Goal: Contribute content: Contribute content

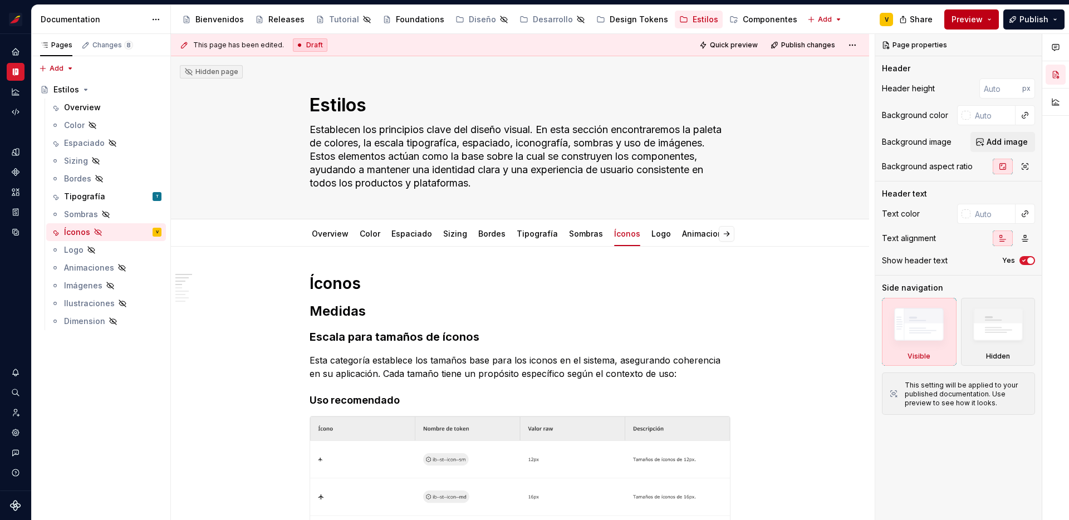
click at [988, 20] on button "Preview" at bounding box center [971, 19] width 55 height 20
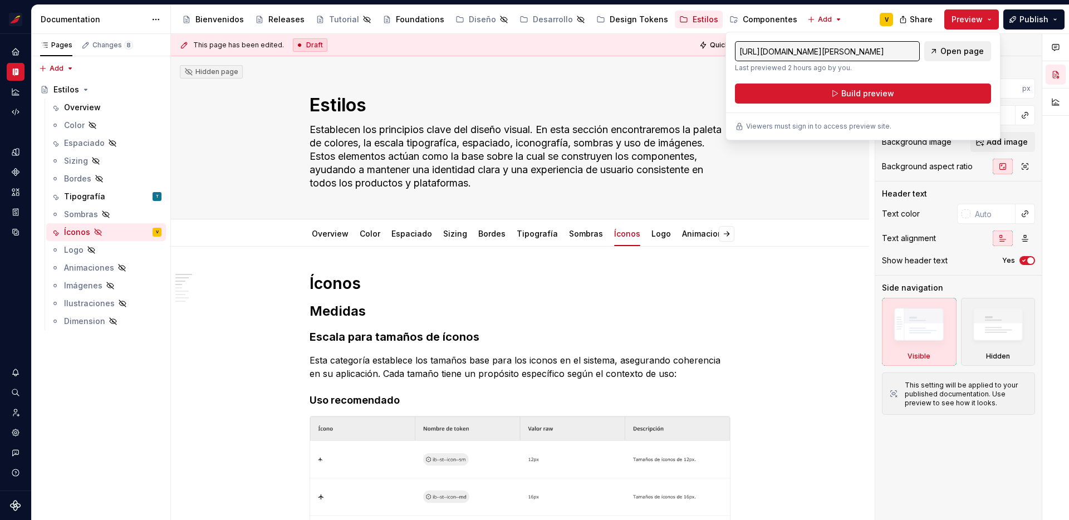
click at [945, 52] on span "Open page" at bounding box center [961, 51] width 43 height 11
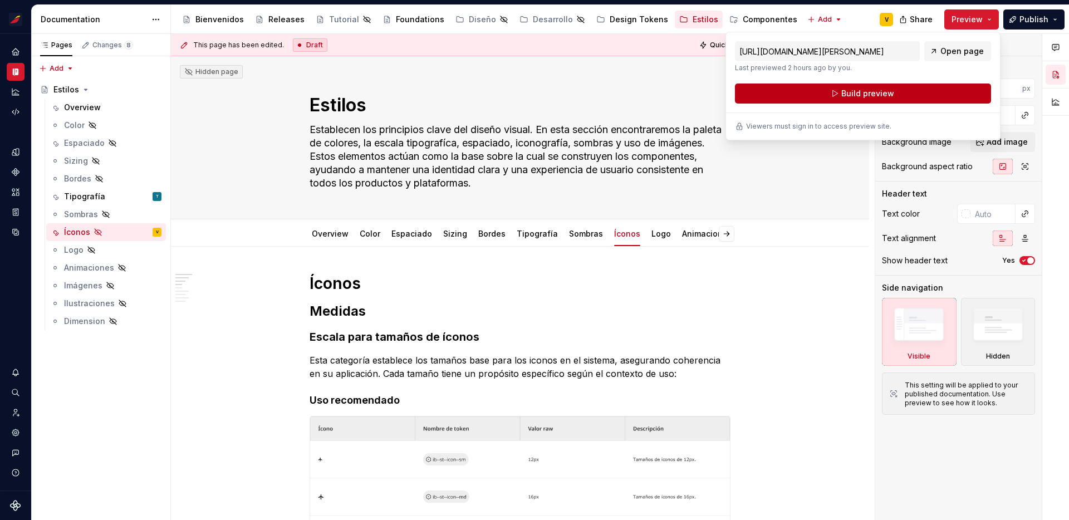
click at [852, 95] on span "Build preview" at bounding box center [867, 93] width 53 height 11
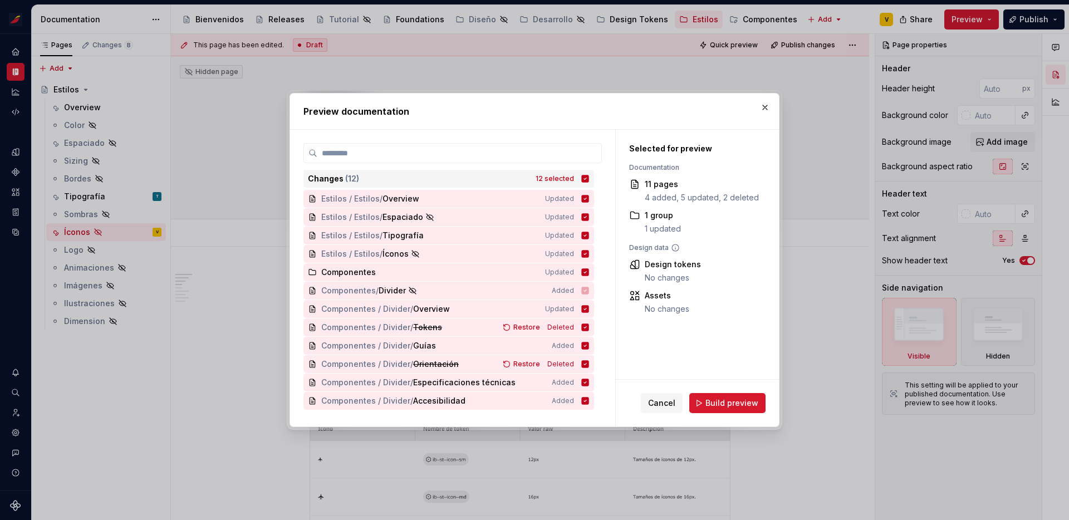
click at [589, 177] on icon at bounding box center [585, 178] width 7 height 7
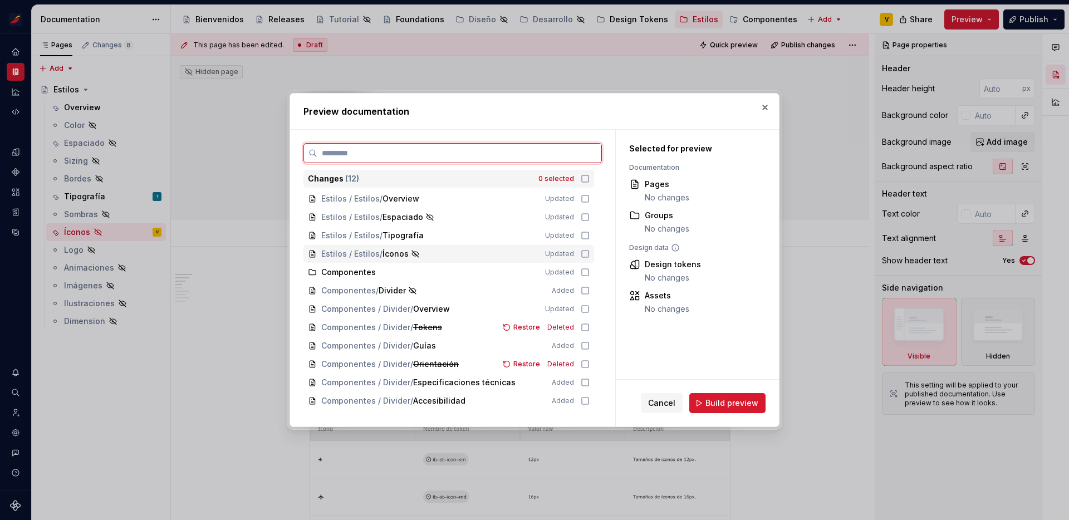
click at [590, 255] on icon at bounding box center [585, 253] width 9 height 9
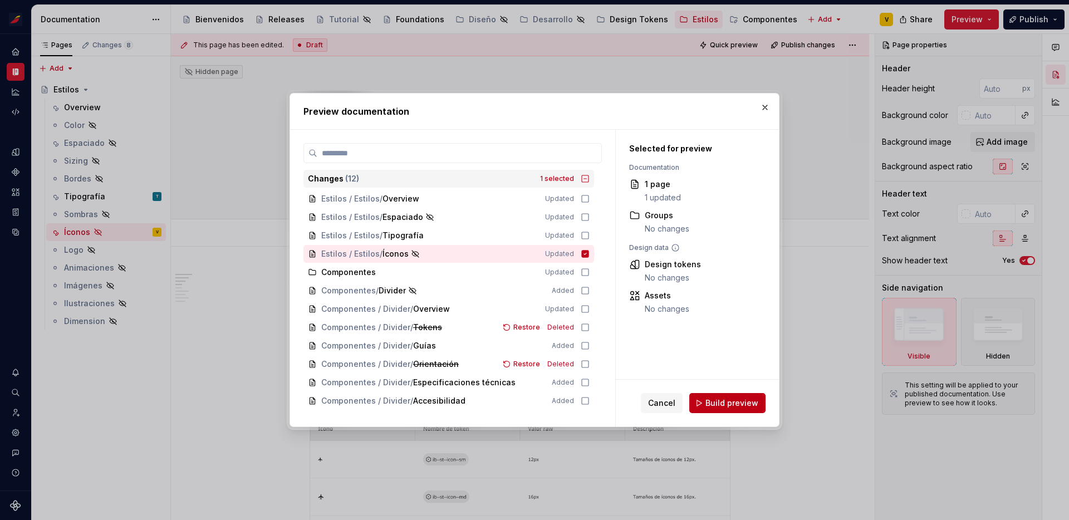
click at [713, 401] on span "Build preview" at bounding box center [731, 402] width 53 height 11
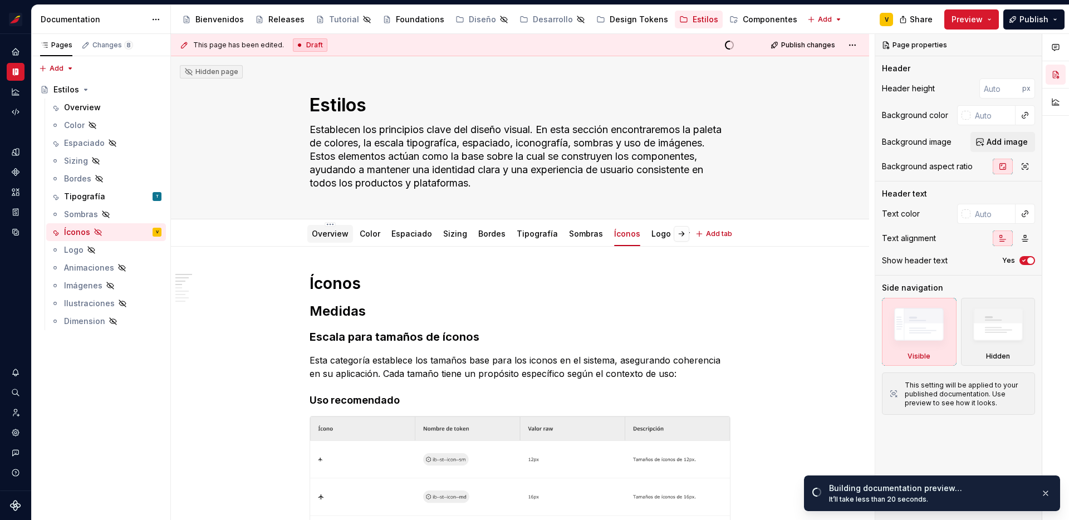
click at [330, 233] on link "Overview" at bounding box center [330, 233] width 37 height 9
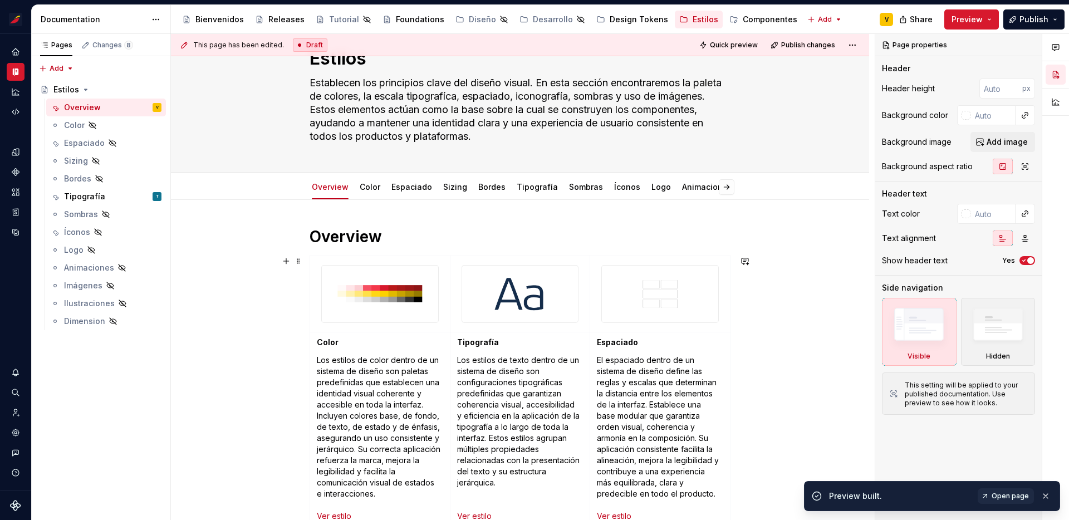
scroll to position [39, 0]
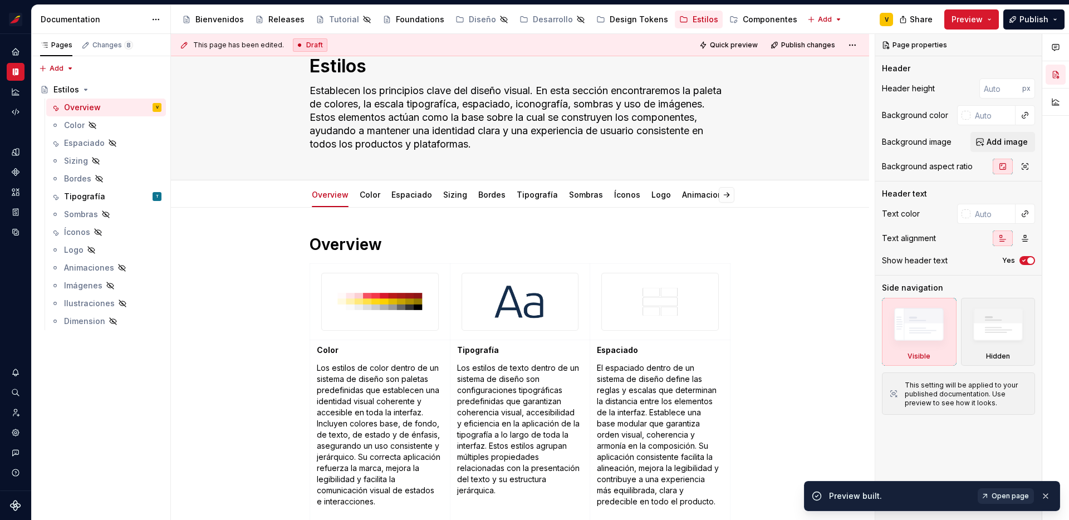
click at [1005, 500] on span "Open page" at bounding box center [1009, 496] width 37 height 9
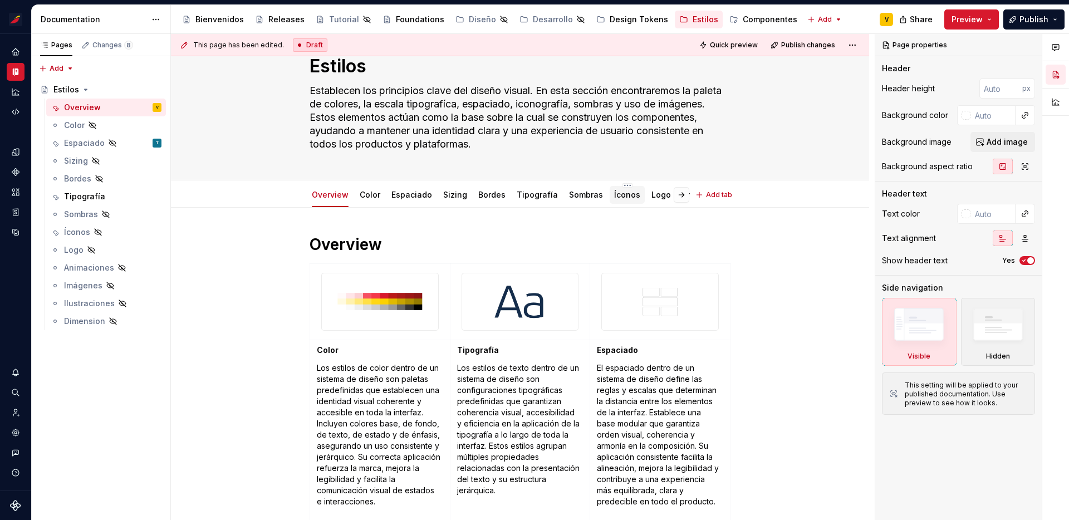
click at [620, 193] on link "Íconos" at bounding box center [627, 194] width 26 height 9
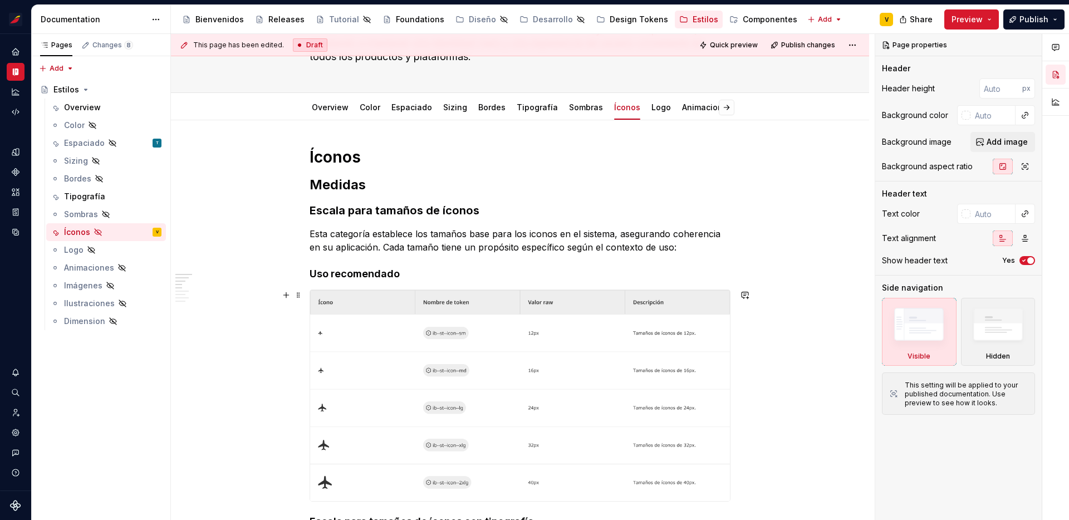
scroll to position [145, 0]
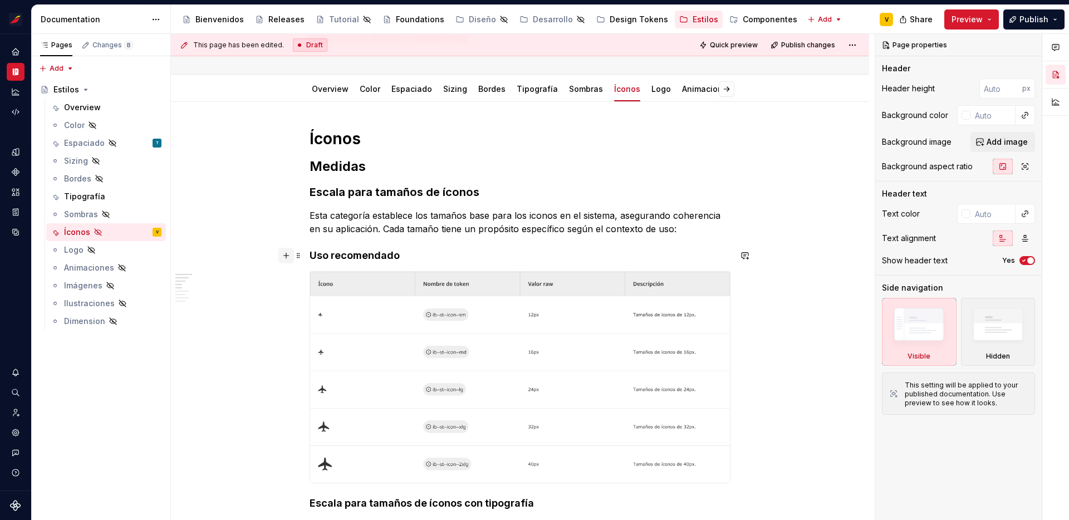
click at [288, 258] on button "button" at bounding box center [286, 256] width 16 height 16
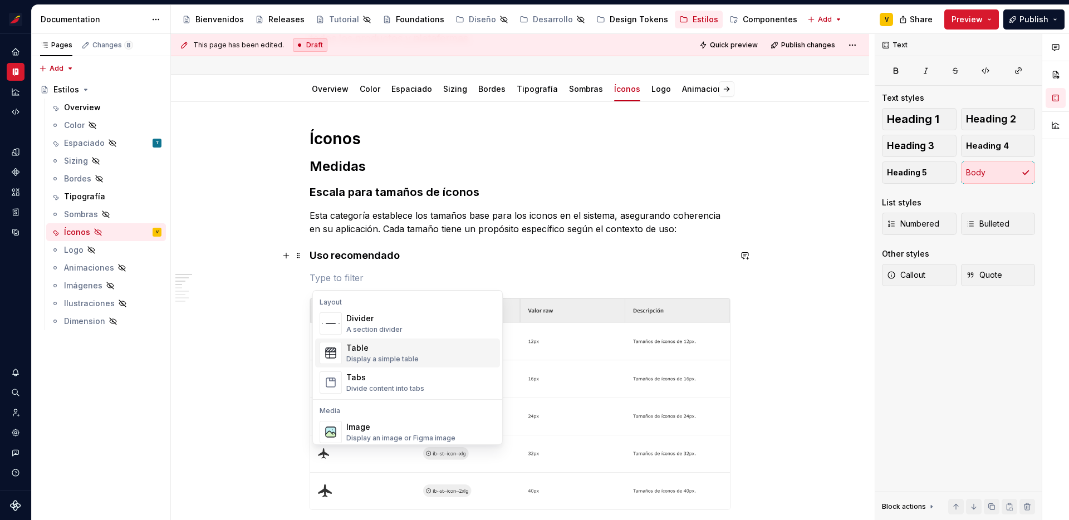
scroll to position [367, 0]
click at [381, 349] on div "Table" at bounding box center [382, 344] width 72 height 11
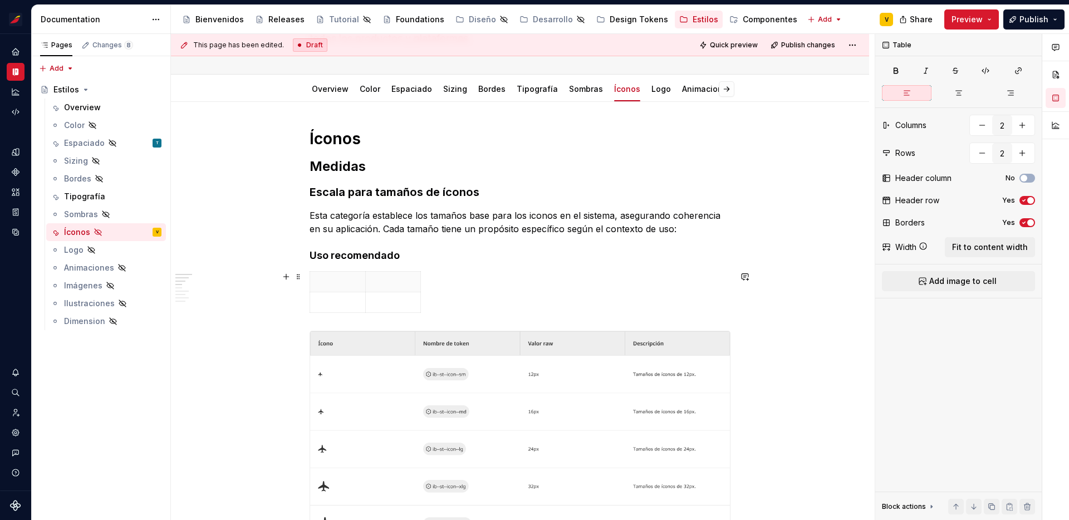
click at [456, 299] on div at bounding box center [520, 294] width 421 height 46
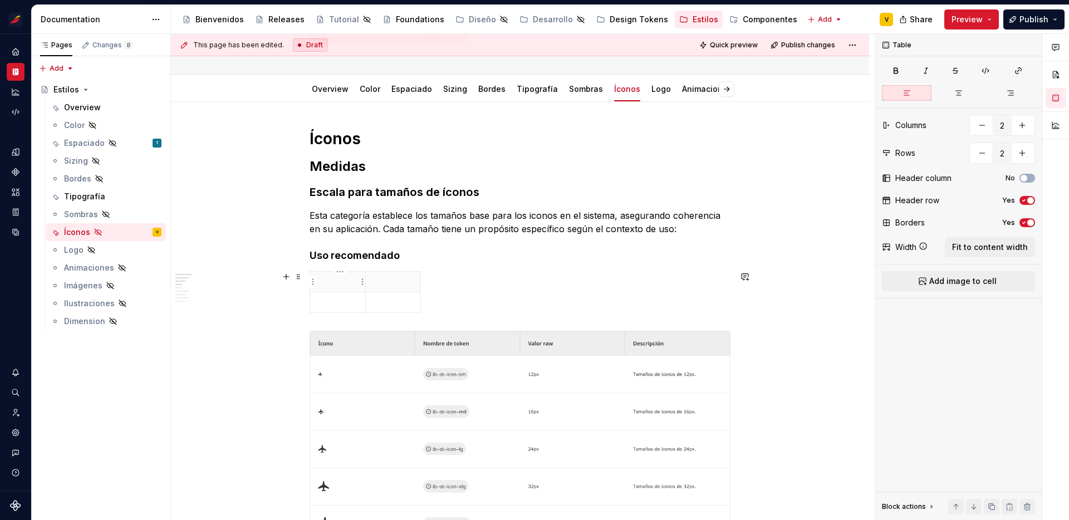
click at [346, 276] on p at bounding box center [338, 281] width 42 height 11
click at [445, 283] on div at bounding box center [520, 294] width 421 height 46
click at [495, 305] on div at bounding box center [520, 294] width 421 height 46
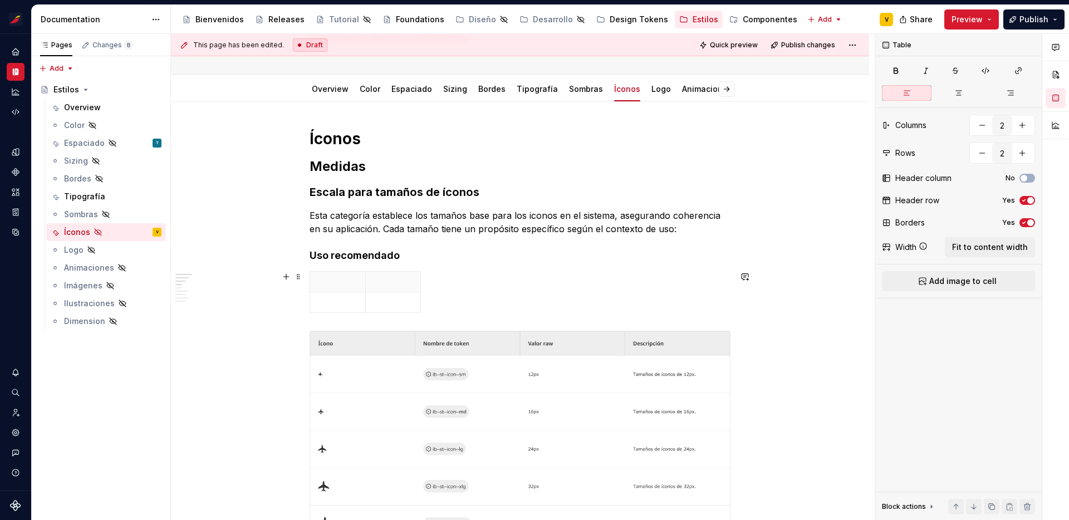
click at [495, 305] on div at bounding box center [520, 294] width 421 height 46
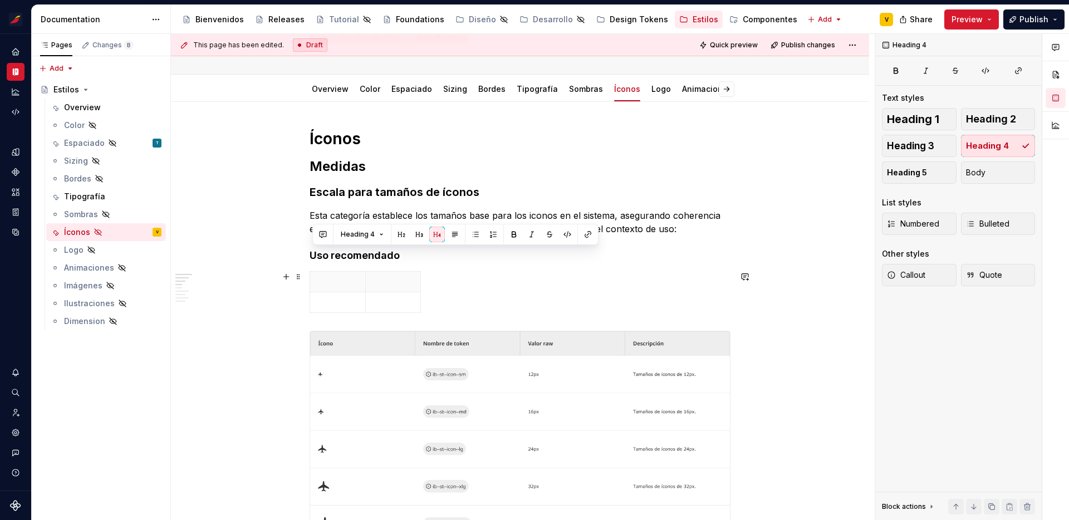
click at [495, 305] on div at bounding box center [520, 294] width 421 height 46
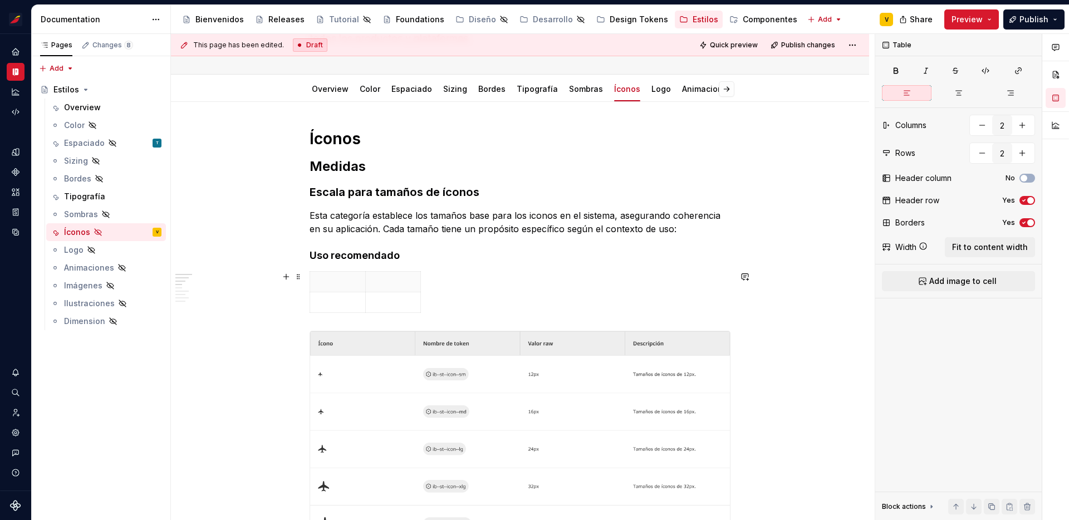
click at [495, 305] on div at bounding box center [520, 294] width 421 height 46
click at [299, 277] on span at bounding box center [298, 277] width 9 height 16
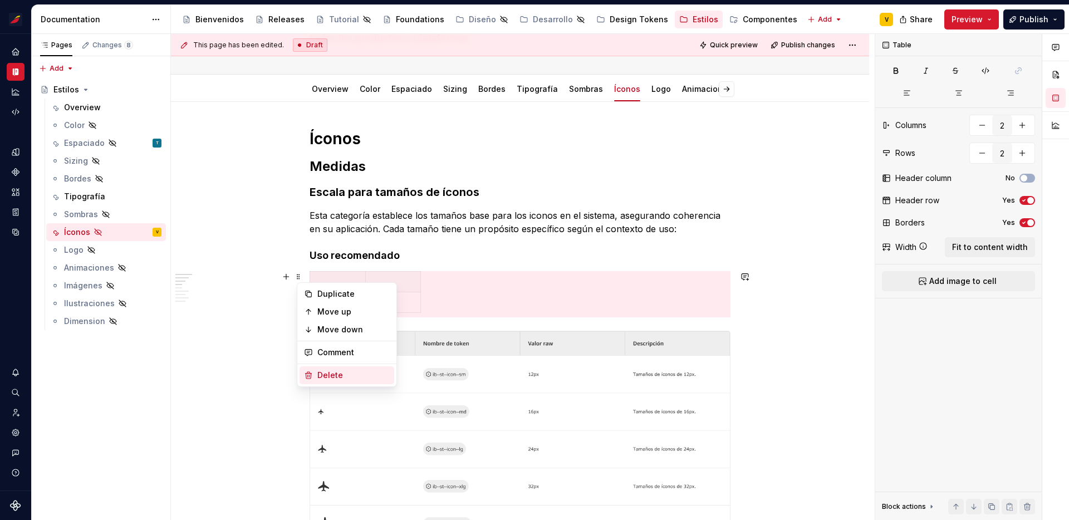
click at [338, 371] on div "Delete" at bounding box center [353, 375] width 72 height 11
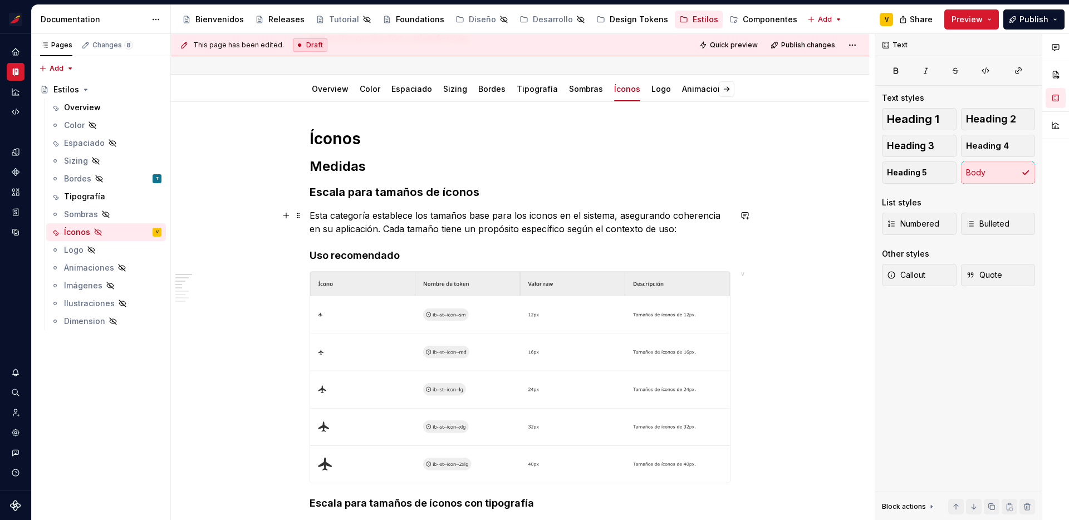
click at [417, 222] on p "Esta categoría establece los tamaños base para los iconos en el sistema, asegur…" at bounding box center [520, 222] width 421 height 27
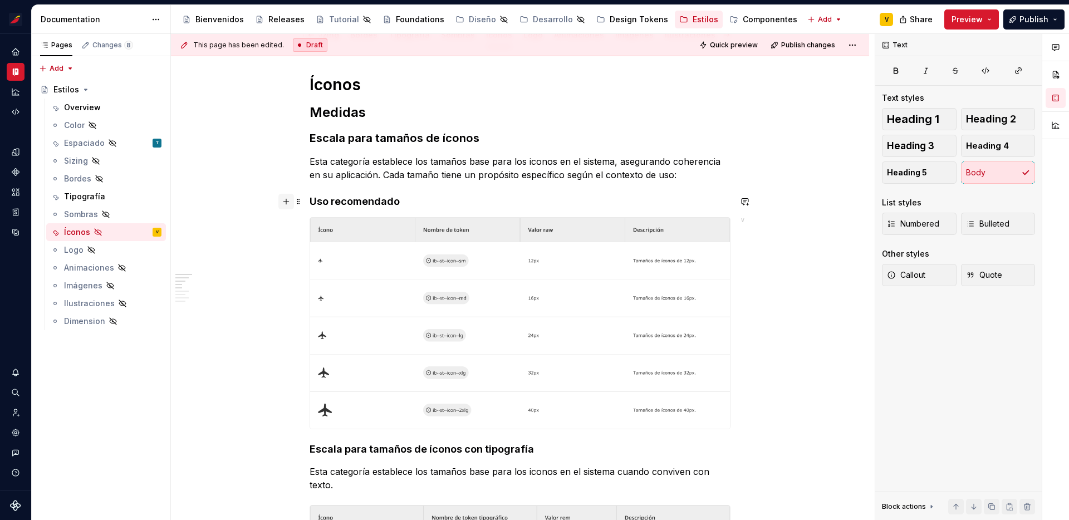
click at [287, 204] on button "button" at bounding box center [286, 202] width 16 height 16
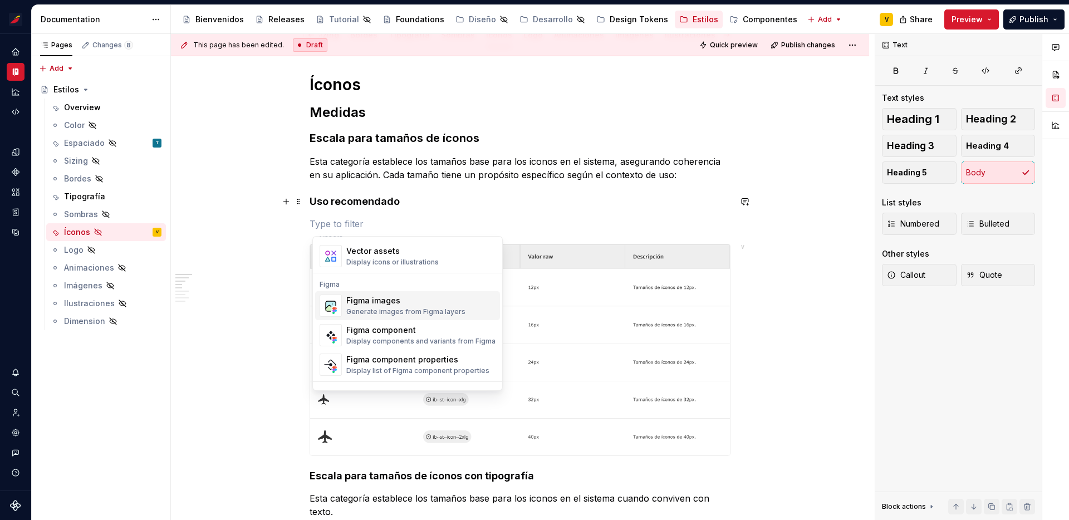
scroll to position [1013, 0]
click at [425, 299] on div "Figma images" at bounding box center [405, 296] width 119 height 11
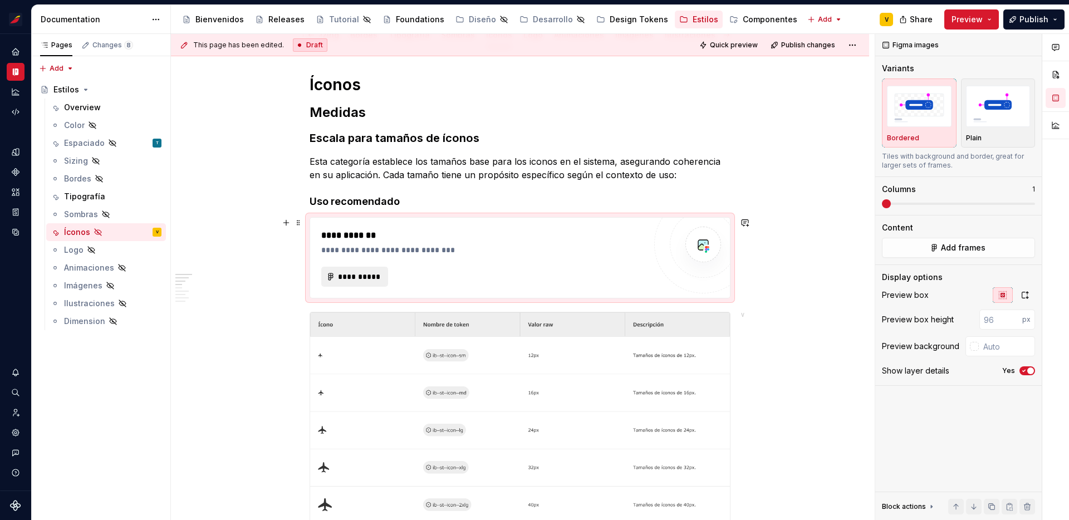
click at [354, 280] on span "**********" at bounding box center [358, 276] width 43 height 11
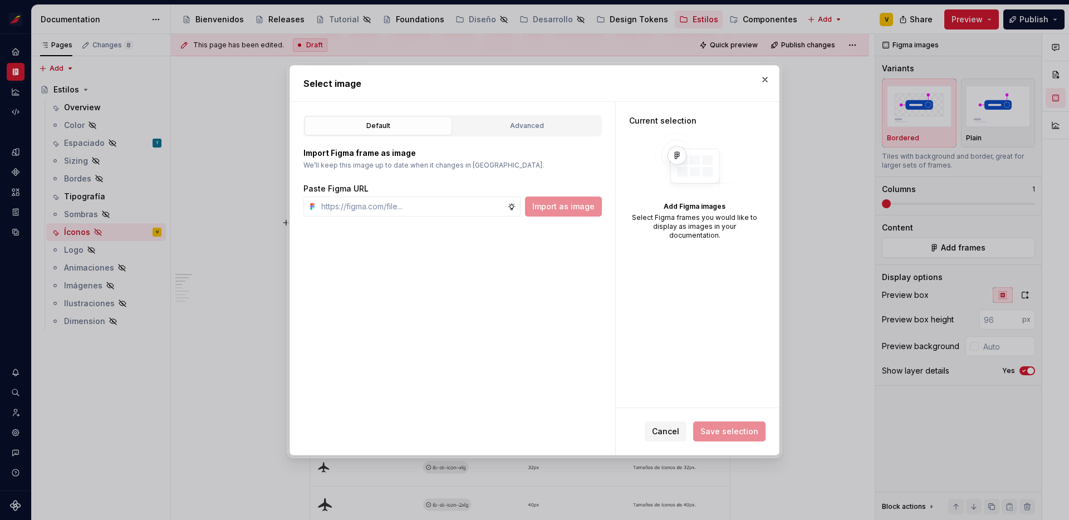
type textarea "*"
type input "[URL][DOMAIN_NAME]"
click at [572, 208] on span "Import as image" at bounding box center [563, 206] width 62 height 11
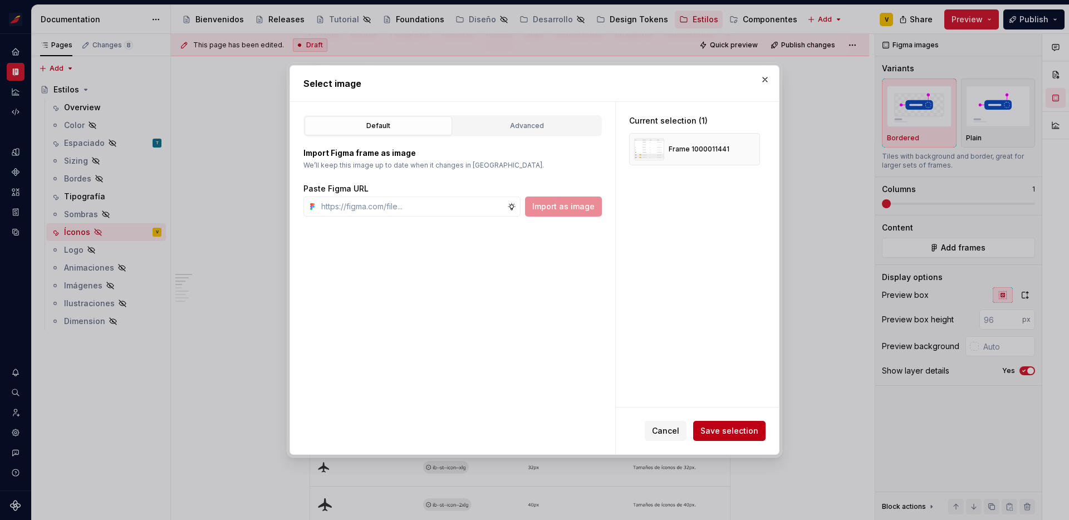
click at [735, 430] on span "Save selection" at bounding box center [729, 430] width 58 height 11
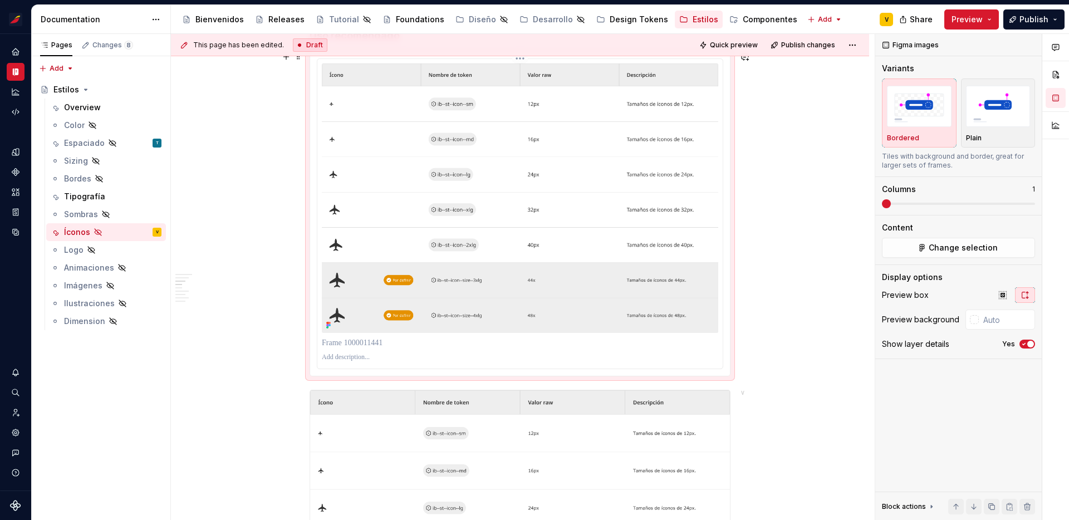
scroll to position [227, 0]
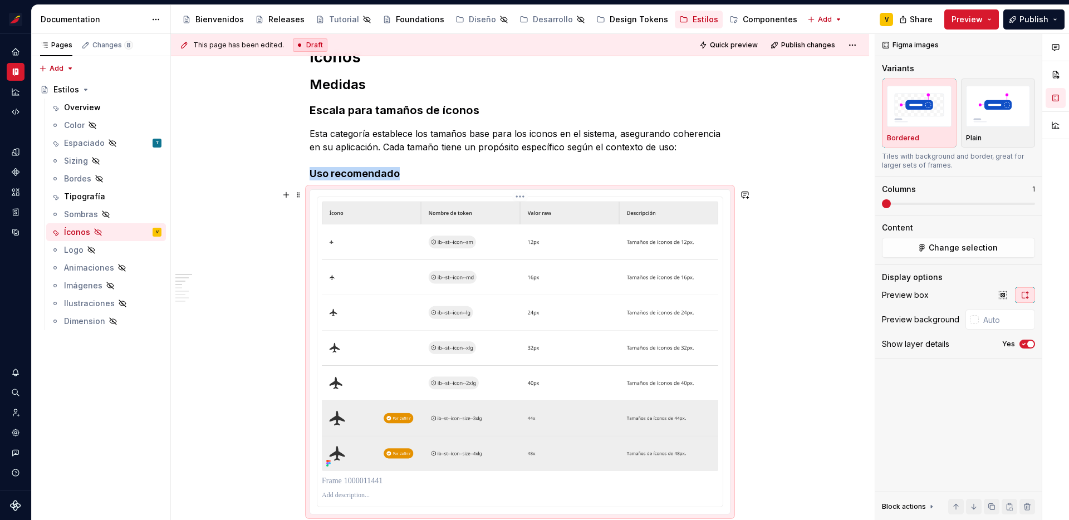
click at [523, 196] on html "Sistema de diseño Iberia V Design system data Documentation Accessibility guide…" at bounding box center [534, 260] width 1069 height 520
click at [575, 237] on div "Update Figma image" at bounding box center [576, 237] width 81 height 11
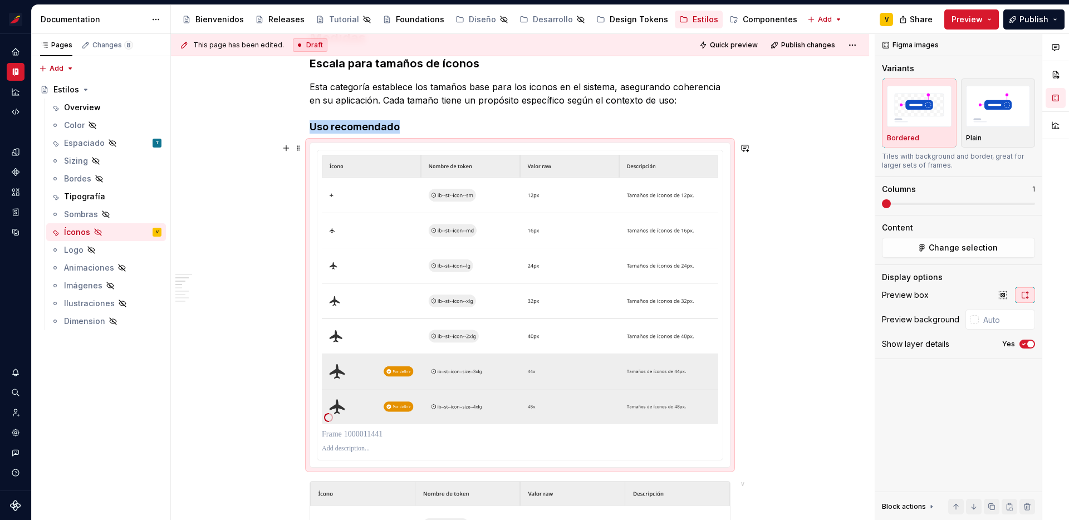
scroll to position [281, 0]
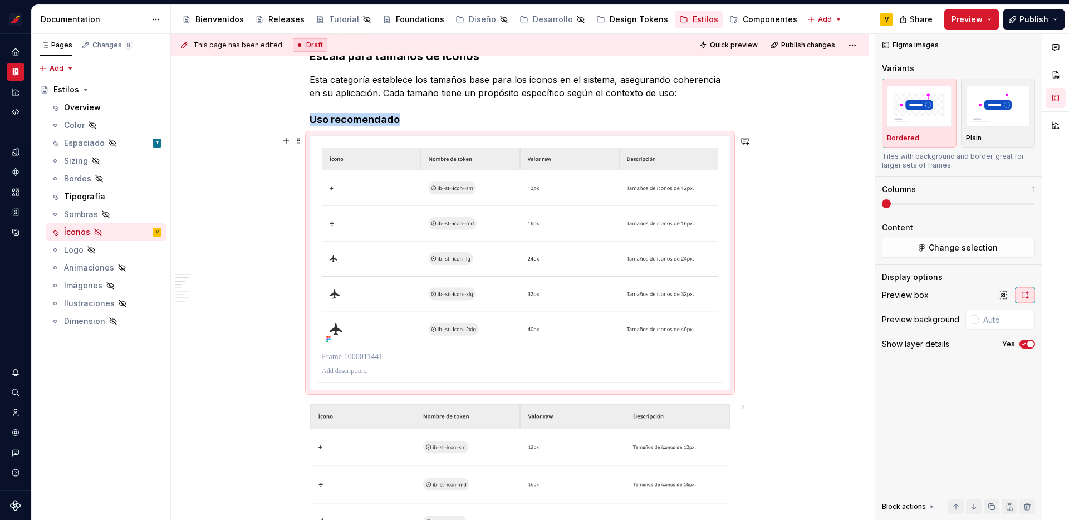
click at [393, 355] on p at bounding box center [520, 356] width 396 height 11
click at [1028, 342] on span "button" at bounding box center [1030, 344] width 7 height 7
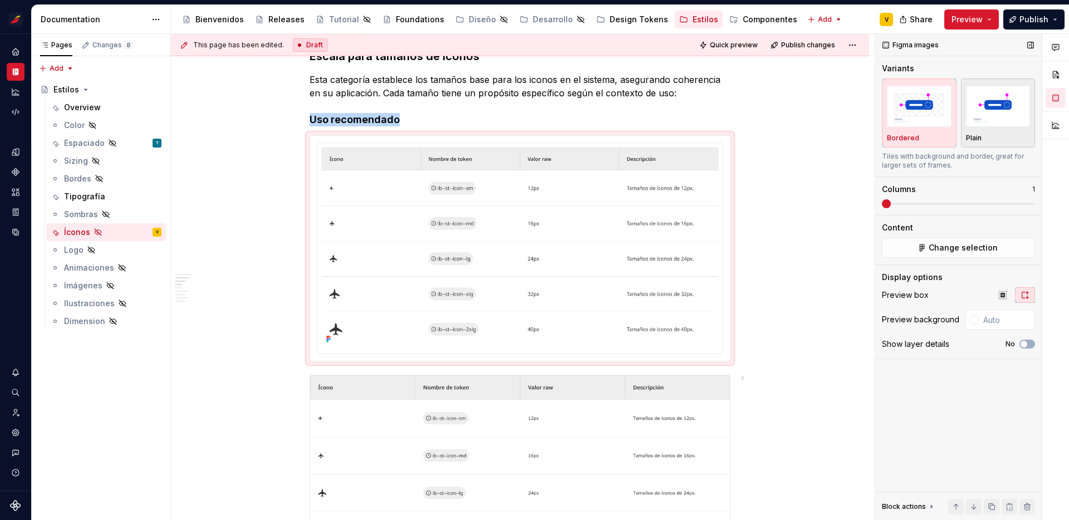
click at [999, 111] on img "button" at bounding box center [998, 106] width 65 height 41
click at [937, 129] on div "Bordered" at bounding box center [919, 113] width 65 height 59
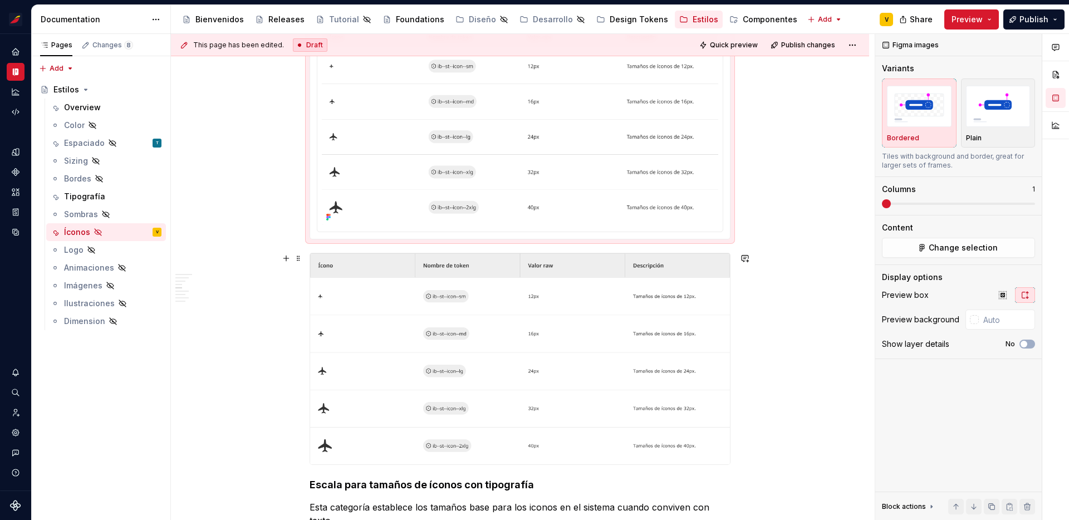
scroll to position [411, 0]
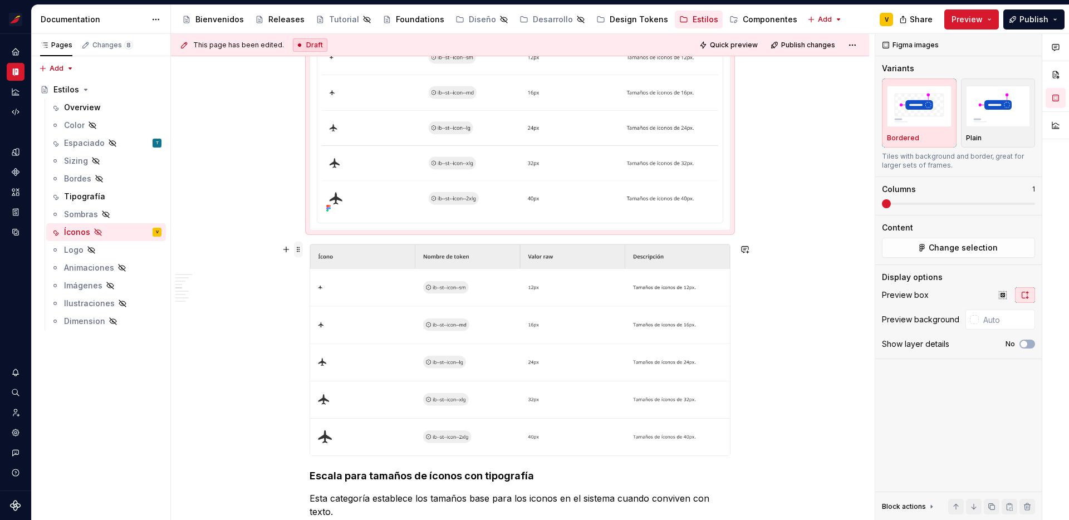
click at [299, 252] on span at bounding box center [298, 250] width 9 height 16
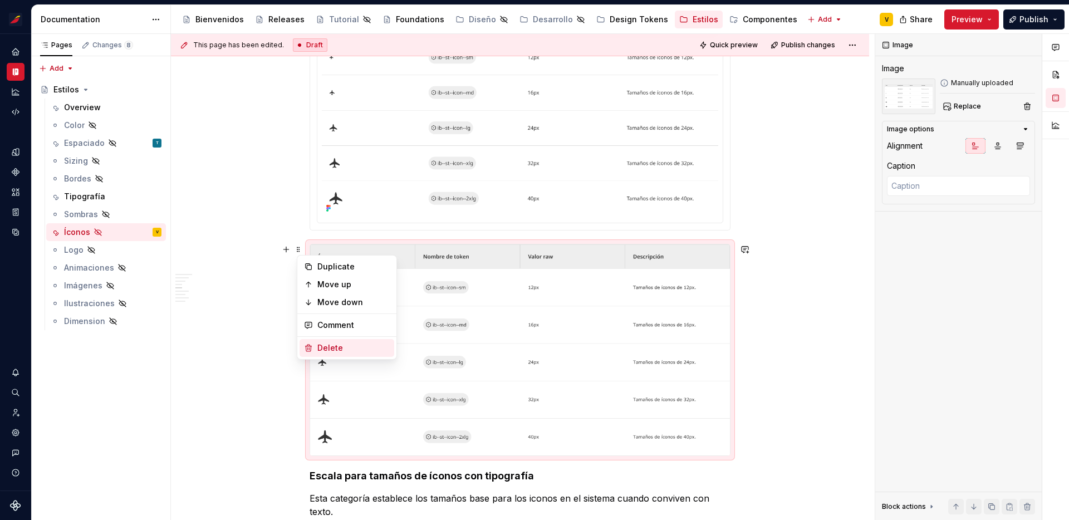
click at [330, 348] on div "Delete" at bounding box center [353, 347] width 72 height 11
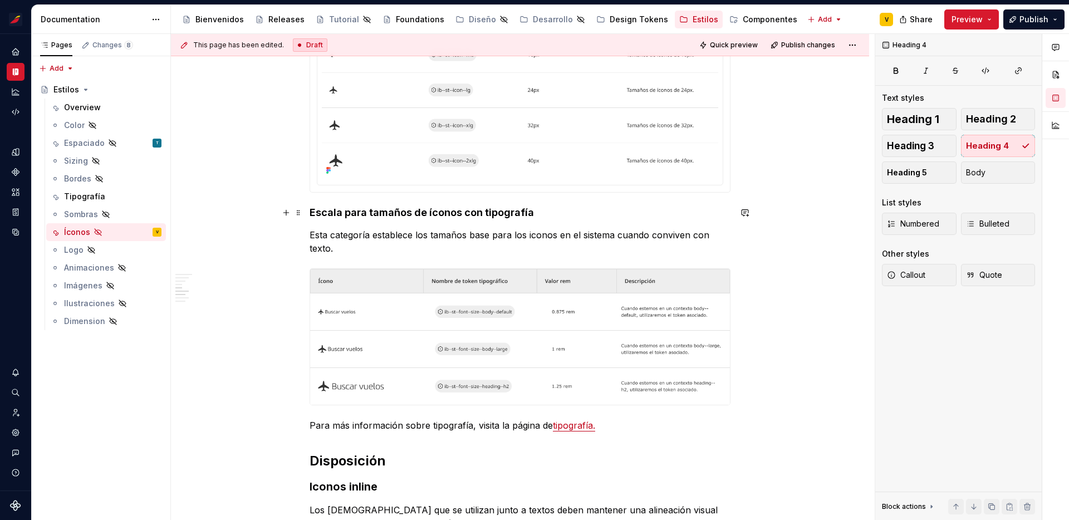
scroll to position [450, 0]
click at [291, 273] on button "button" at bounding box center [286, 274] width 16 height 16
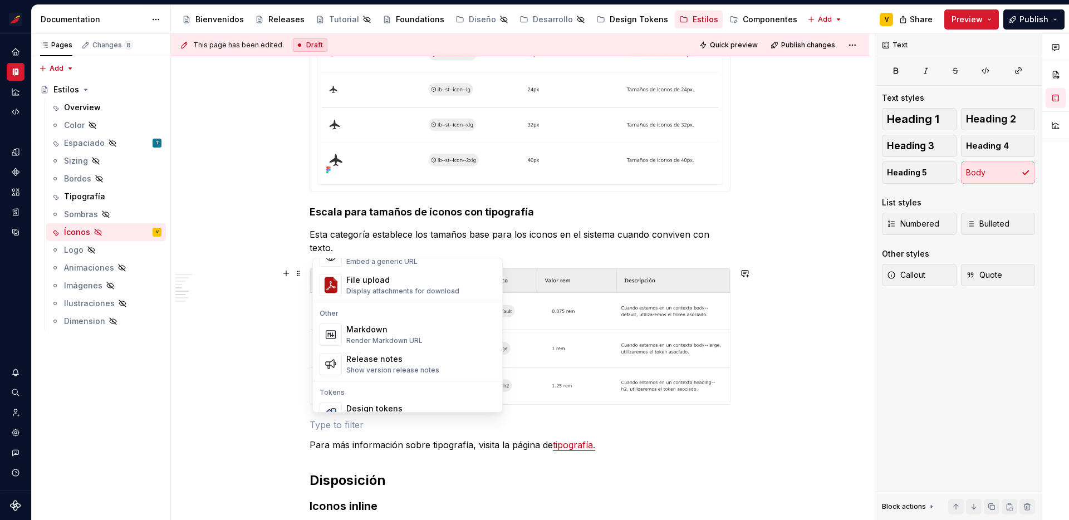
scroll to position [679, 0]
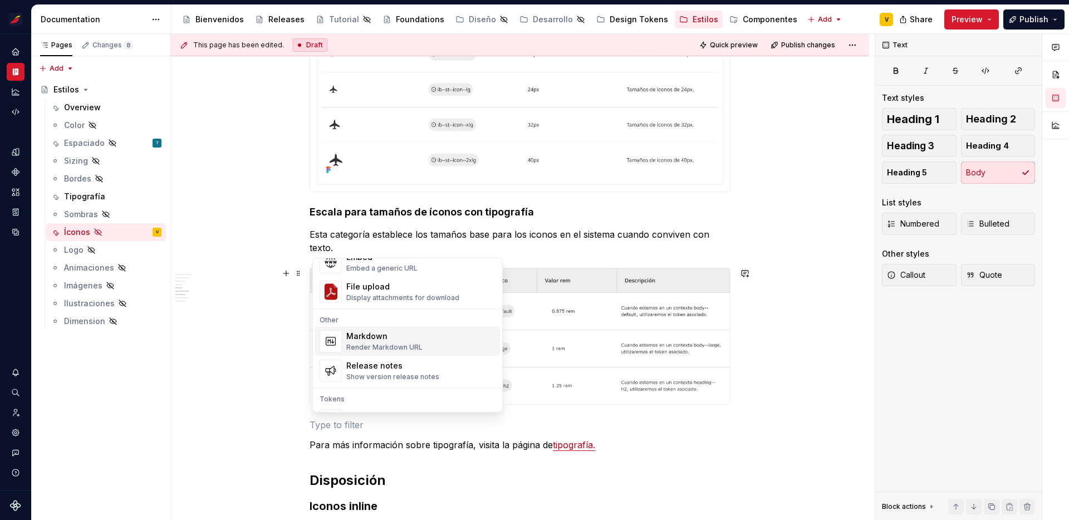
click at [382, 337] on div "Markdown" at bounding box center [384, 336] width 76 height 11
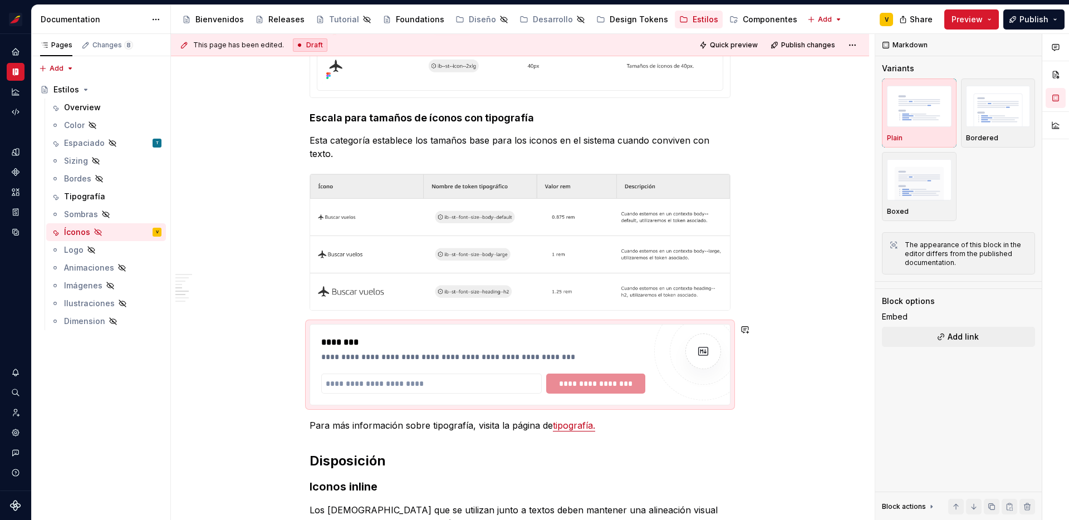
scroll to position [547, 0]
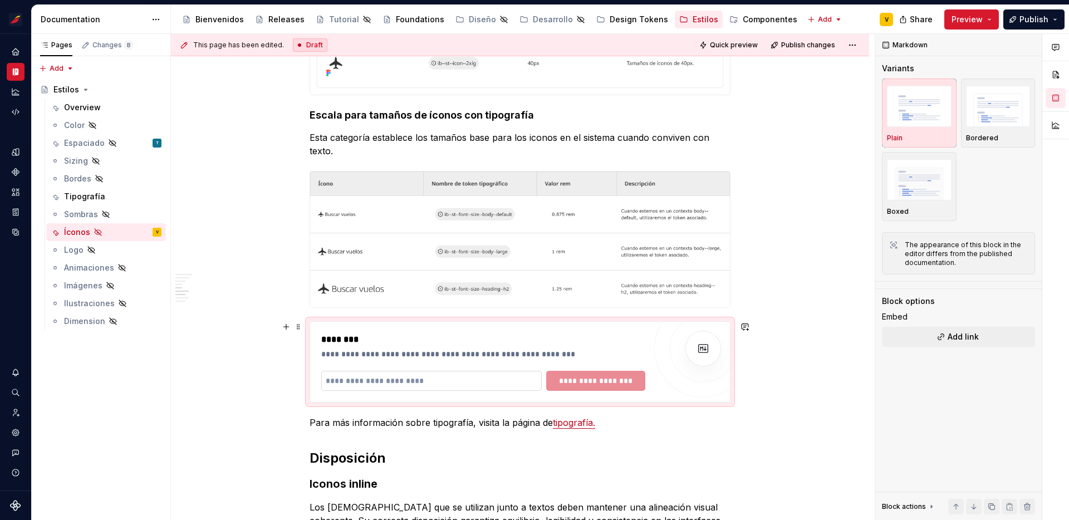
click at [443, 385] on input "text" at bounding box center [431, 381] width 220 height 20
click at [438, 382] on input "text" at bounding box center [431, 381] width 220 height 20
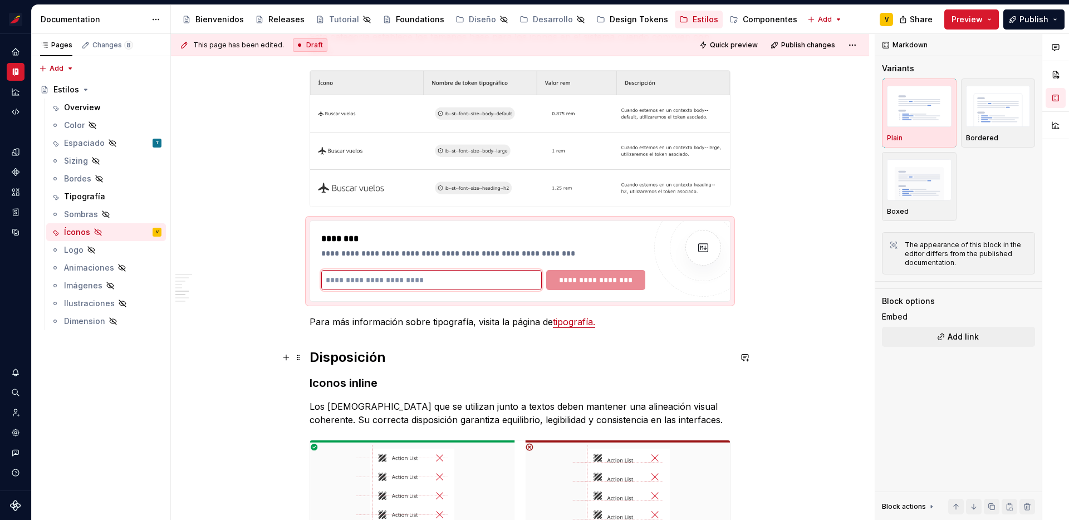
scroll to position [650, 0]
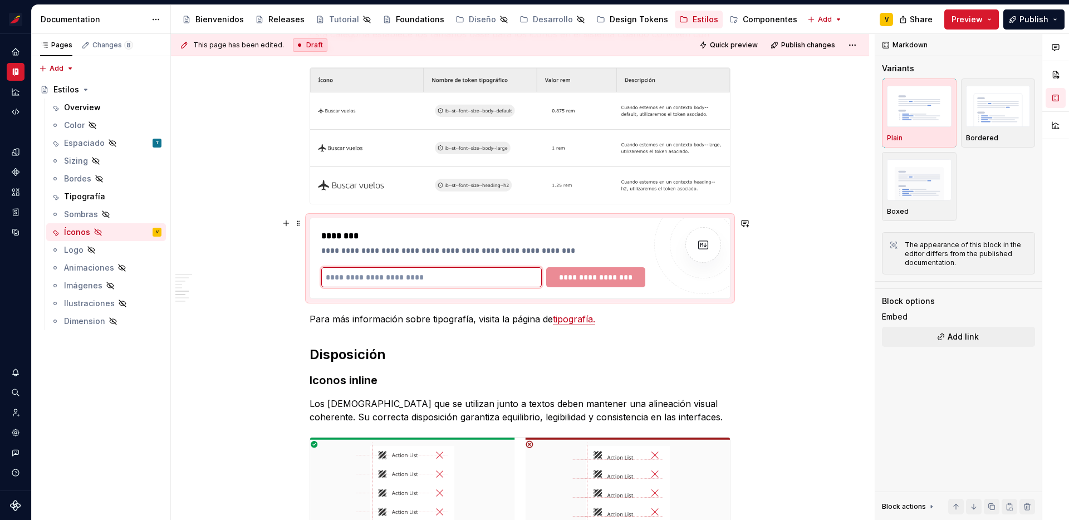
click at [416, 271] on input "text" at bounding box center [431, 277] width 220 height 20
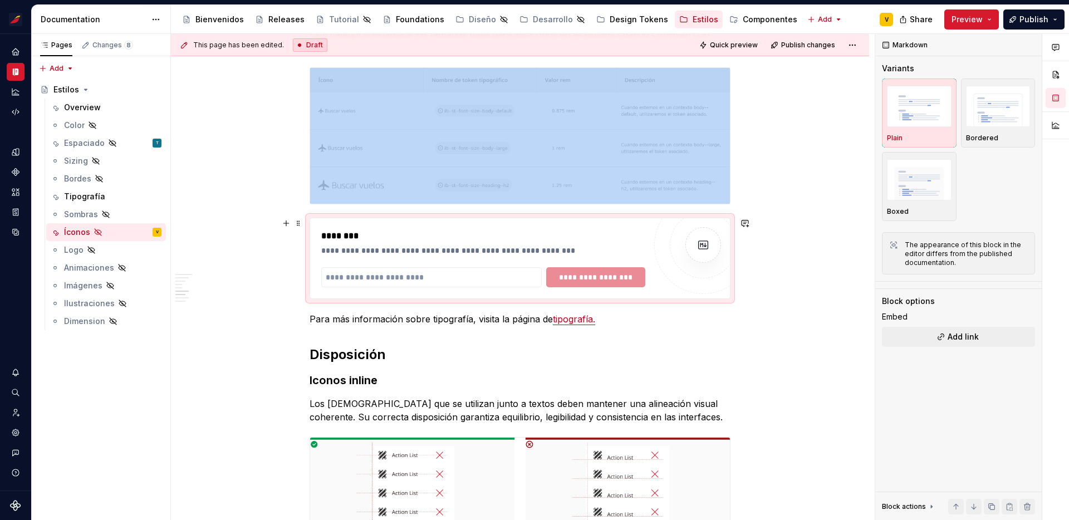
click at [700, 244] on img at bounding box center [703, 245] width 22 height 22
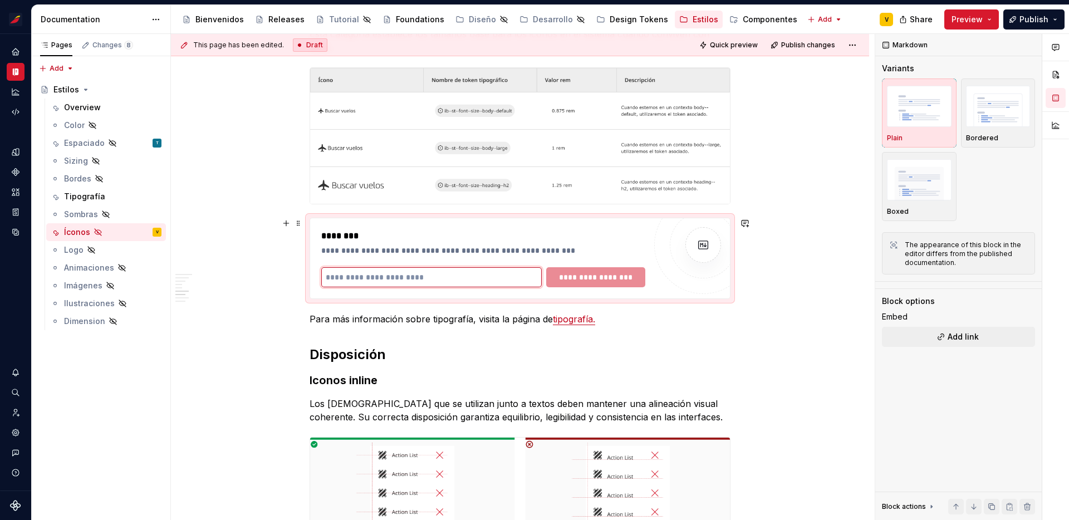
click at [447, 274] on input "text" at bounding box center [431, 277] width 220 height 20
type textarea "*"
paste input "**********"
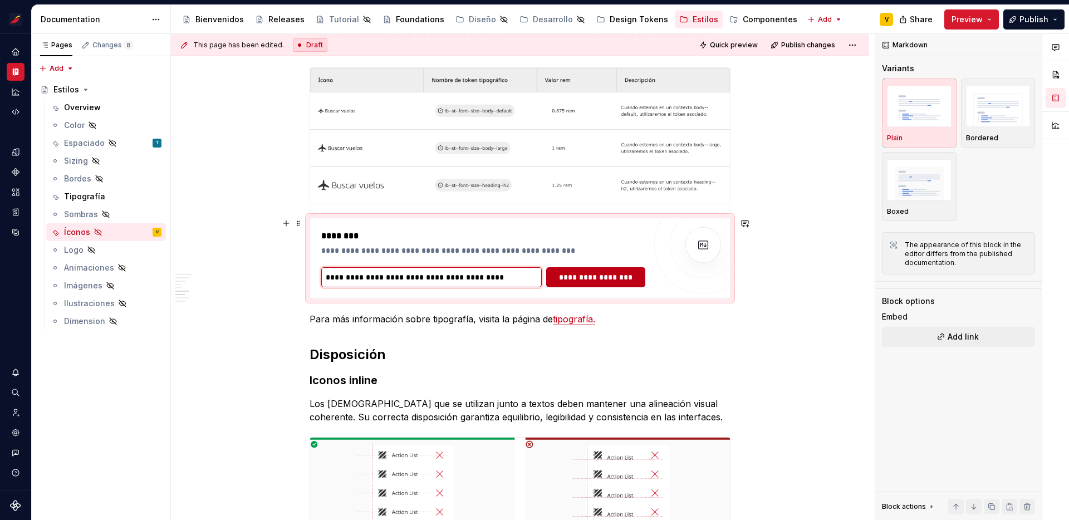
type input "**********"
click at [580, 274] on span "**********" at bounding box center [595, 277] width 85 height 11
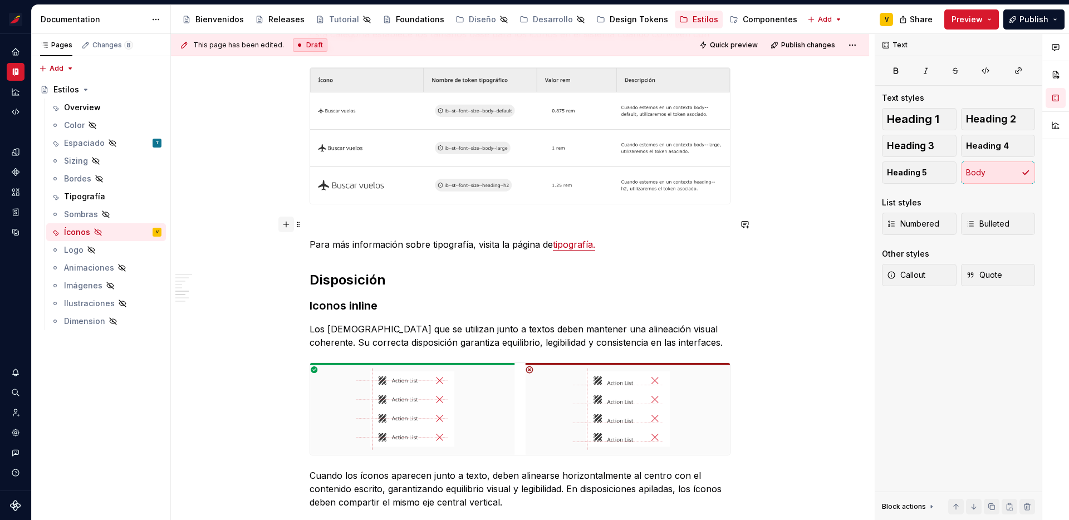
click at [289, 225] on button "button" at bounding box center [286, 225] width 16 height 16
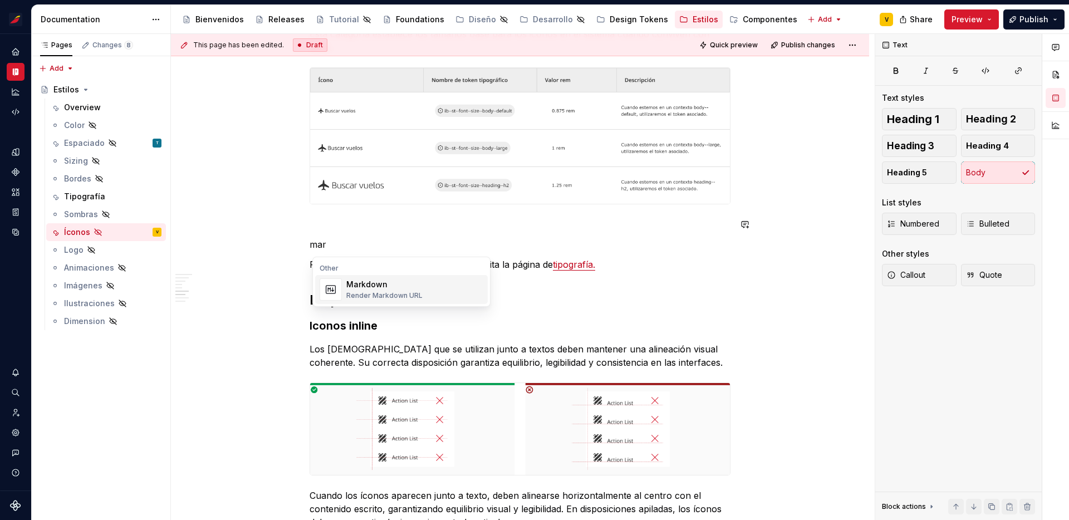
click at [377, 292] on div "Render Markdown URL" at bounding box center [384, 295] width 76 height 9
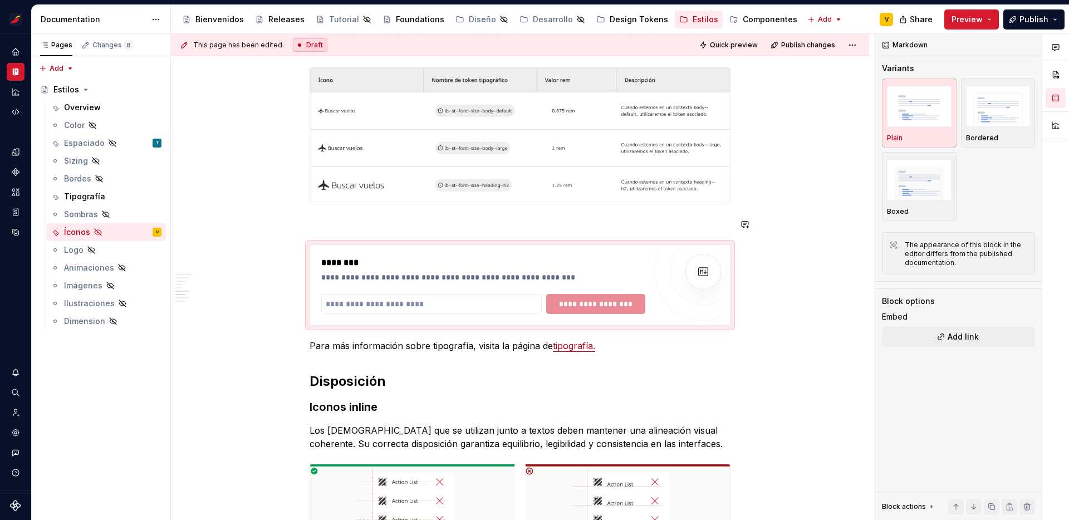
type textarea "*"
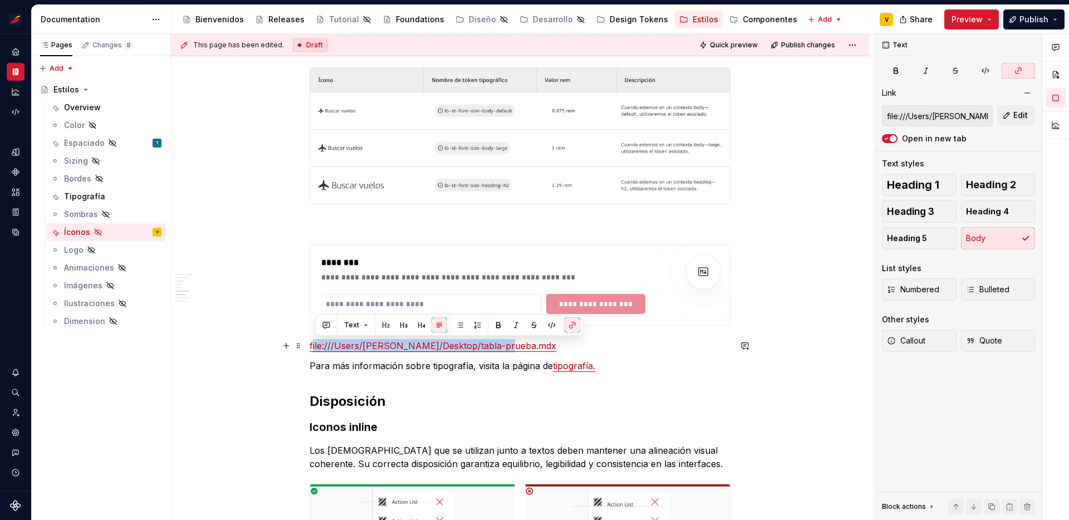
drag, startPoint x: 518, startPoint y: 344, endPoint x: 313, endPoint y: 342, distance: 204.9
click at [313, 342] on p "file:///Users/[PERSON_NAME]/Desktop/tabla-prueba.mdx" at bounding box center [520, 345] width 421 height 13
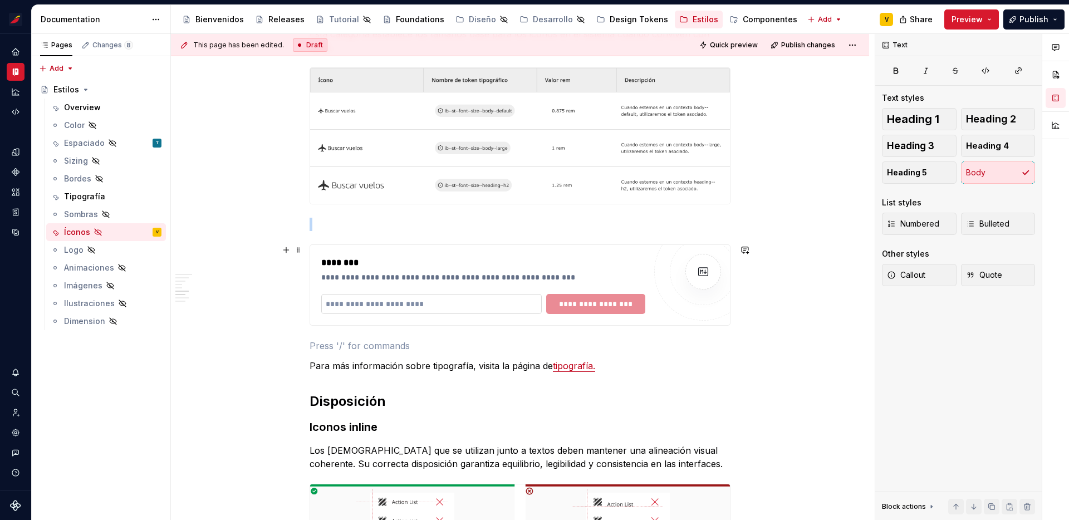
click at [350, 307] on input "text" at bounding box center [431, 304] width 220 height 20
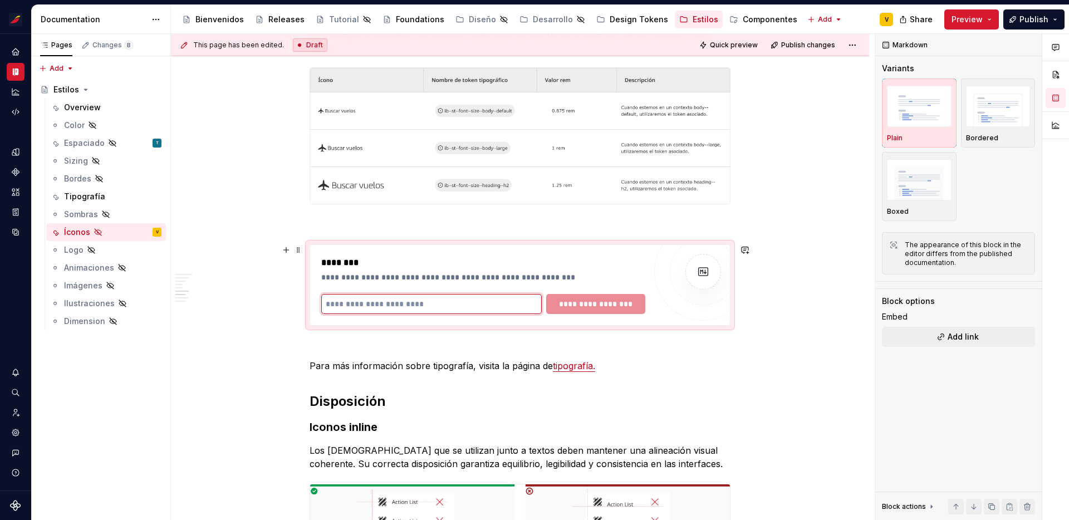
paste input "**********"
click at [492, 306] on input "**********" at bounding box center [431, 304] width 220 height 20
click at [498, 305] on input "**********" at bounding box center [431, 304] width 220 height 20
type input "**********"
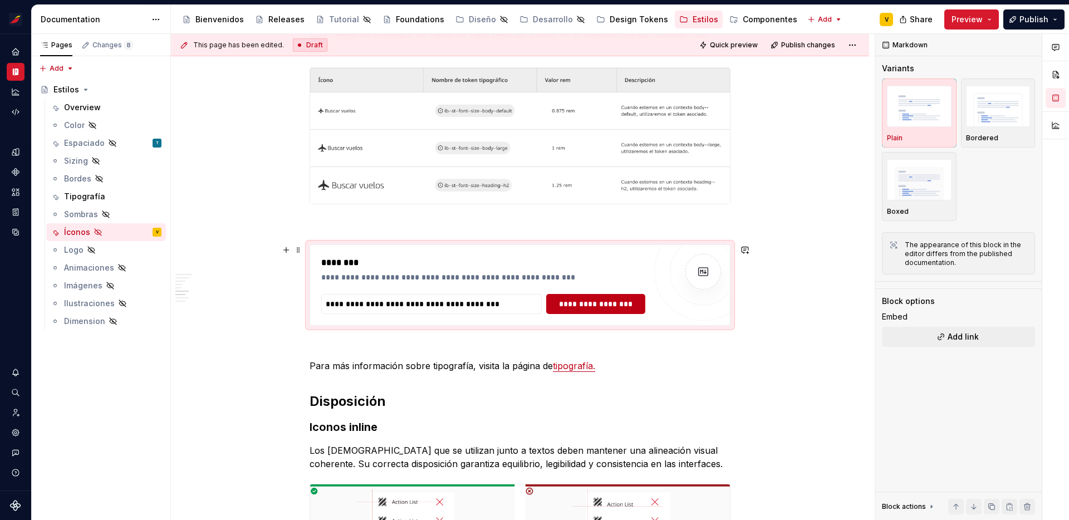
click at [585, 306] on span "**********" at bounding box center [595, 303] width 85 height 11
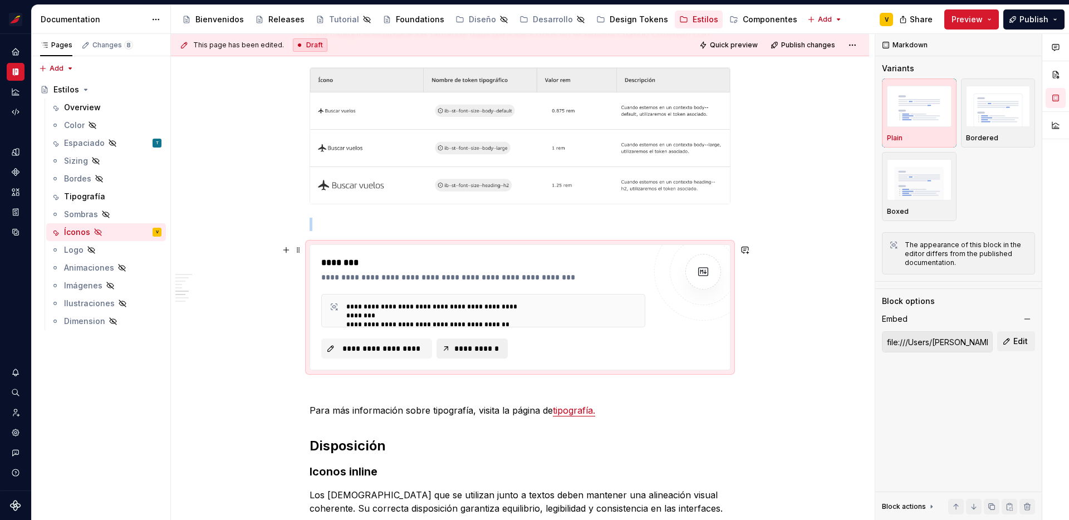
click at [477, 347] on span "**********" at bounding box center [477, 348] width 48 height 11
click at [466, 348] on span "**********" at bounding box center [477, 348] width 48 height 11
click at [989, 21] on button "Preview" at bounding box center [971, 19] width 55 height 20
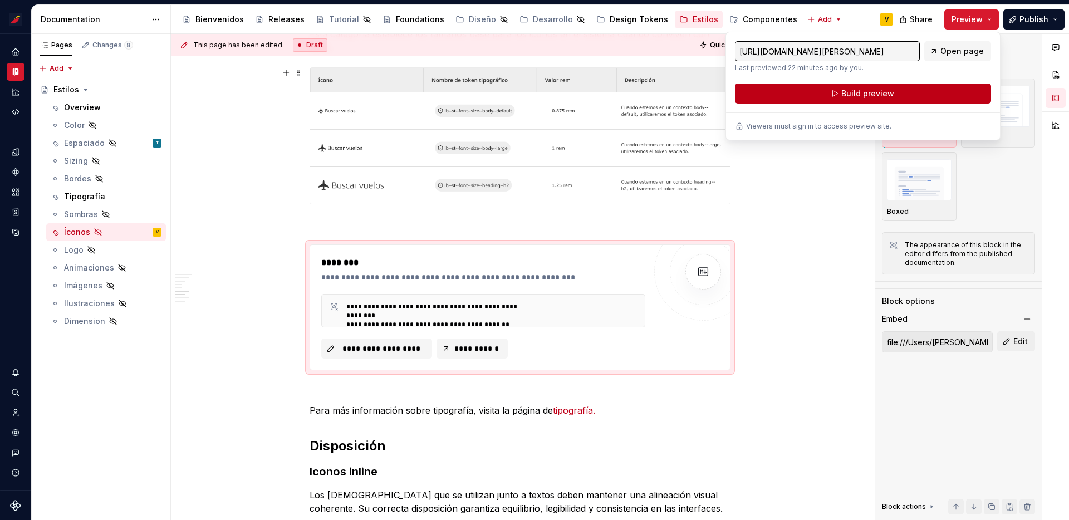
click at [872, 93] on span "Build preview" at bounding box center [867, 93] width 53 height 11
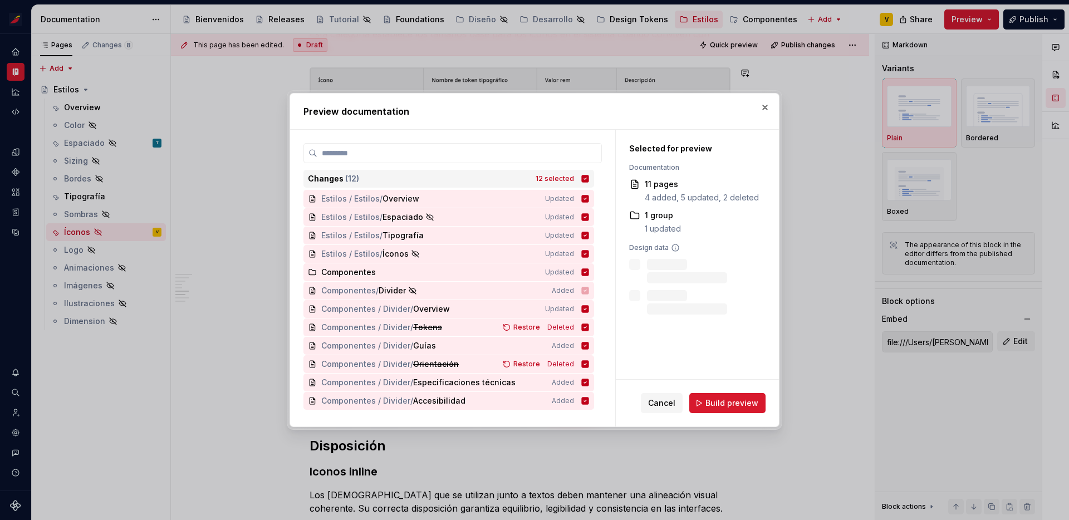
click at [589, 176] on icon at bounding box center [585, 178] width 7 height 7
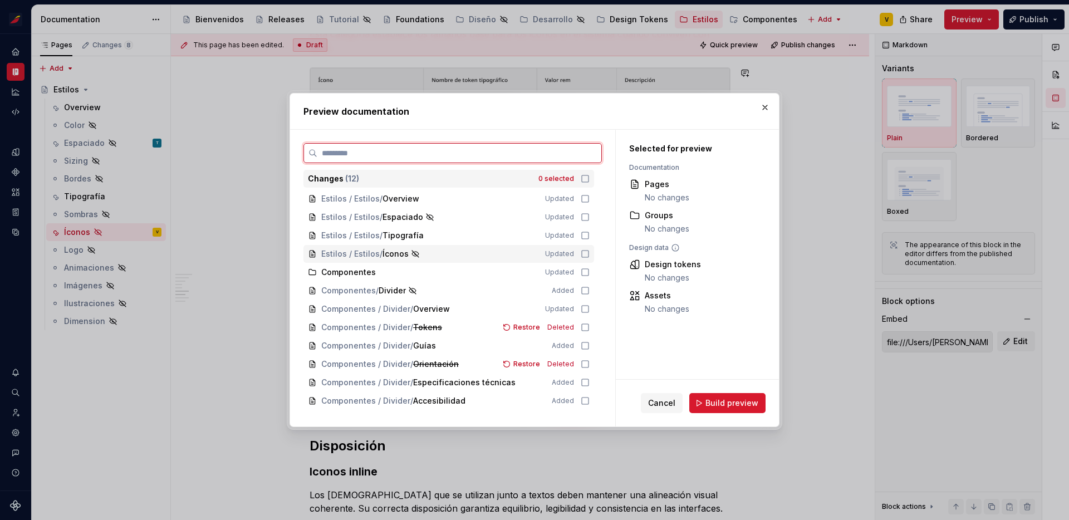
click at [590, 257] on icon at bounding box center [585, 253] width 9 height 9
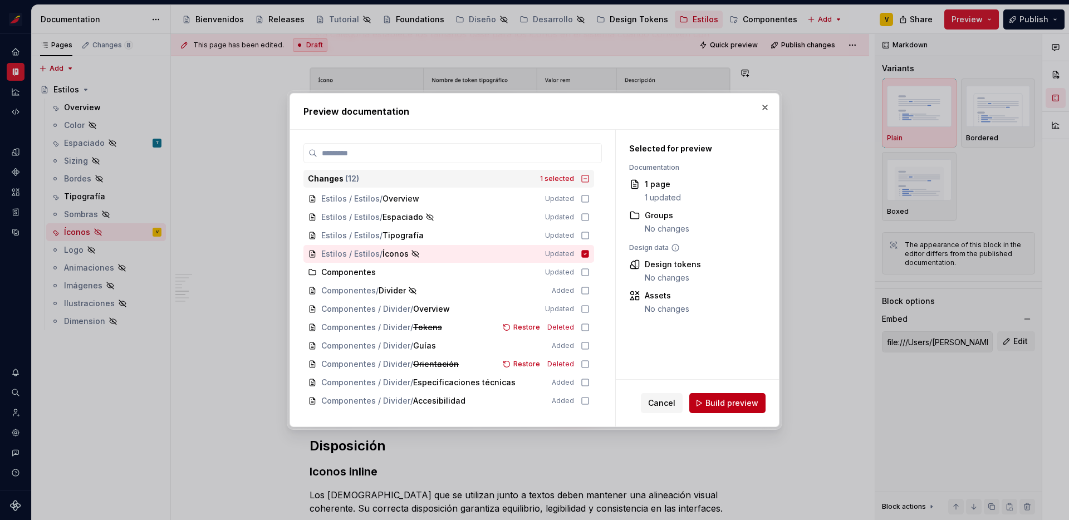
click at [731, 406] on span "Build preview" at bounding box center [731, 402] width 53 height 11
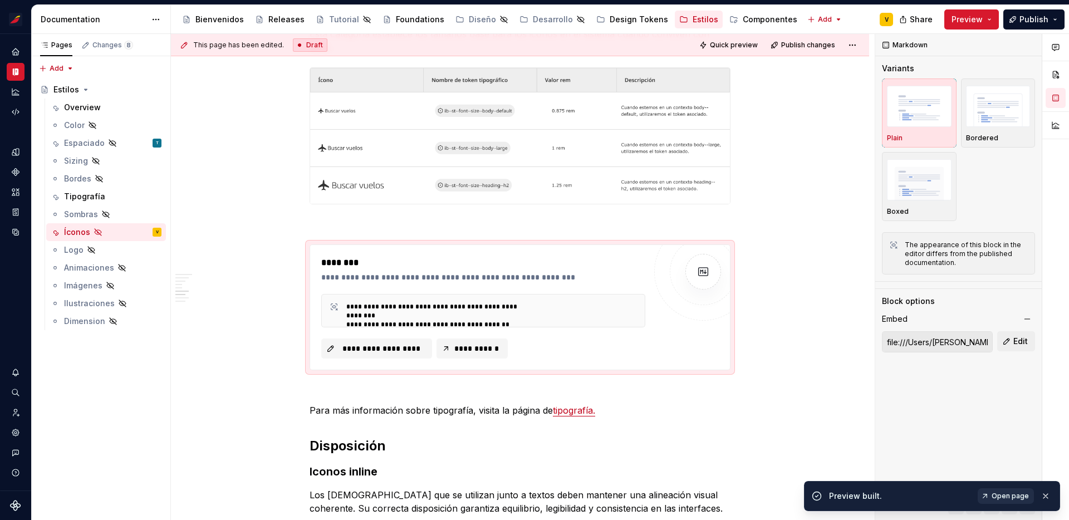
click at [1004, 498] on span "Open page" at bounding box center [1009, 496] width 37 height 9
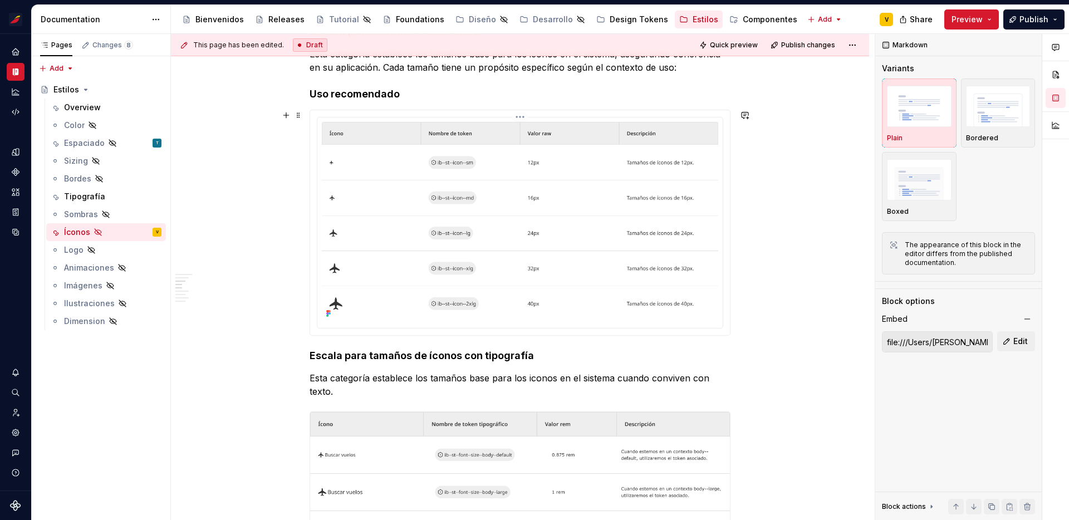
scroll to position [298, 0]
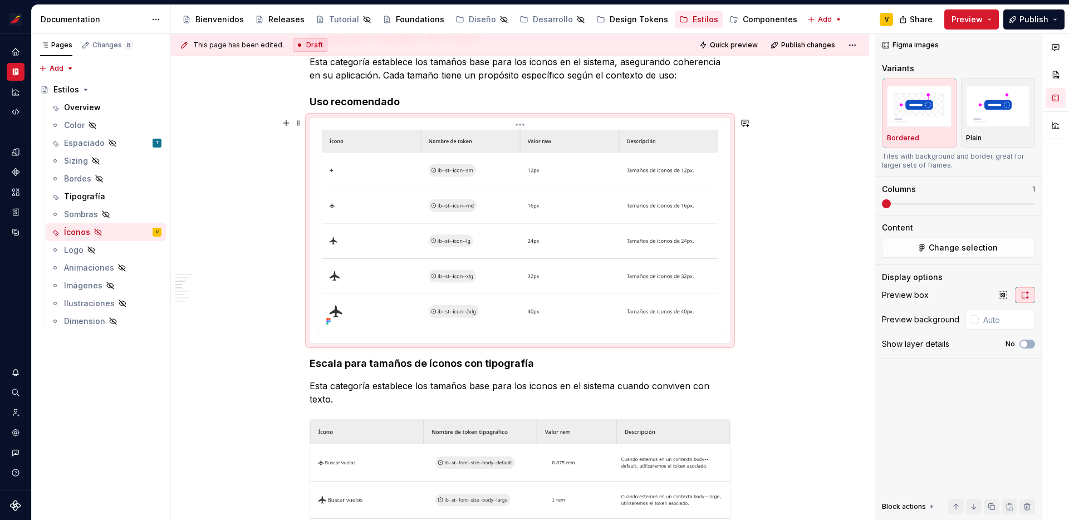
click at [561, 249] on img at bounding box center [520, 229] width 396 height 199
click at [984, 119] on img "button" at bounding box center [998, 106] width 65 height 41
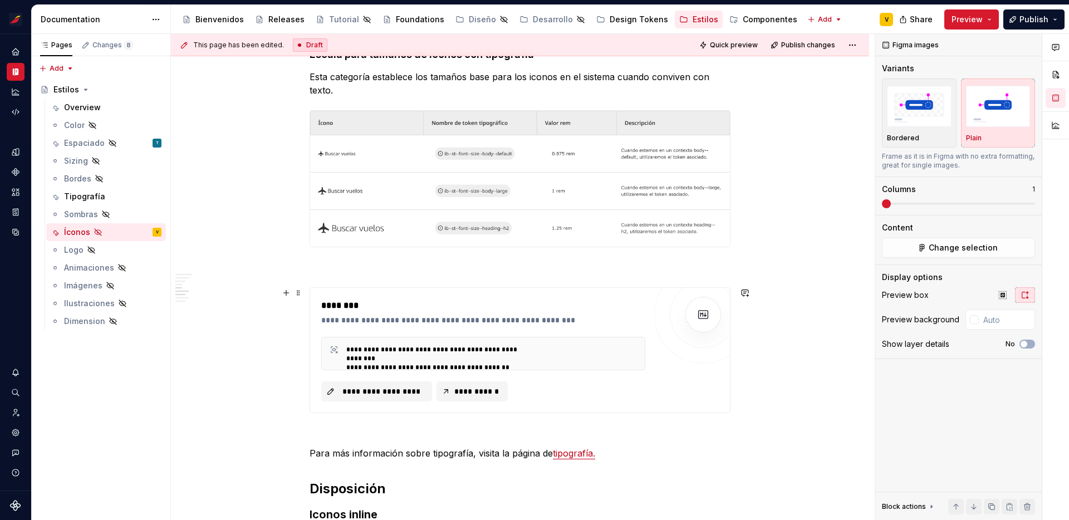
scroll to position [608, 0]
click at [301, 290] on span at bounding box center [298, 292] width 9 height 16
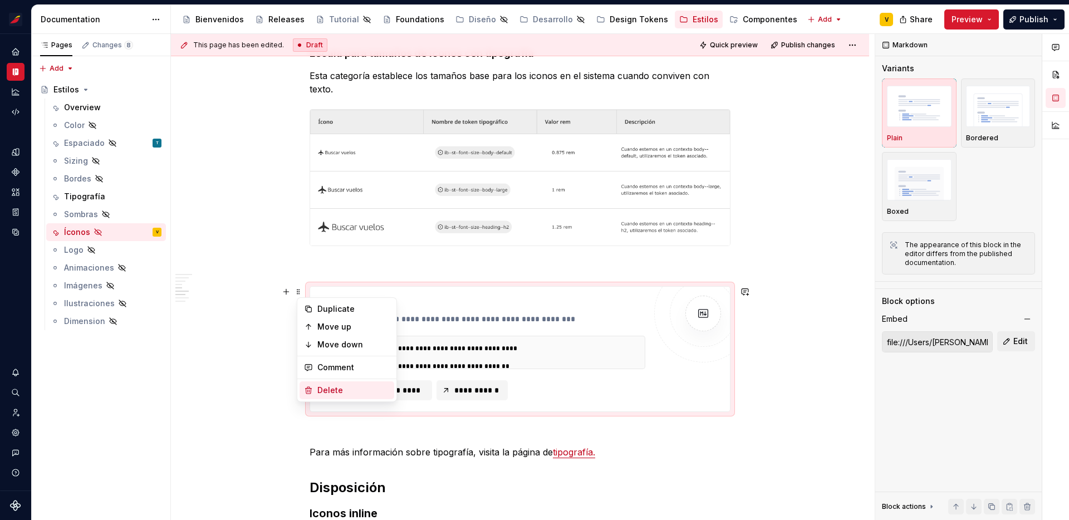
click at [345, 394] on div "Delete" at bounding box center [353, 390] width 72 height 11
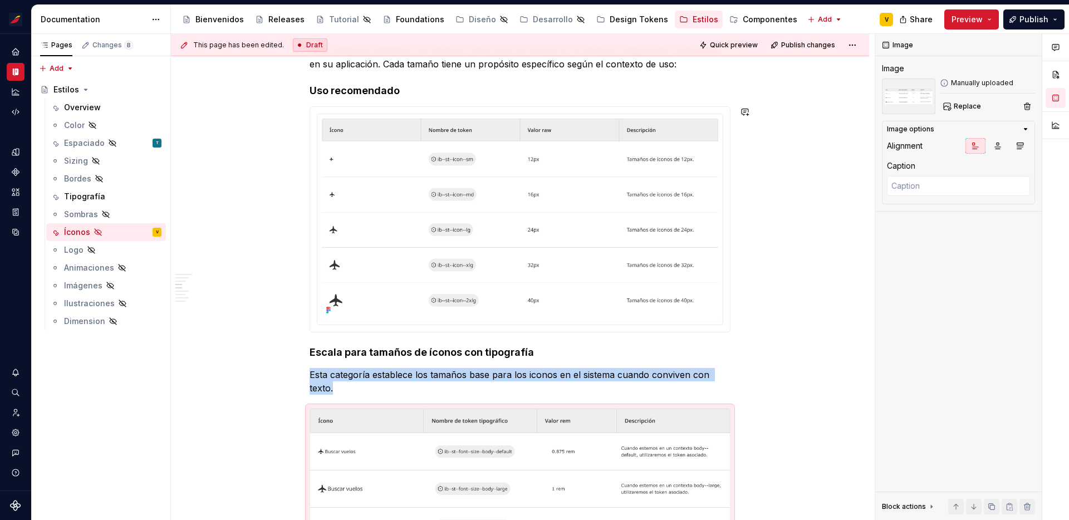
scroll to position [331, 0]
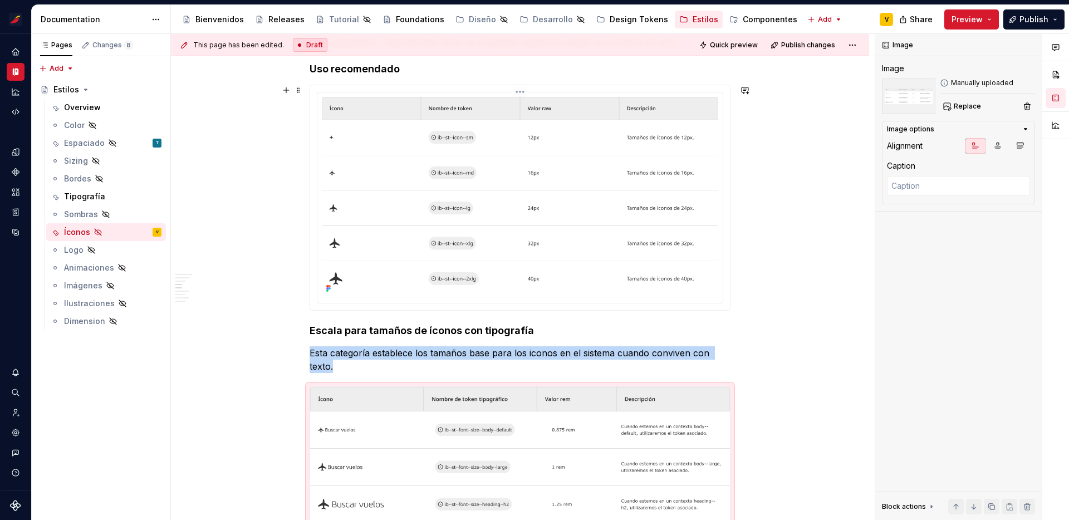
click at [656, 228] on img at bounding box center [520, 196] width 396 height 199
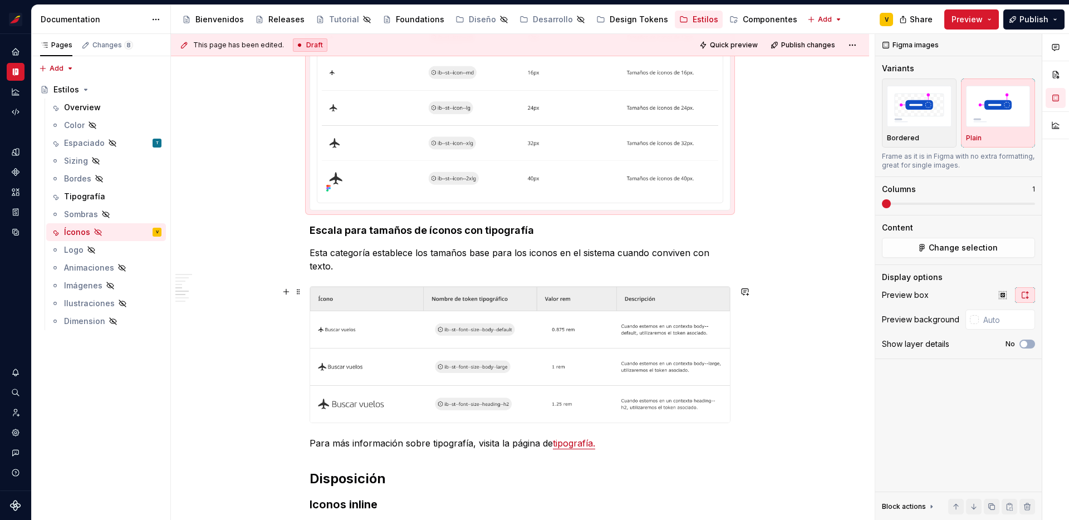
scroll to position [428, 0]
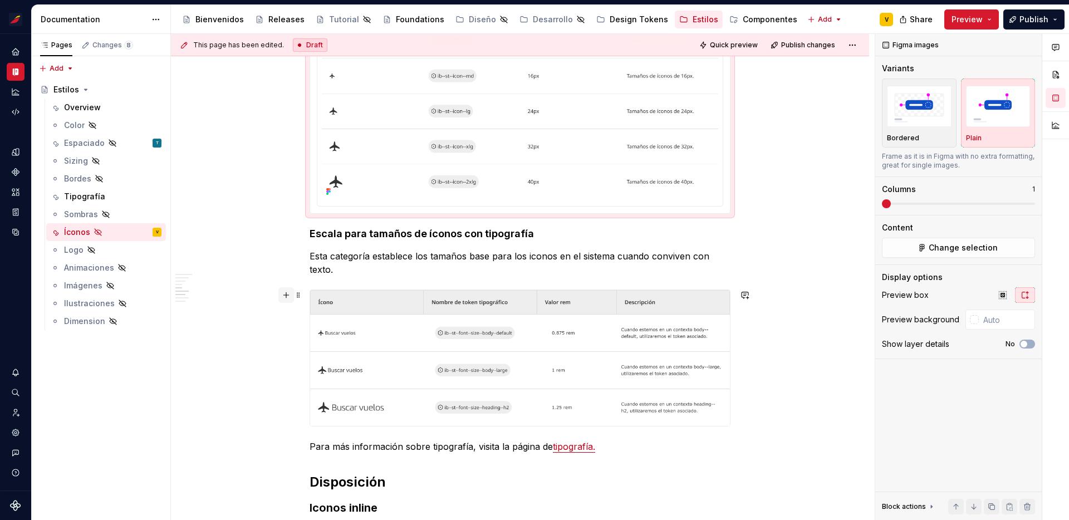
click at [291, 296] on button "button" at bounding box center [286, 295] width 16 height 16
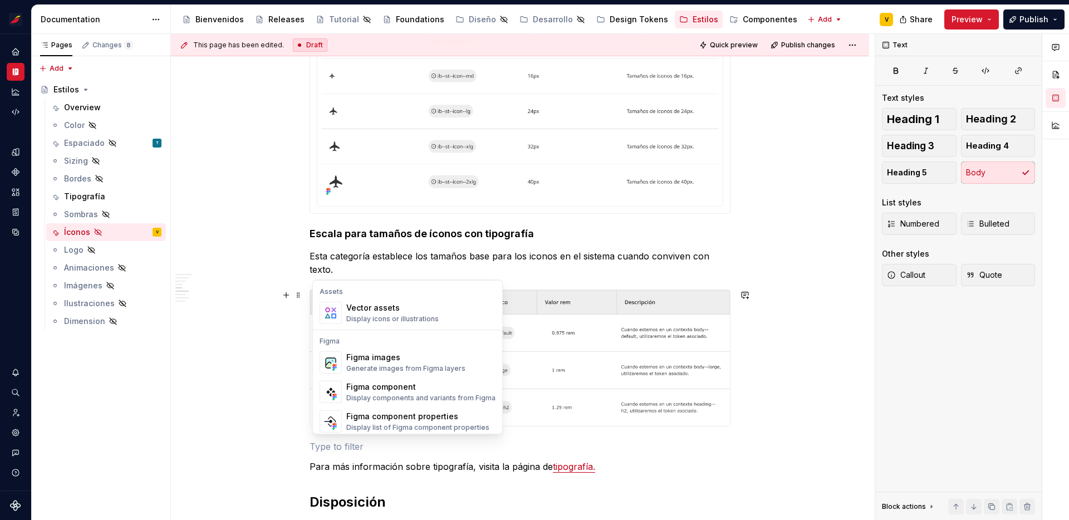
scroll to position [996, 0]
click at [412, 360] on div "Figma images" at bounding box center [405, 356] width 119 height 11
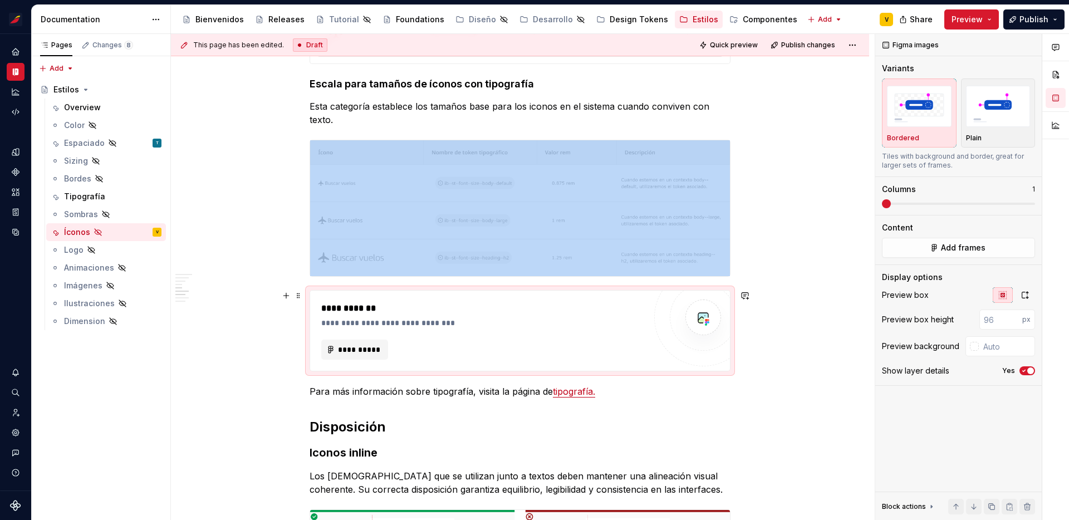
scroll to position [578, 0]
click at [363, 343] on span "**********" at bounding box center [358, 348] width 43 height 11
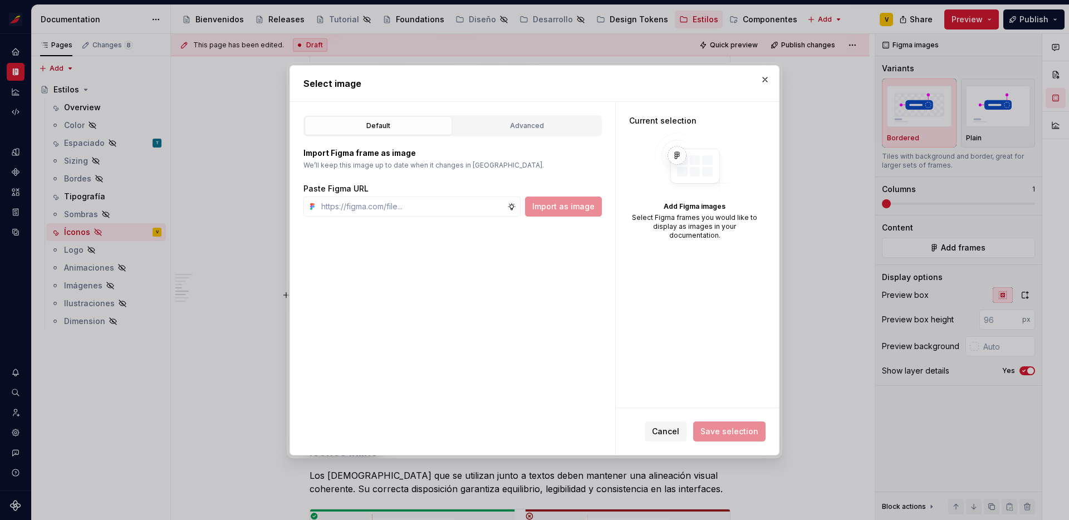
type textarea "*"
type input "[URL][DOMAIN_NAME]"
click at [582, 209] on span "Import as image" at bounding box center [563, 206] width 62 height 11
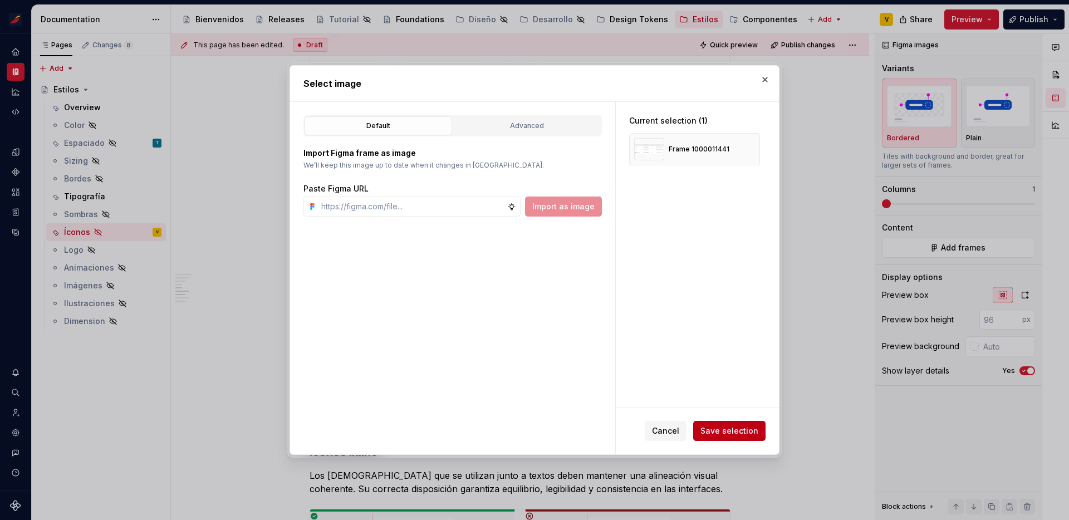
click at [726, 429] on span "Save selection" at bounding box center [729, 430] width 58 height 11
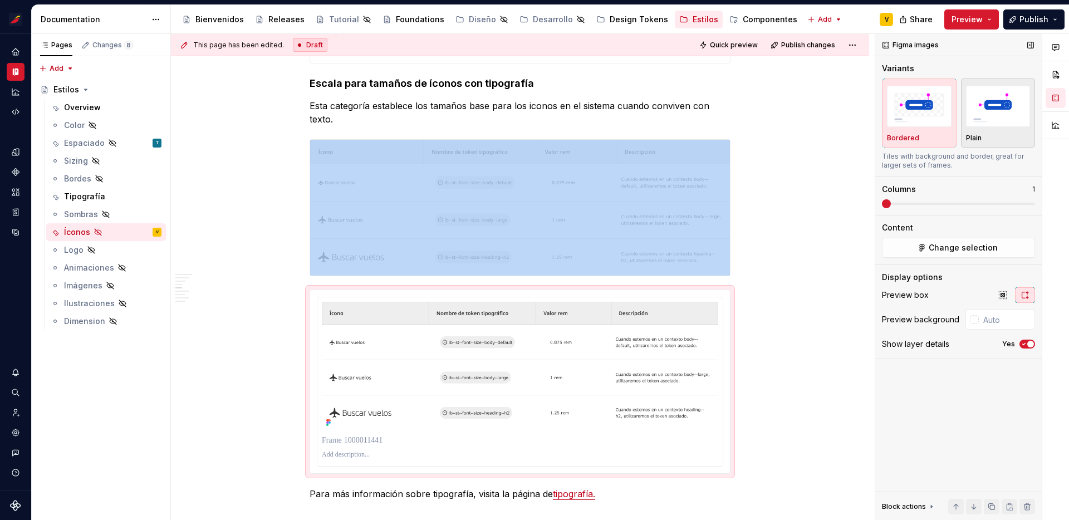
click at [1006, 108] on img "button" at bounding box center [998, 106] width 65 height 41
click at [301, 145] on span at bounding box center [298, 145] width 9 height 16
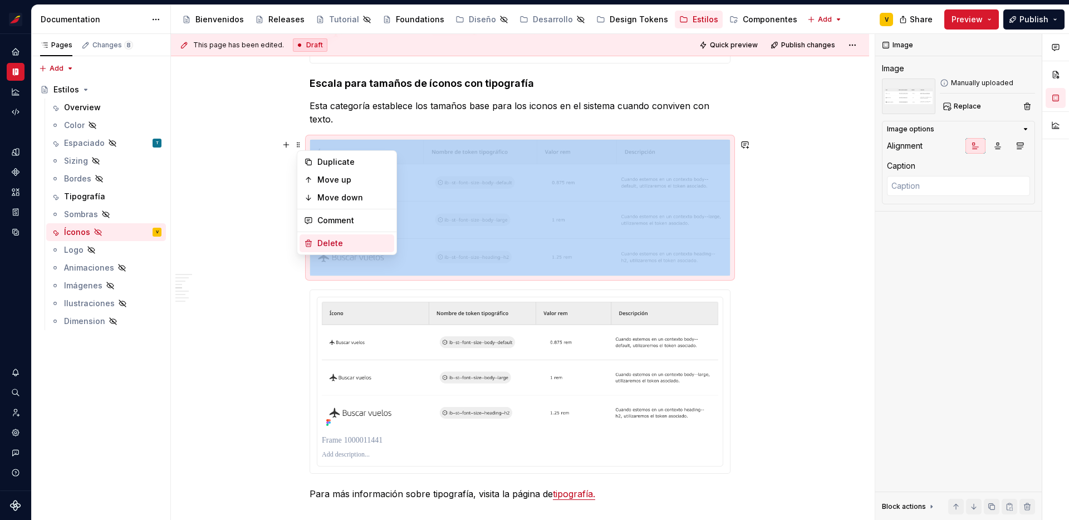
click at [342, 239] on div "Delete" at bounding box center [353, 243] width 72 height 11
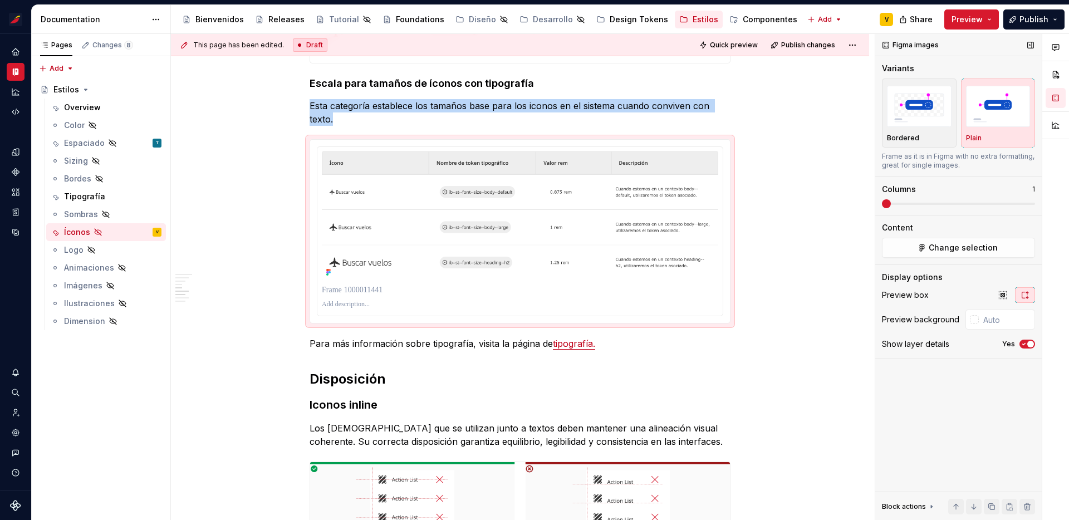
click at [1025, 340] on button "Yes" at bounding box center [1027, 344] width 16 height 9
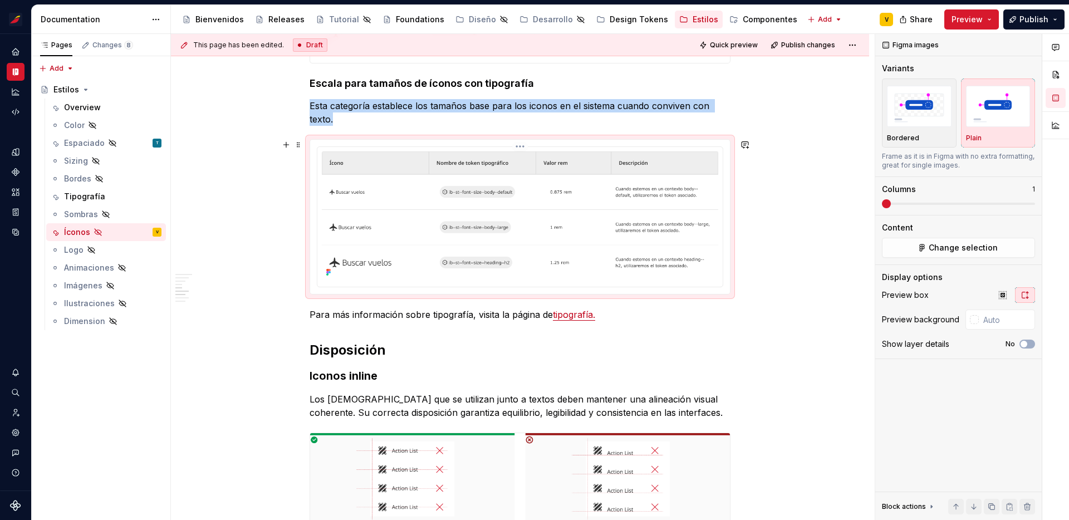
click at [522, 148] on html "Sistema de diseño Iberia V Design system data Documentation Accessibility guide…" at bounding box center [534, 260] width 1069 height 520
click at [559, 188] on div "Update Figma image" at bounding box center [576, 187] width 81 height 11
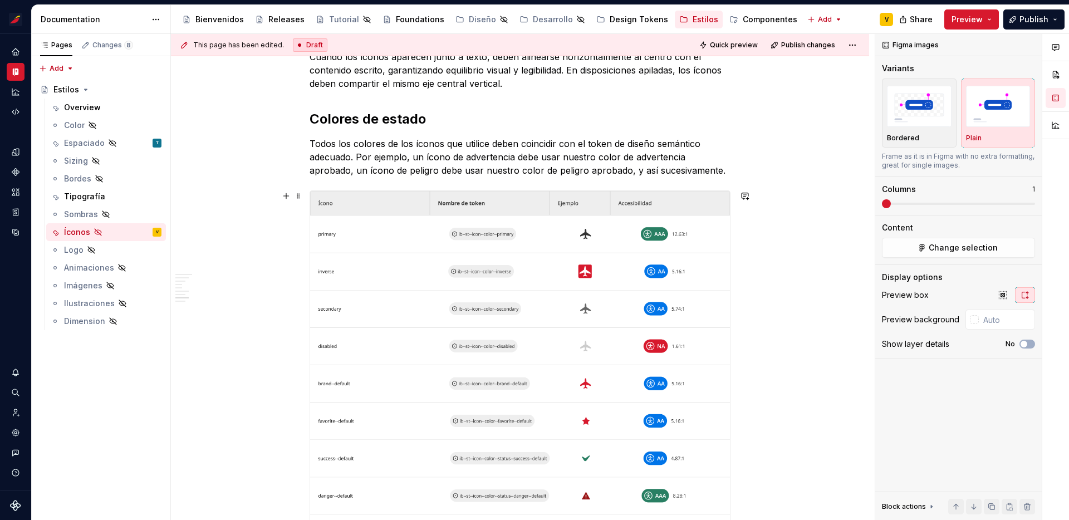
scroll to position [1076, 0]
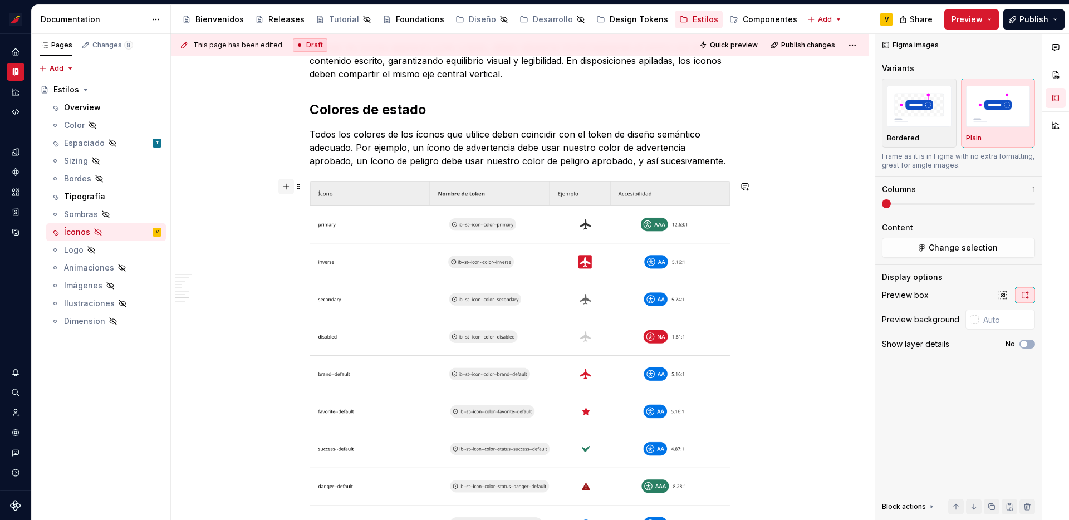
click at [288, 182] on button "button" at bounding box center [286, 187] width 16 height 16
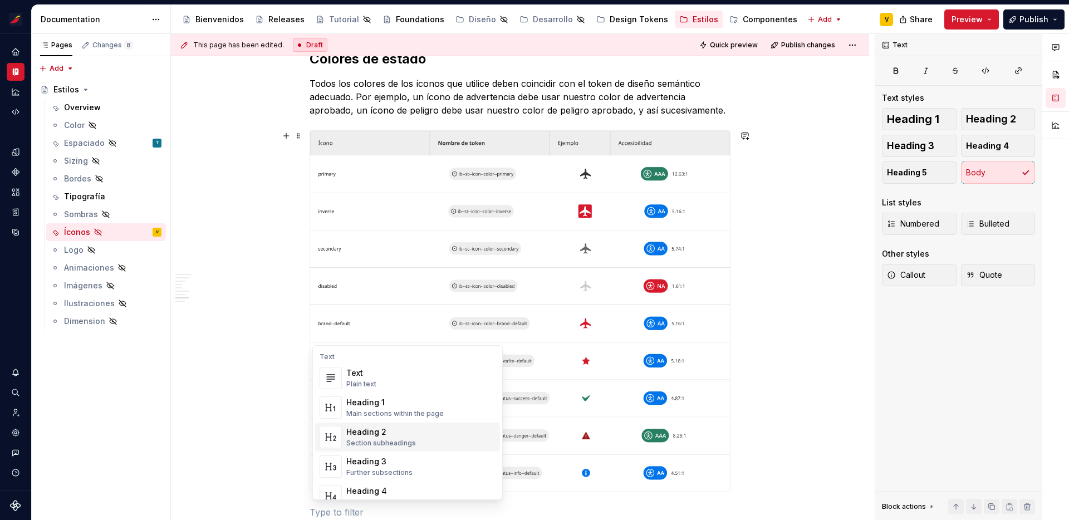
scroll to position [1180, 0]
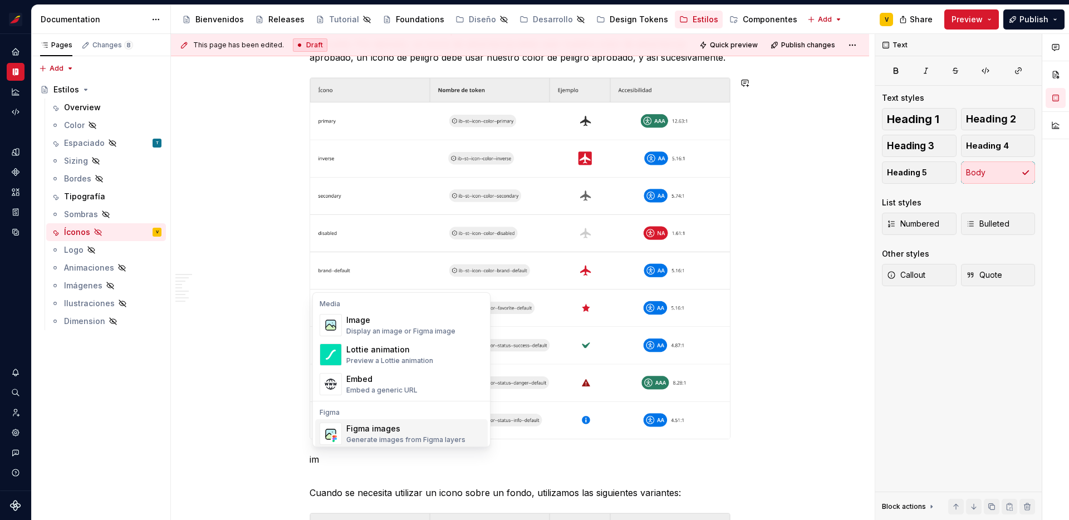
click at [391, 427] on div "Figma images" at bounding box center [405, 428] width 119 height 11
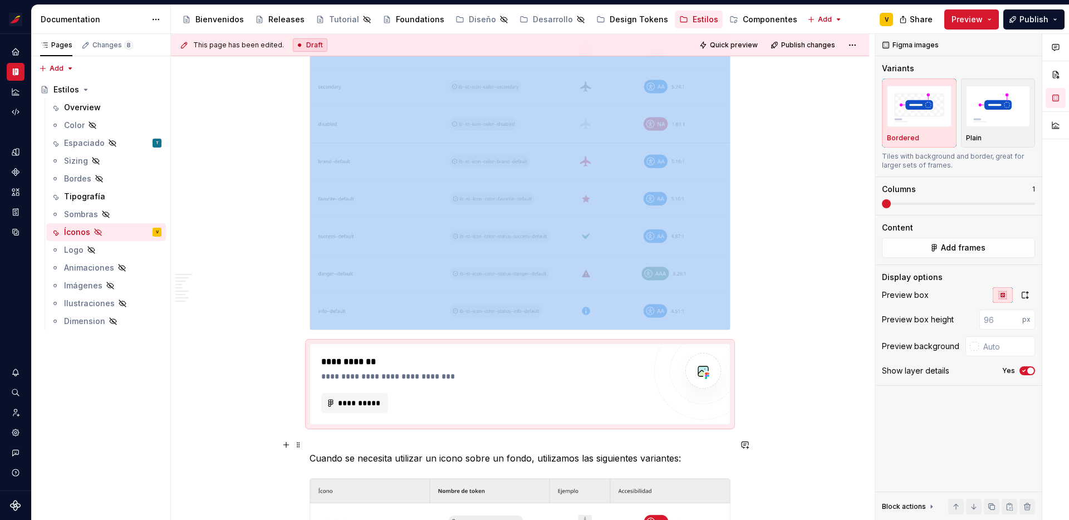
scroll to position [1308, 0]
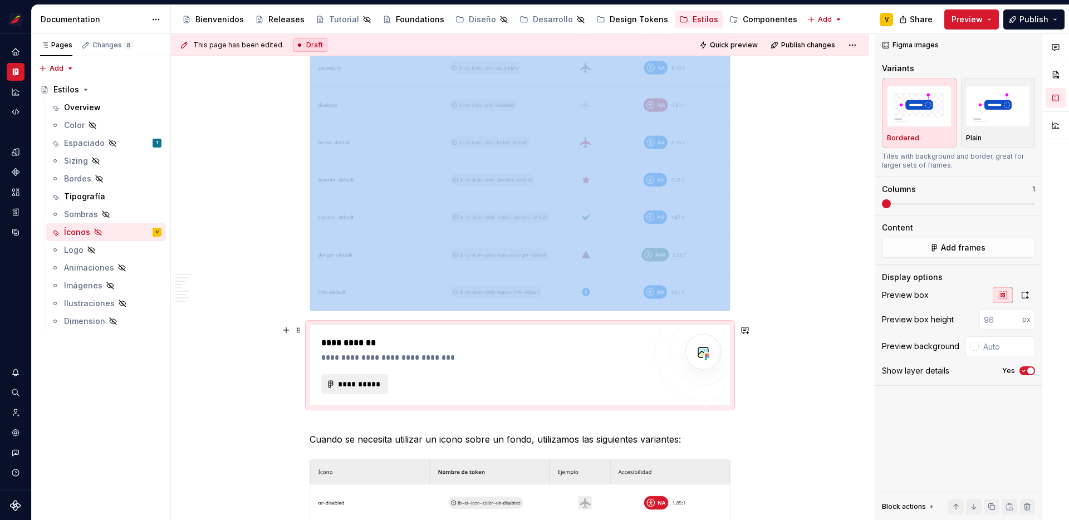
click at [364, 386] on span "**********" at bounding box center [358, 384] width 43 height 11
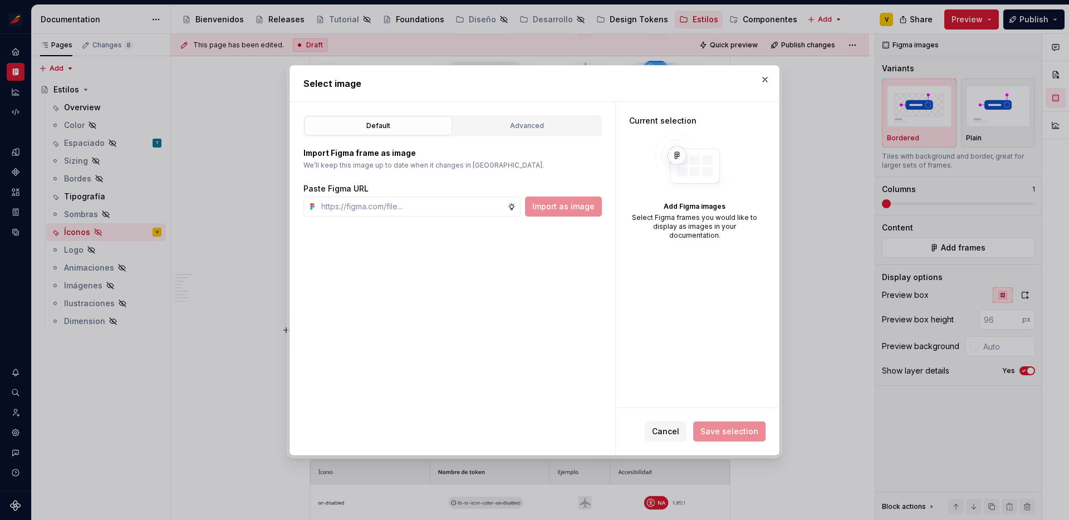
type textarea "*"
type input "[URL][DOMAIN_NAME]"
click at [577, 204] on span "Import as image" at bounding box center [563, 206] width 62 height 11
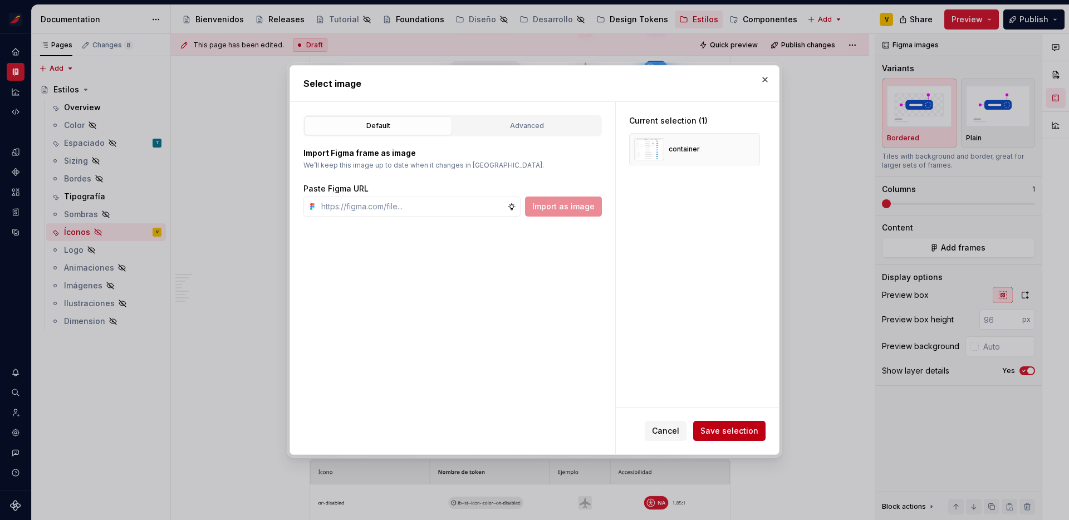
click at [721, 431] on span "Save selection" at bounding box center [729, 430] width 58 height 11
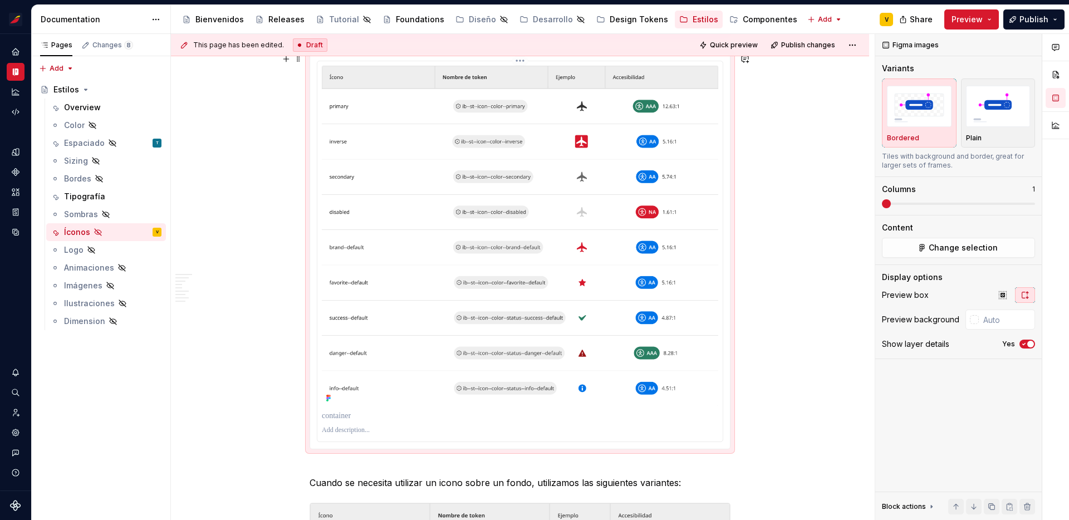
scroll to position [1583, 0]
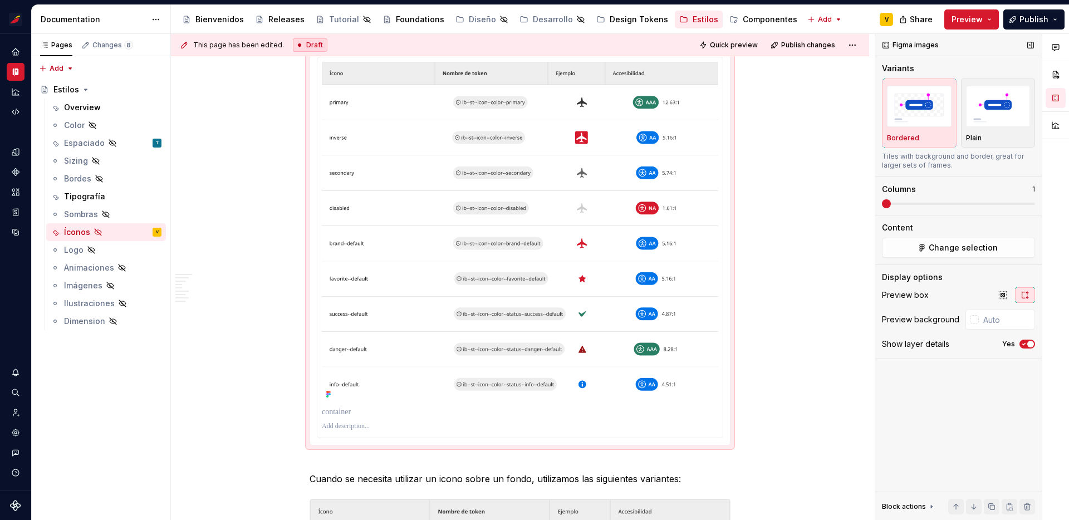
click at [1024, 343] on icon "button" at bounding box center [1024, 344] width 3 height 2
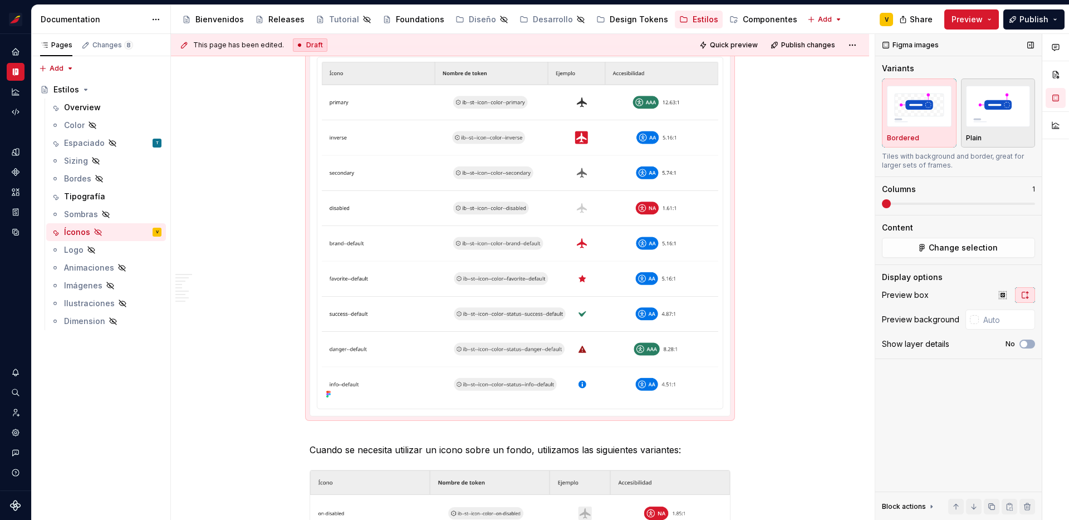
click at [1000, 120] on img "button" at bounding box center [998, 106] width 65 height 41
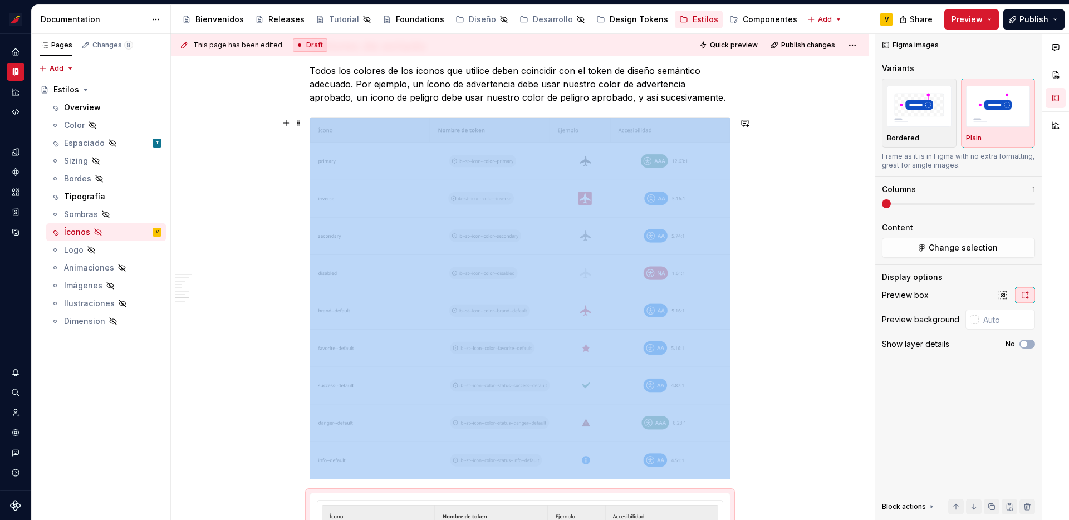
scroll to position [1139, 0]
click at [298, 125] on span at bounding box center [298, 124] width 9 height 16
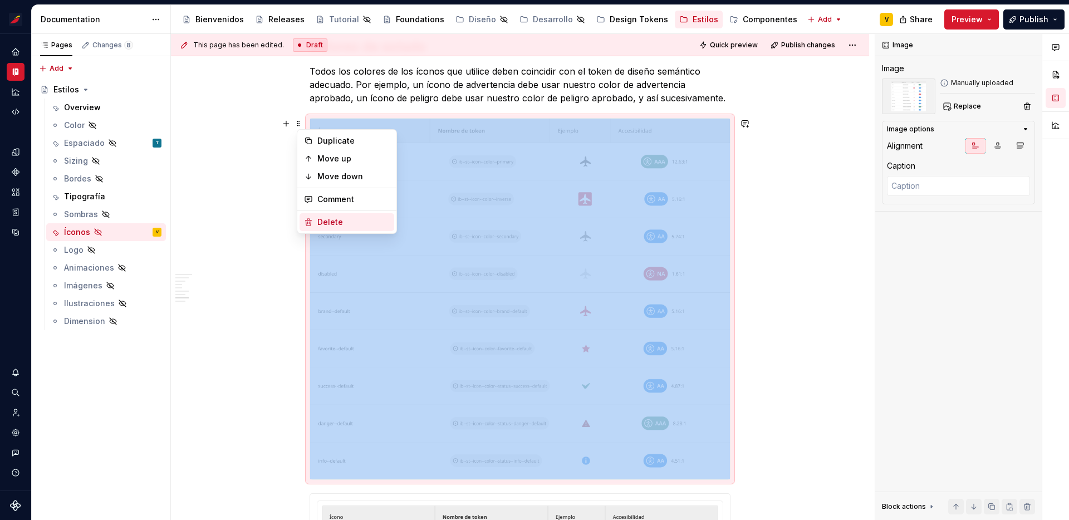
click at [329, 225] on div "Delete" at bounding box center [353, 222] width 72 height 11
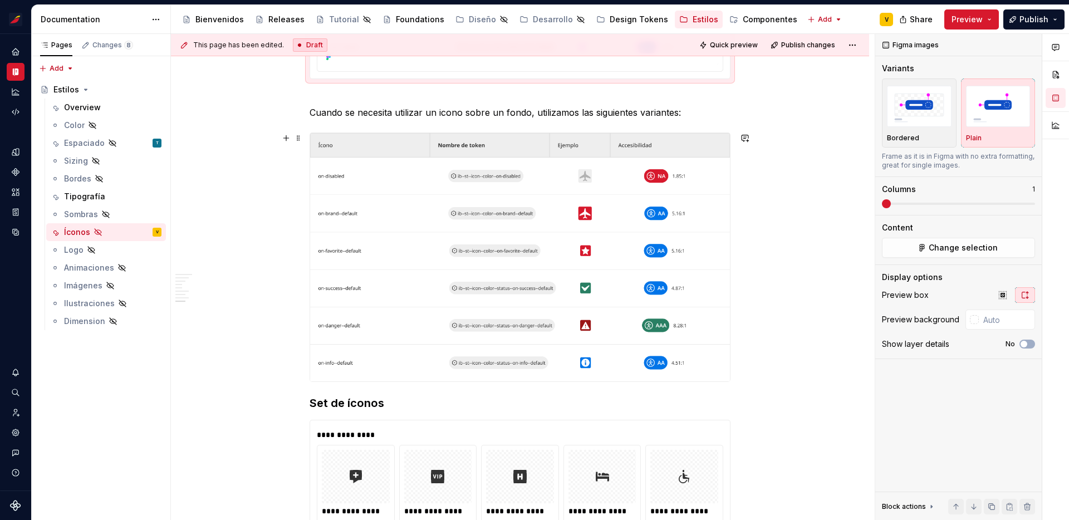
scroll to position [1550, 0]
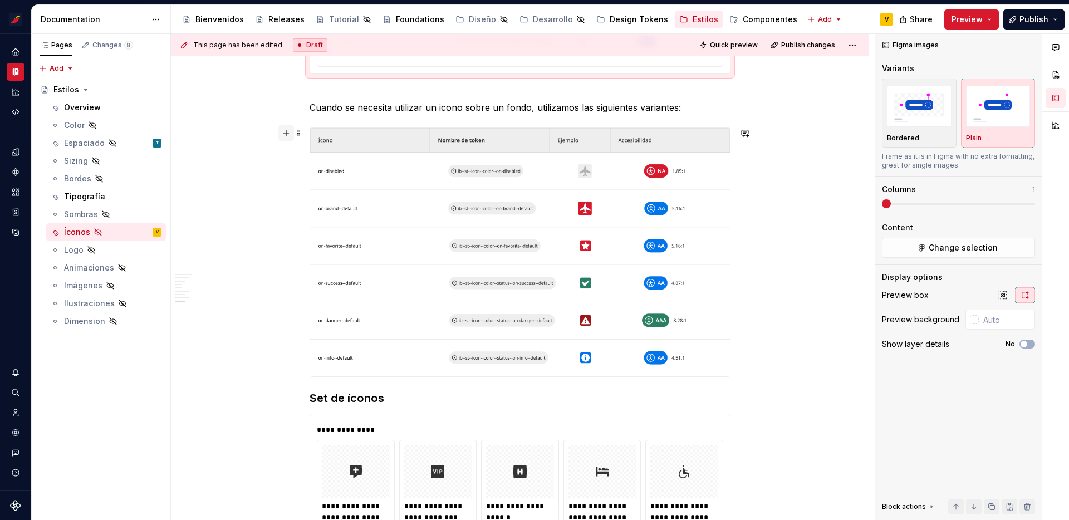
click at [290, 135] on button "button" at bounding box center [286, 133] width 16 height 16
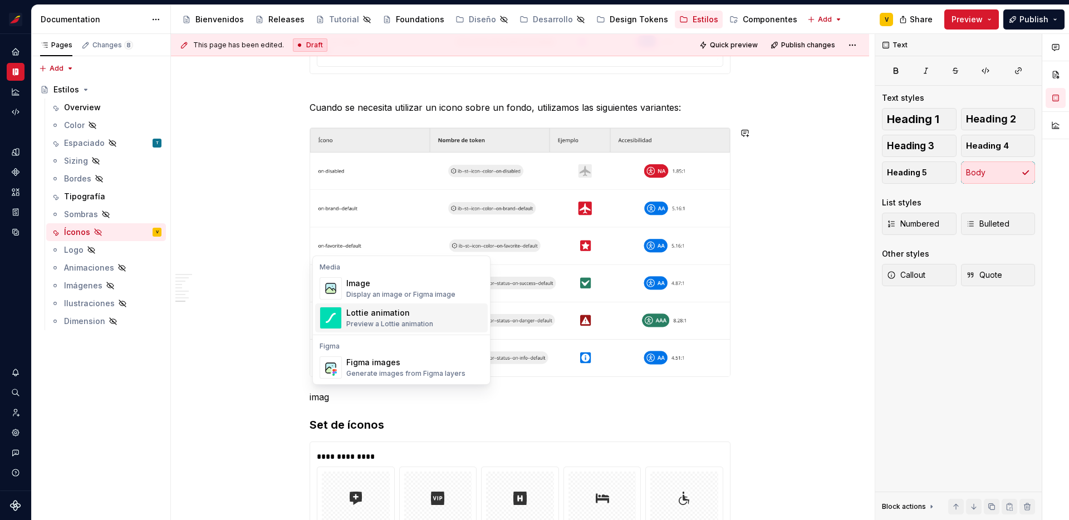
click at [392, 364] on div "Figma images" at bounding box center [405, 362] width 119 height 11
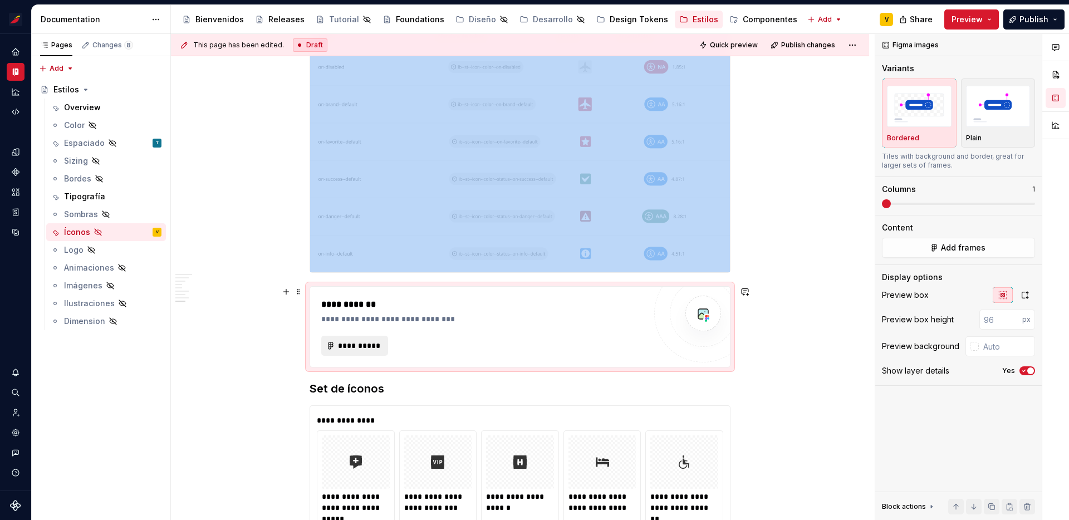
scroll to position [1655, 0]
click at [365, 345] on span "**********" at bounding box center [358, 345] width 43 height 11
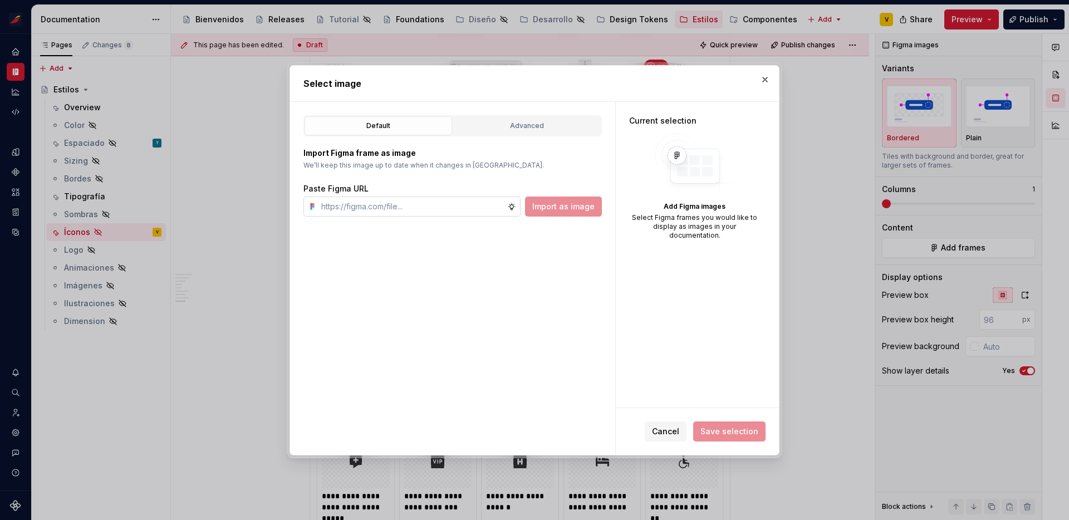
type textarea "*"
type input "[URL][DOMAIN_NAME]"
click at [576, 213] on button "Import as image" at bounding box center [563, 207] width 77 height 20
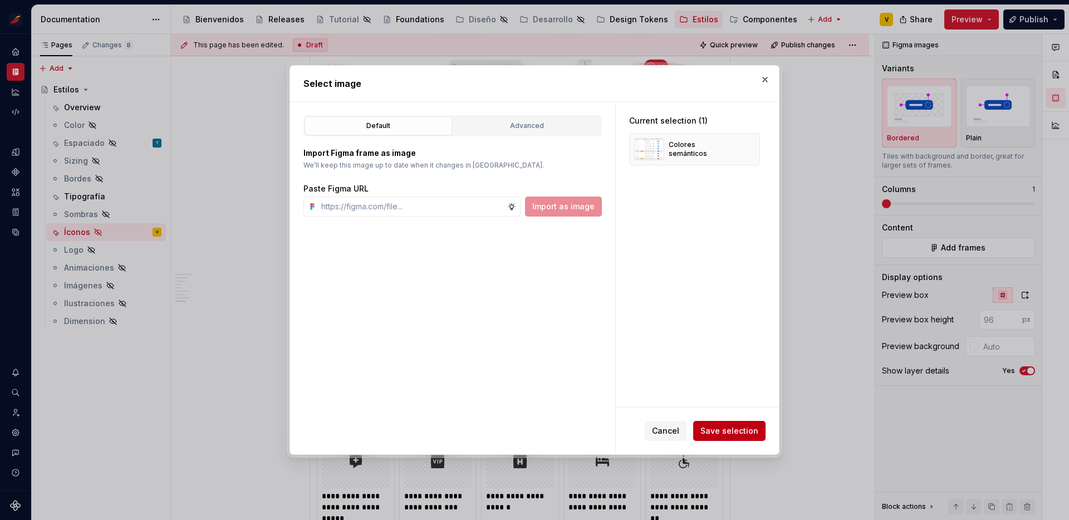
click at [733, 435] on span "Save selection" at bounding box center [729, 430] width 58 height 11
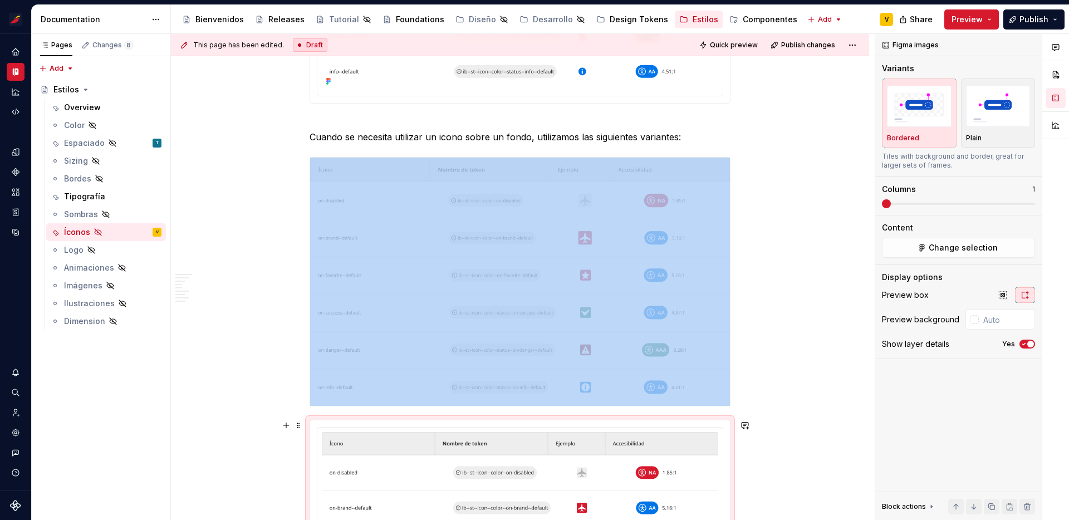
scroll to position [1509, 0]
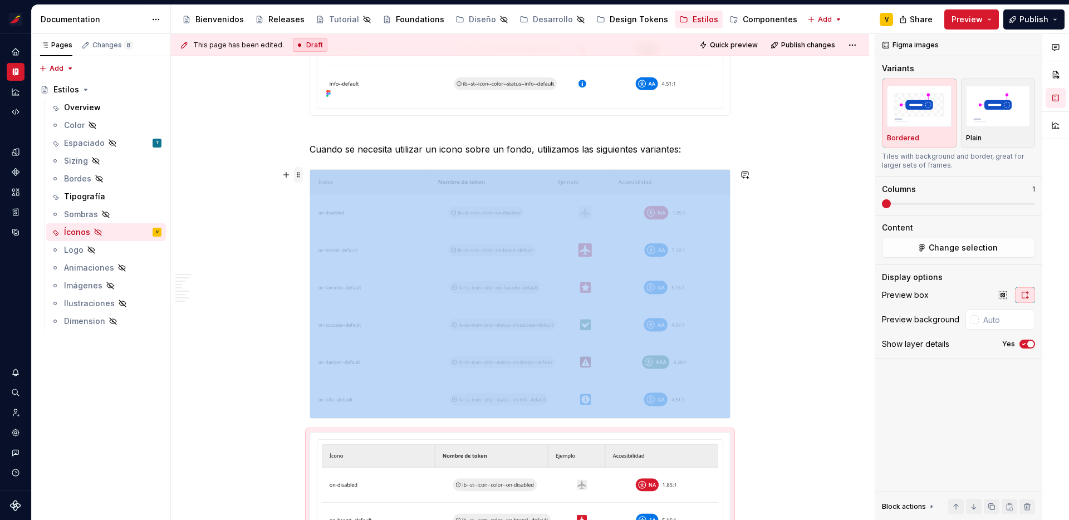
click at [302, 172] on span at bounding box center [298, 175] width 9 height 16
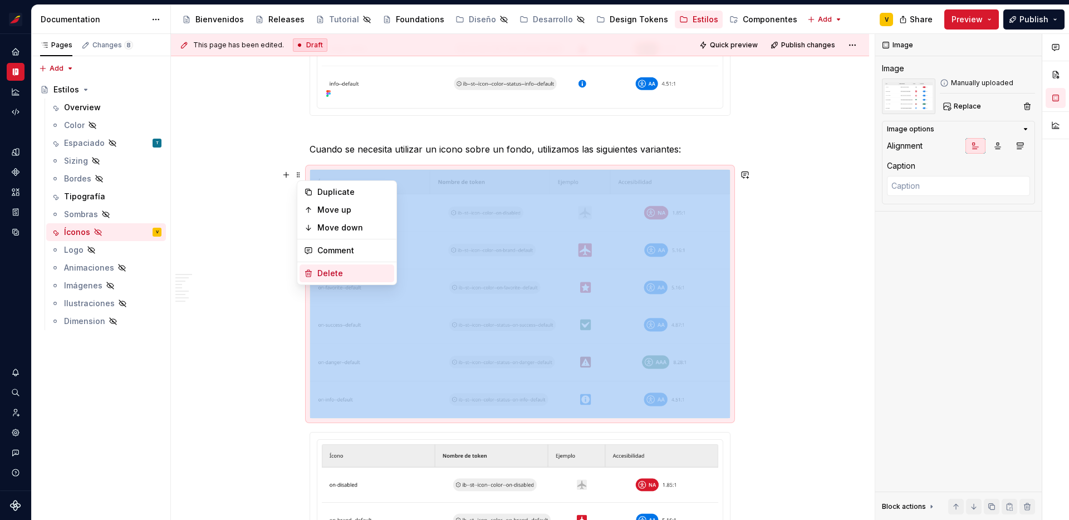
click at [340, 269] on div "Delete" at bounding box center [353, 273] width 72 height 11
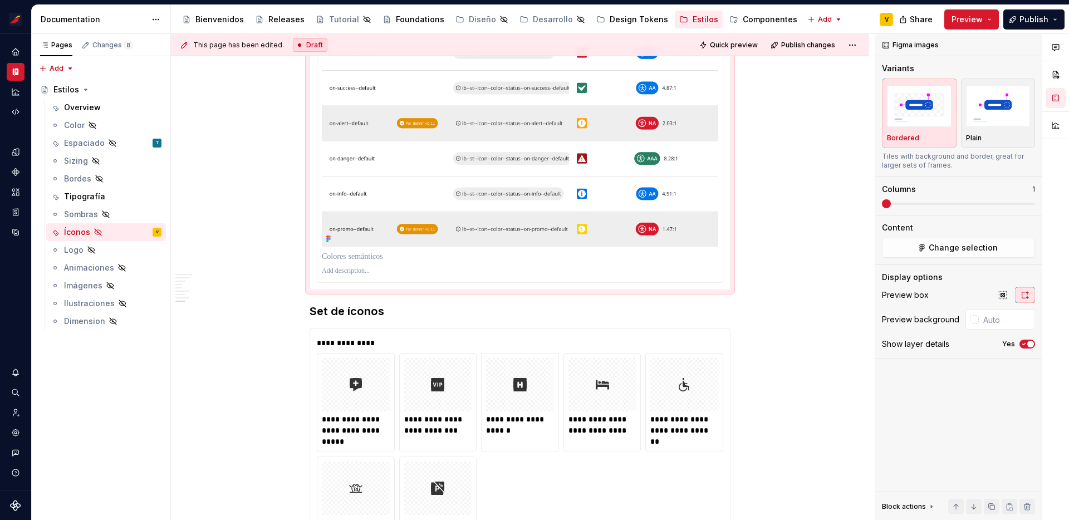
scroll to position [1763, 0]
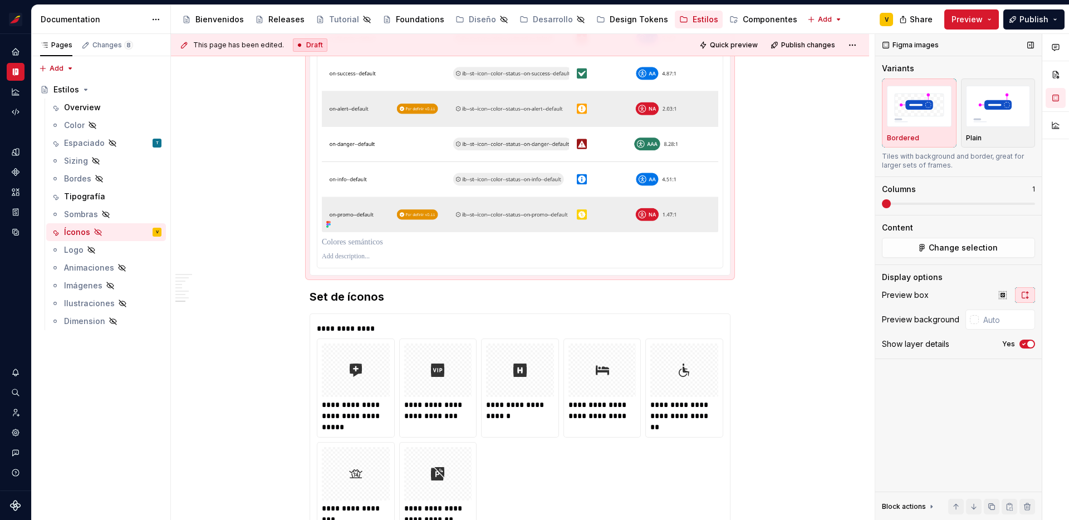
click at [1024, 346] on icon "button" at bounding box center [1023, 344] width 9 height 7
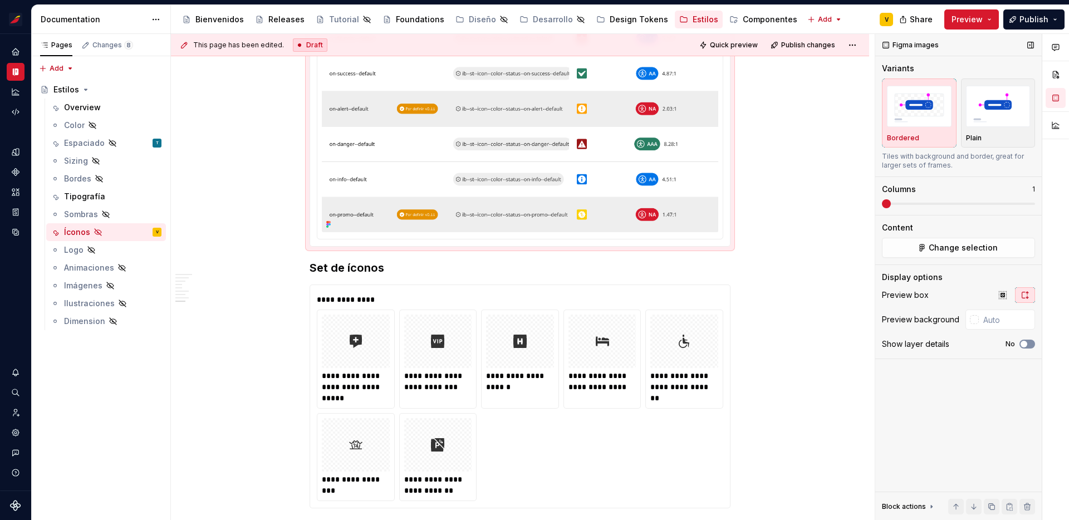
scroll to position [1644, 0]
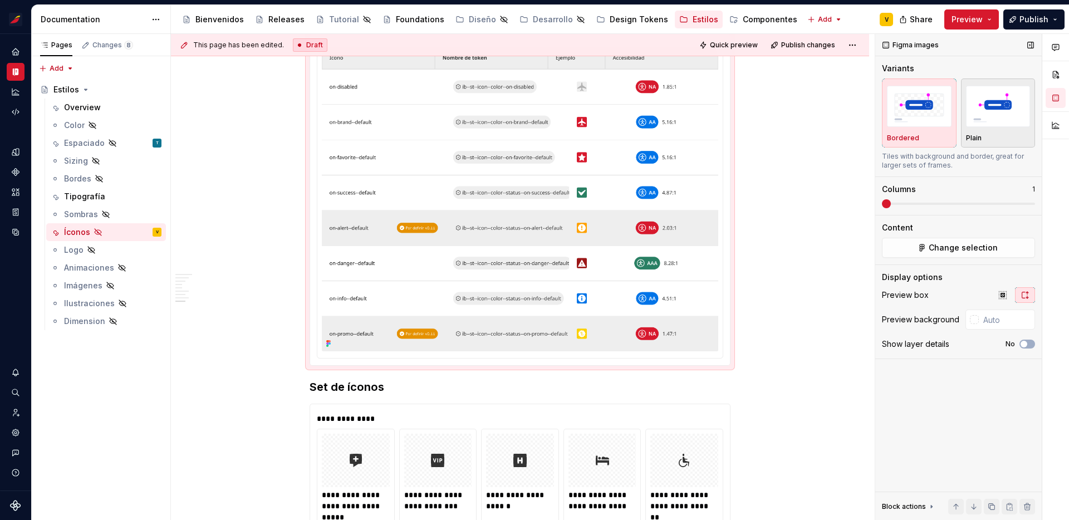
click at [993, 131] on div "Plain" at bounding box center [998, 113] width 65 height 59
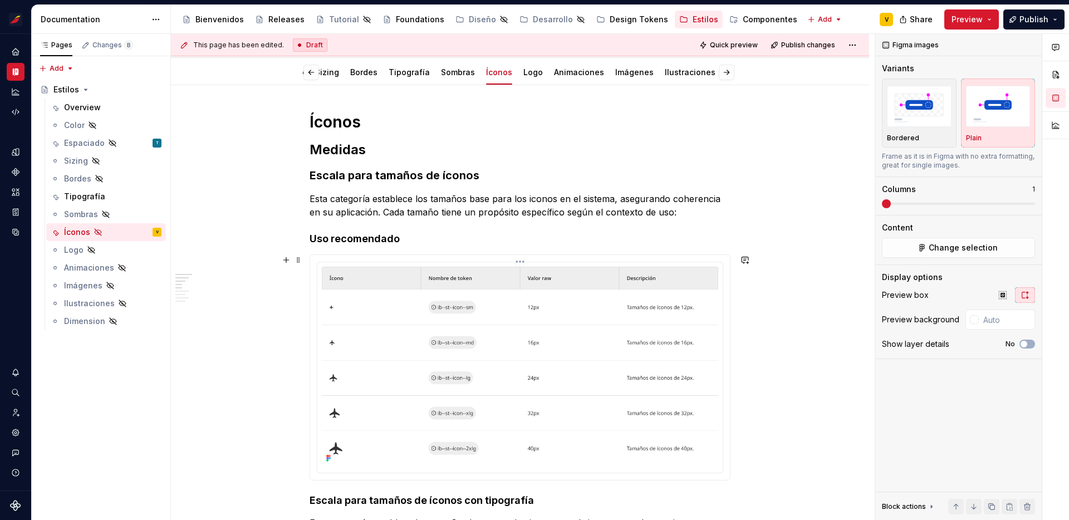
scroll to position [162, 0]
click at [709, 382] on img at bounding box center [520, 365] width 396 height 199
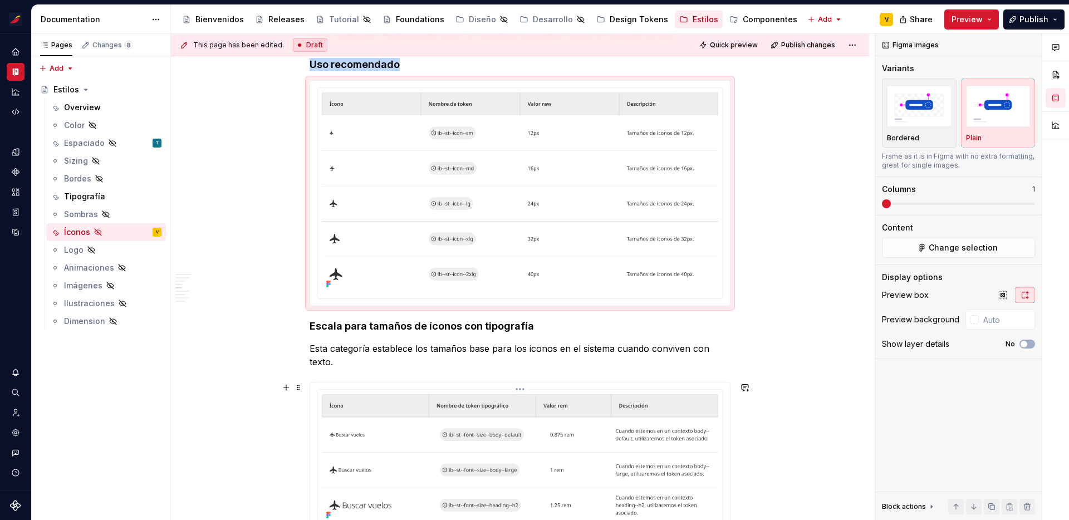
scroll to position [395, 0]
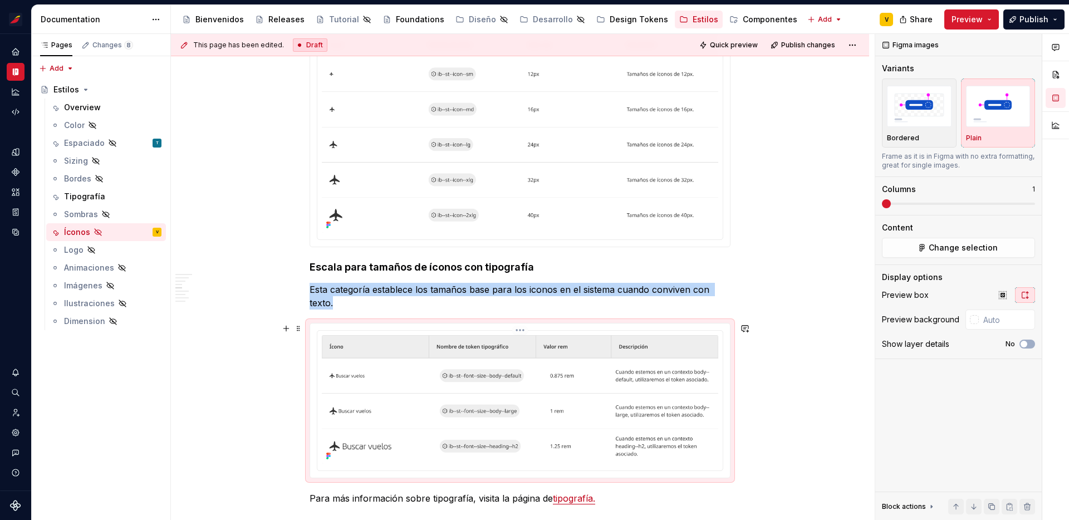
click at [706, 387] on img at bounding box center [520, 399] width 396 height 129
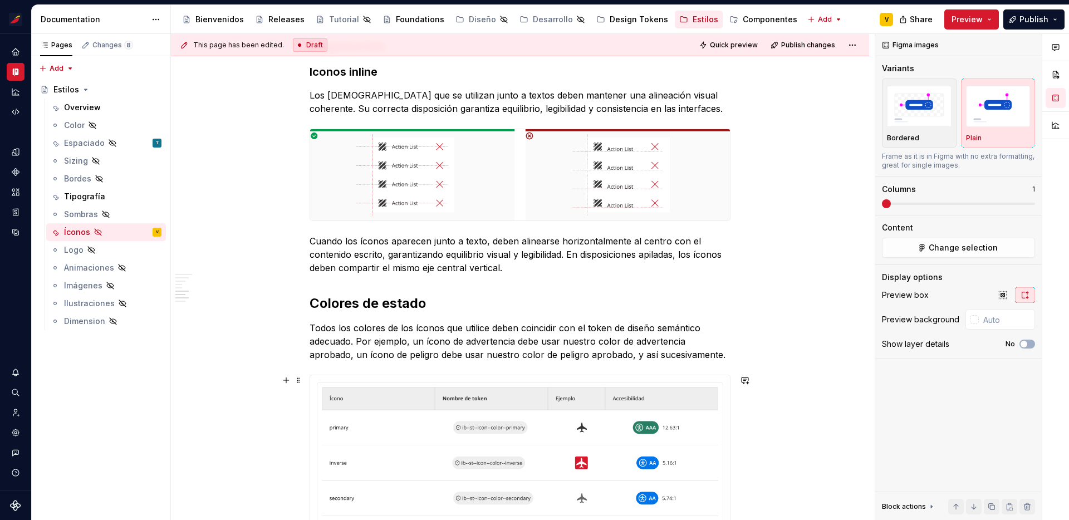
scroll to position [901, 0]
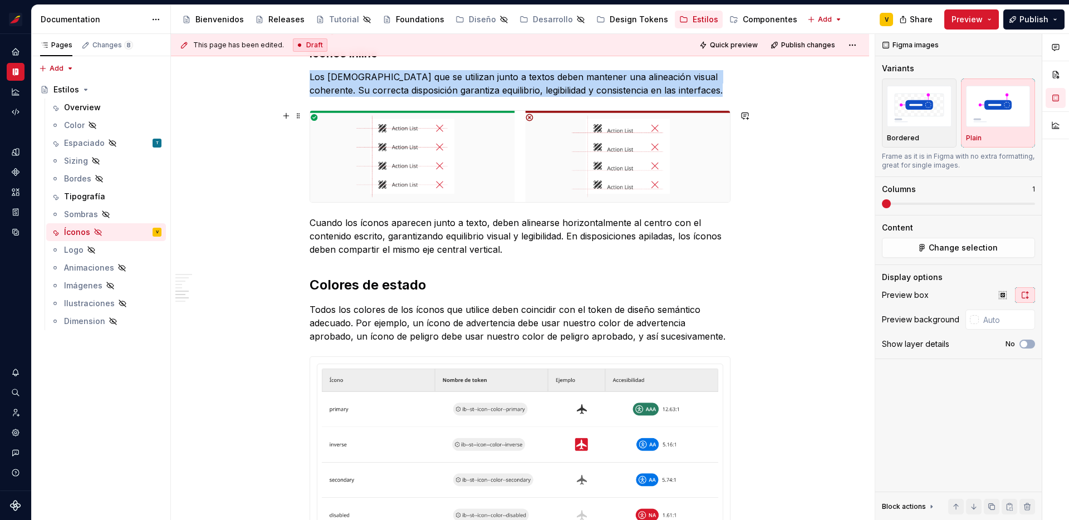
click at [689, 178] on img at bounding box center [520, 156] width 420 height 91
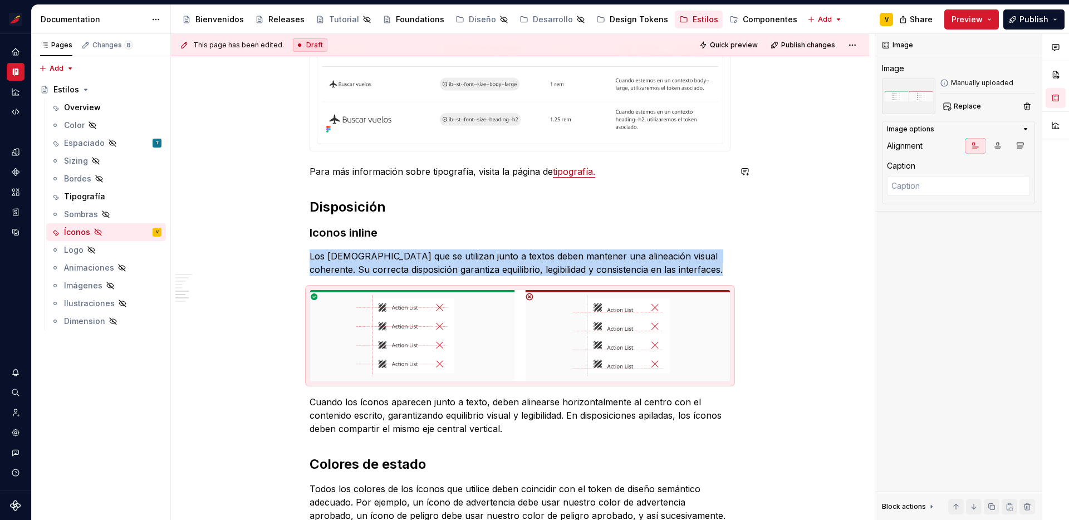
scroll to position [828, 0]
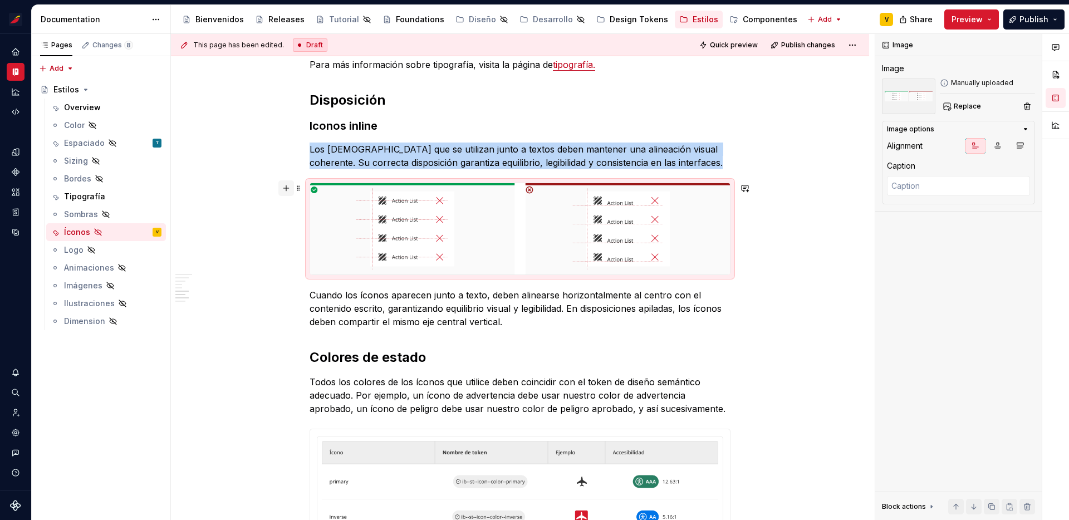
click at [292, 190] on button "button" at bounding box center [286, 188] width 16 height 16
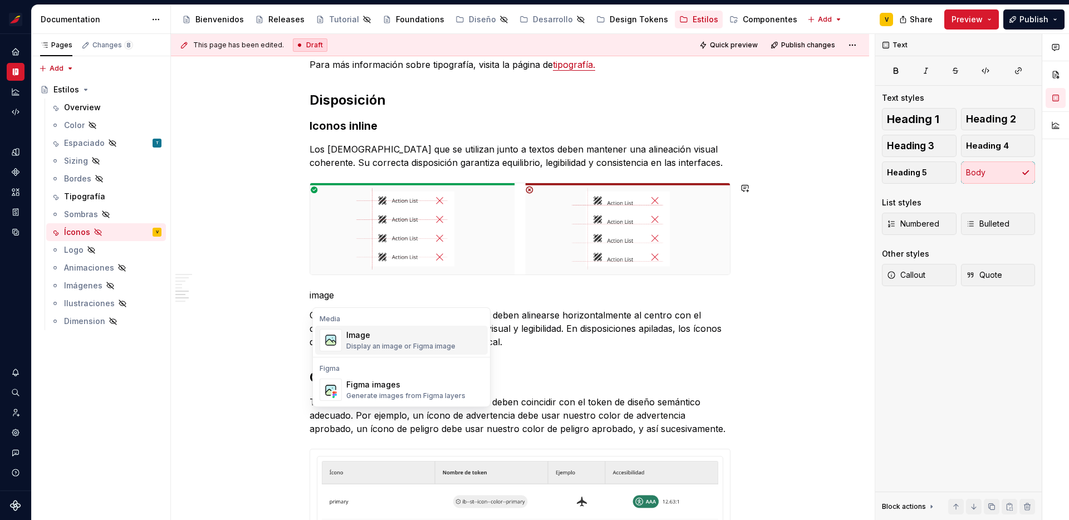
click at [370, 389] on div "Figma images" at bounding box center [405, 384] width 119 height 11
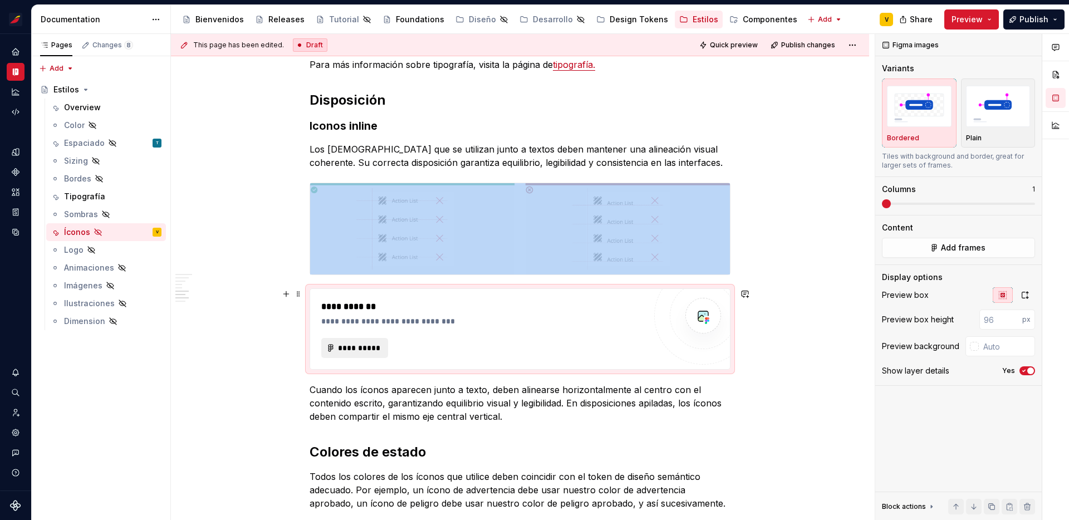
click at [351, 350] on span "**********" at bounding box center [358, 347] width 43 height 11
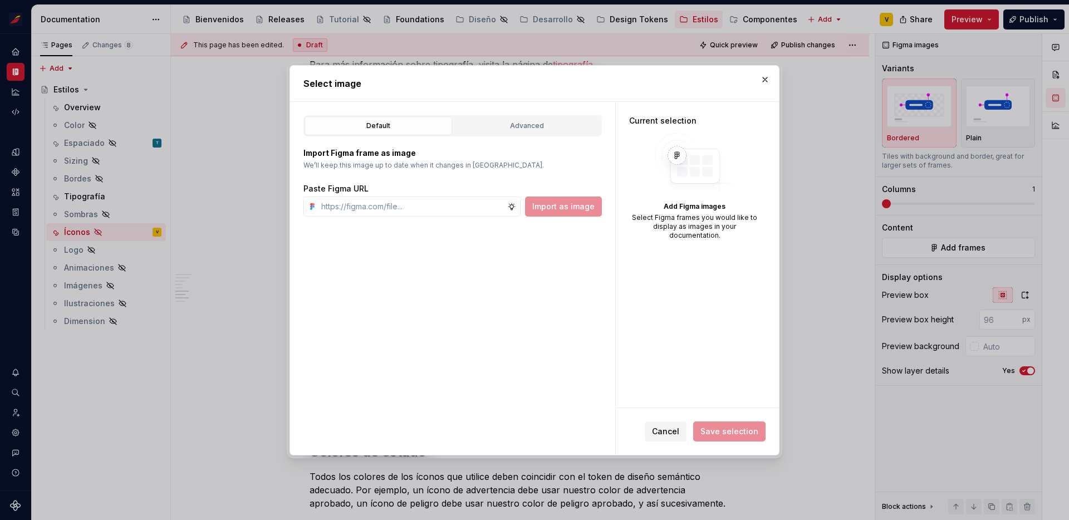
type textarea "*"
type input "[URL][DOMAIN_NAME]"
click at [572, 203] on span "Import as image" at bounding box center [563, 206] width 62 height 11
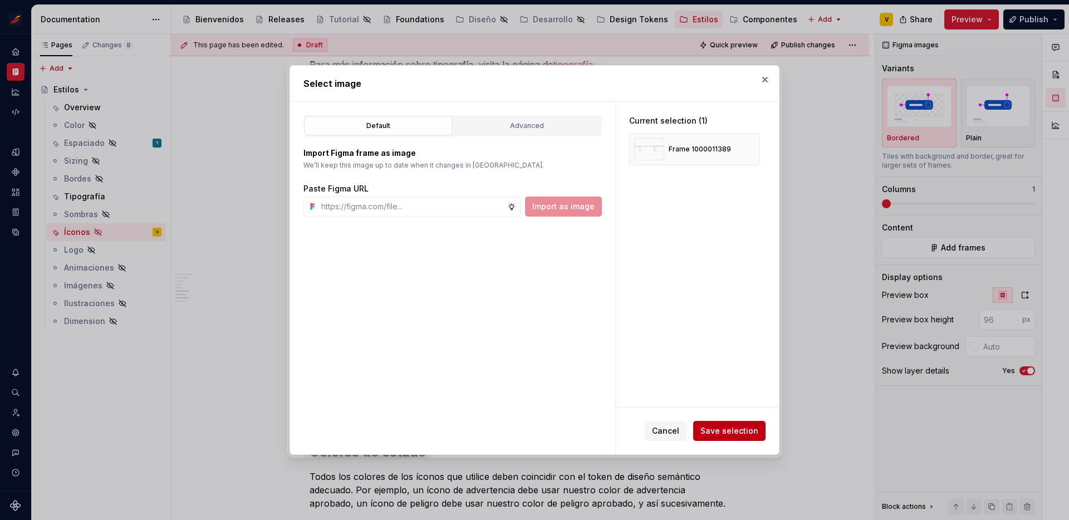
click at [739, 432] on span "Save selection" at bounding box center [729, 430] width 58 height 11
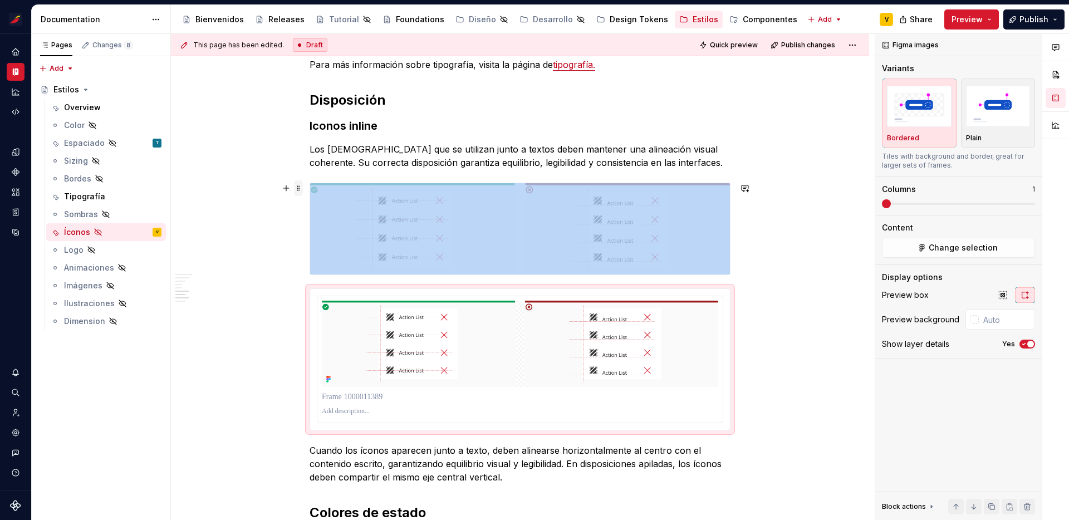
click at [302, 188] on span at bounding box center [298, 188] width 9 height 16
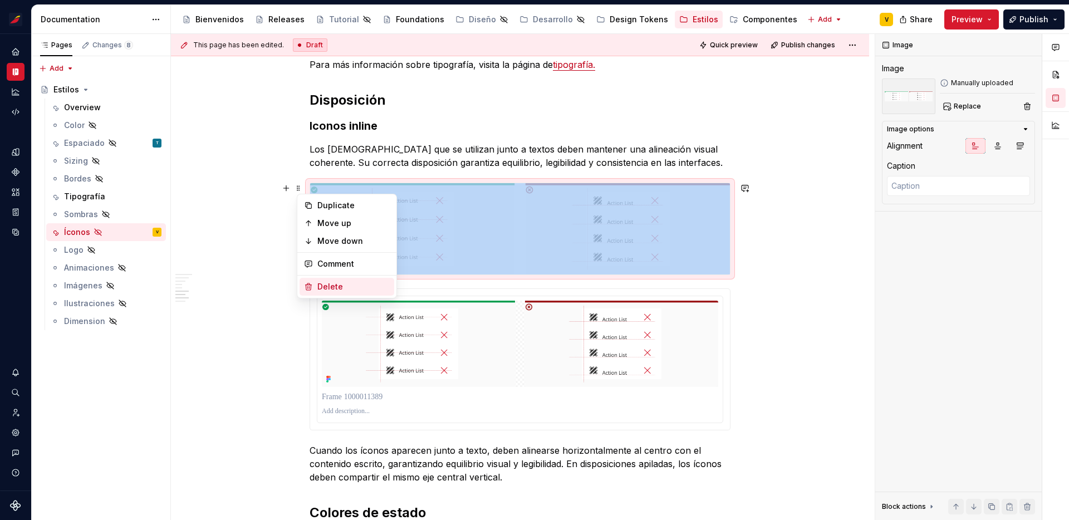
click at [330, 287] on div "Delete" at bounding box center [353, 286] width 72 height 11
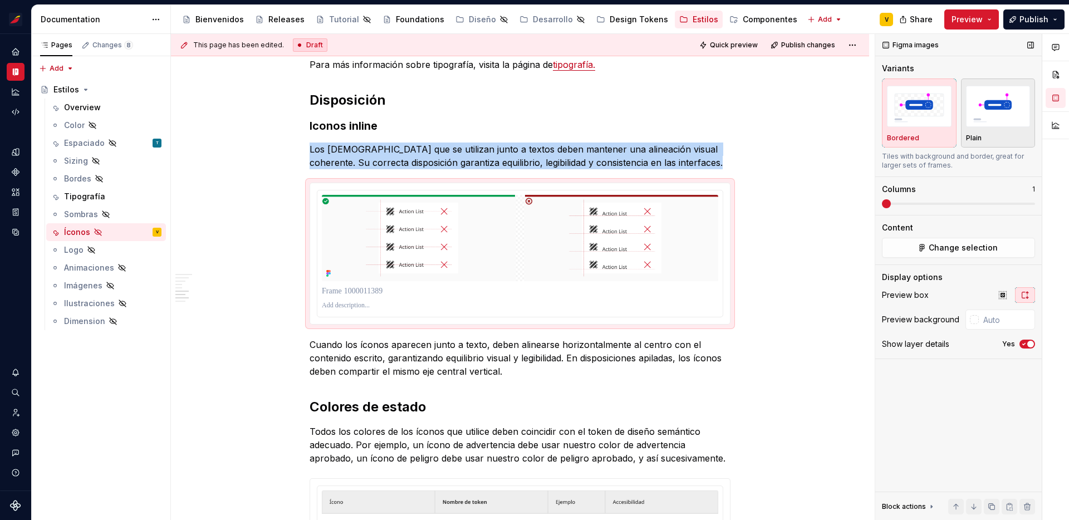
click at [993, 122] on img "button" at bounding box center [998, 106] width 65 height 41
click at [1026, 341] on icon "button" at bounding box center [1023, 344] width 9 height 7
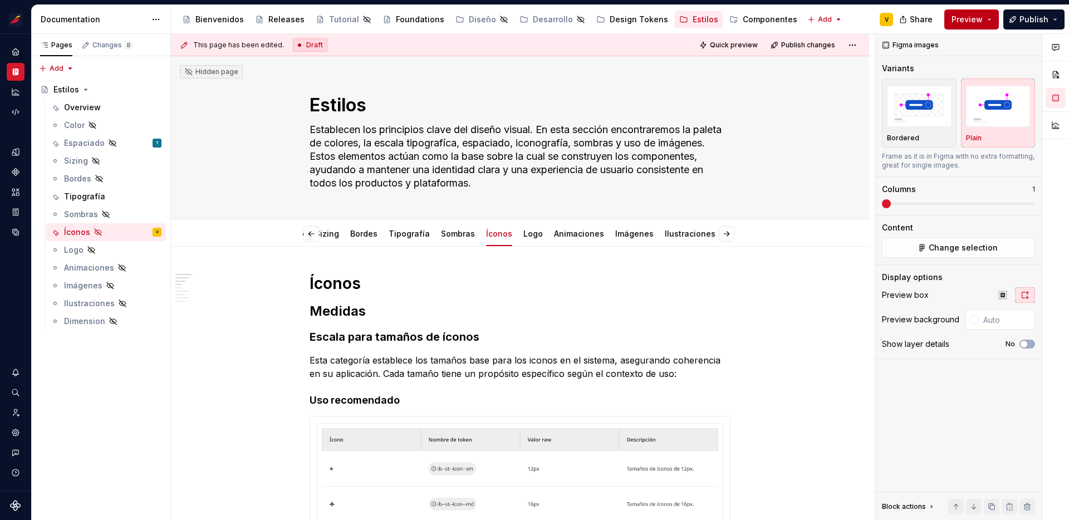
click at [984, 22] on button "Preview" at bounding box center [971, 19] width 55 height 20
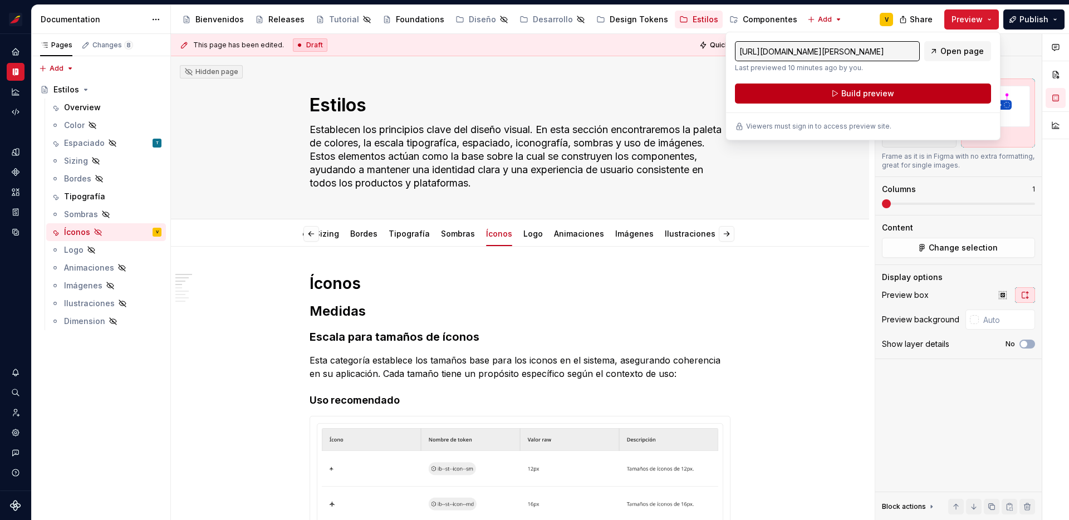
click at [866, 95] on span "Build preview" at bounding box center [867, 93] width 53 height 11
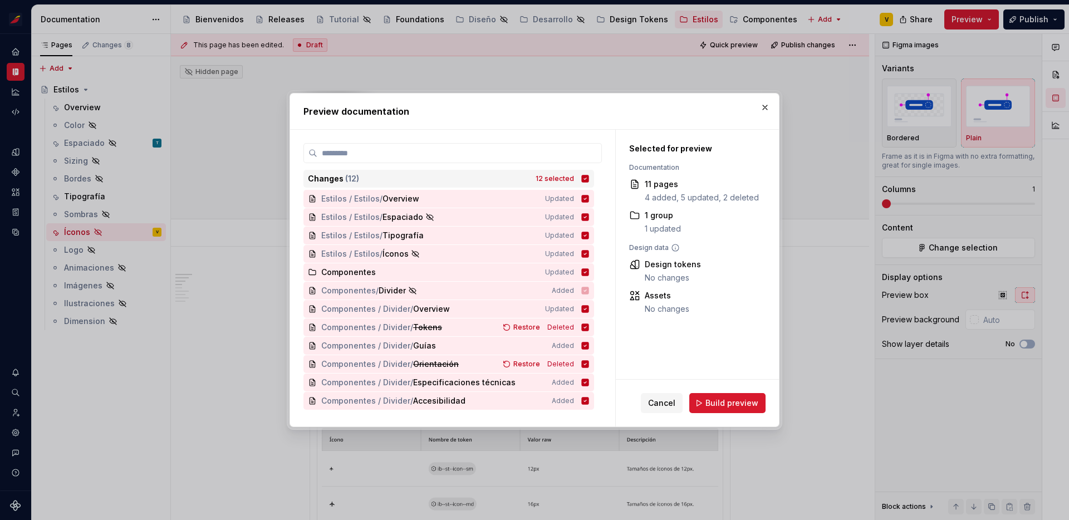
click at [587, 178] on icon at bounding box center [585, 178] width 7 height 7
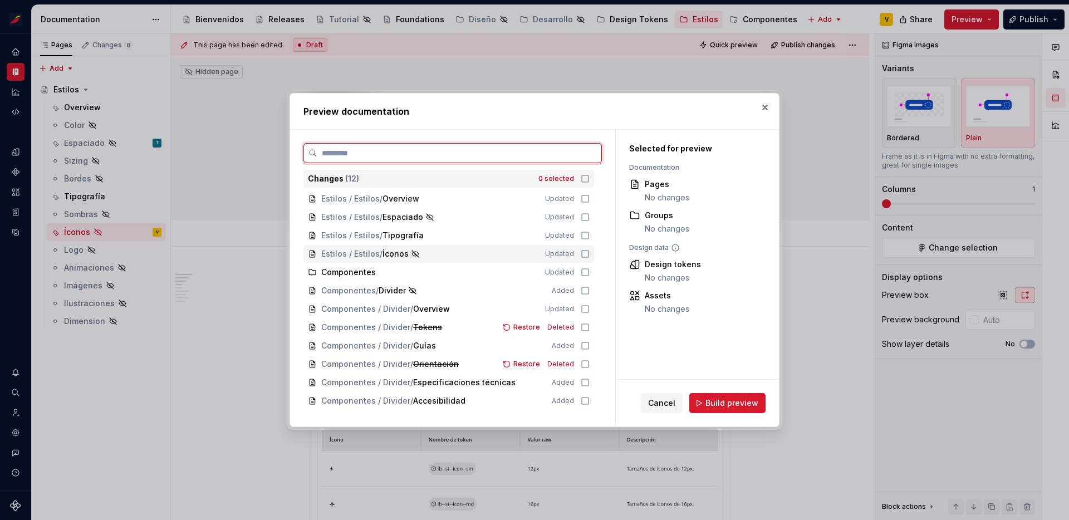
click at [590, 256] on icon at bounding box center [585, 253] width 9 height 9
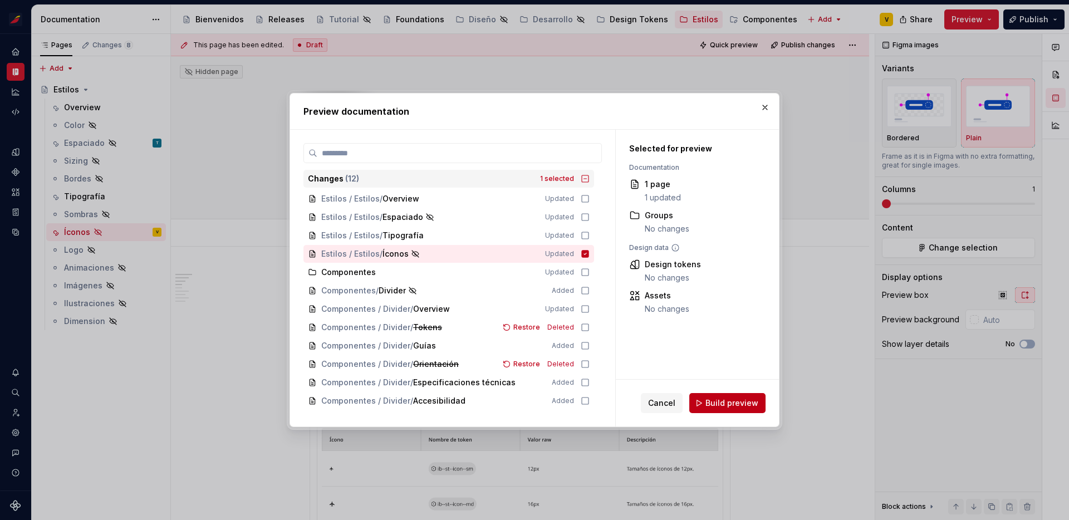
click at [728, 397] on span "Build preview" at bounding box center [731, 402] width 53 height 11
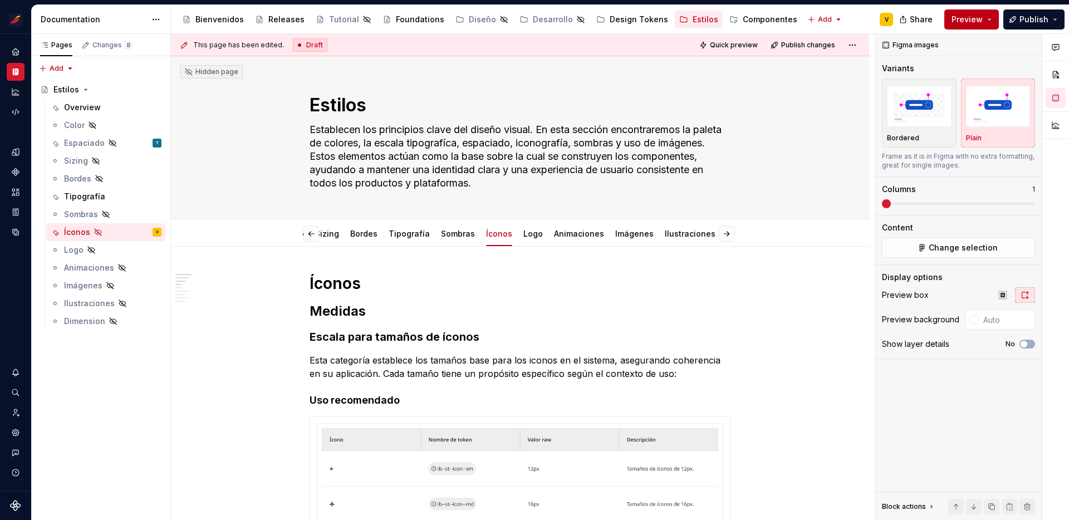
click at [986, 17] on button "Preview" at bounding box center [971, 19] width 55 height 20
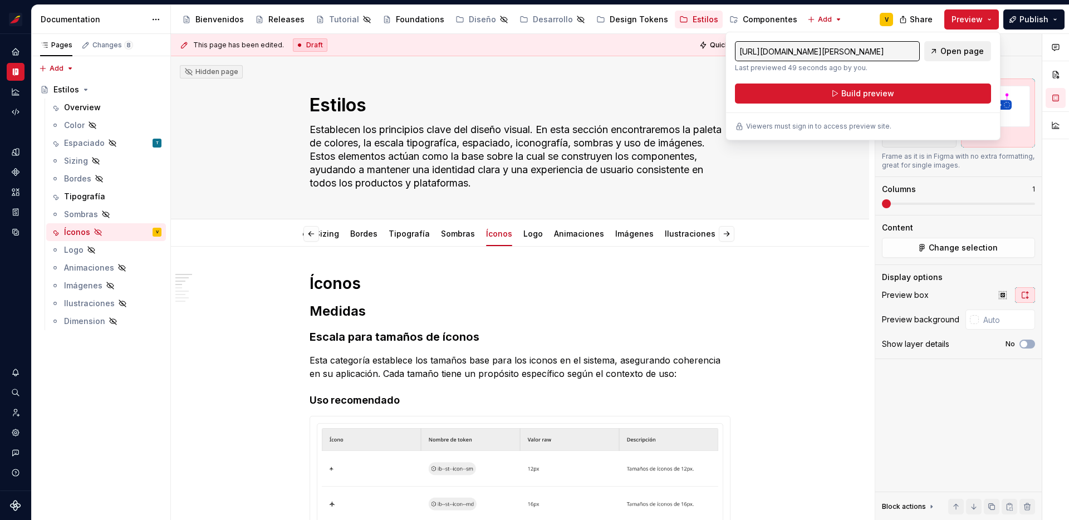
click at [952, 52] on span "Open page" at bounding box center [961, 51] width 43 height 11
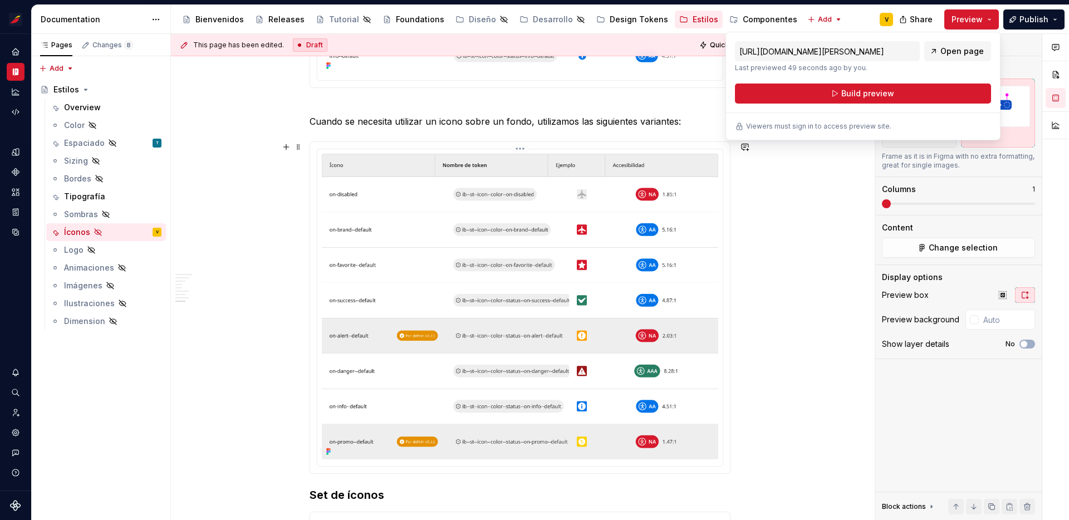
scroll to position [1542, 0]
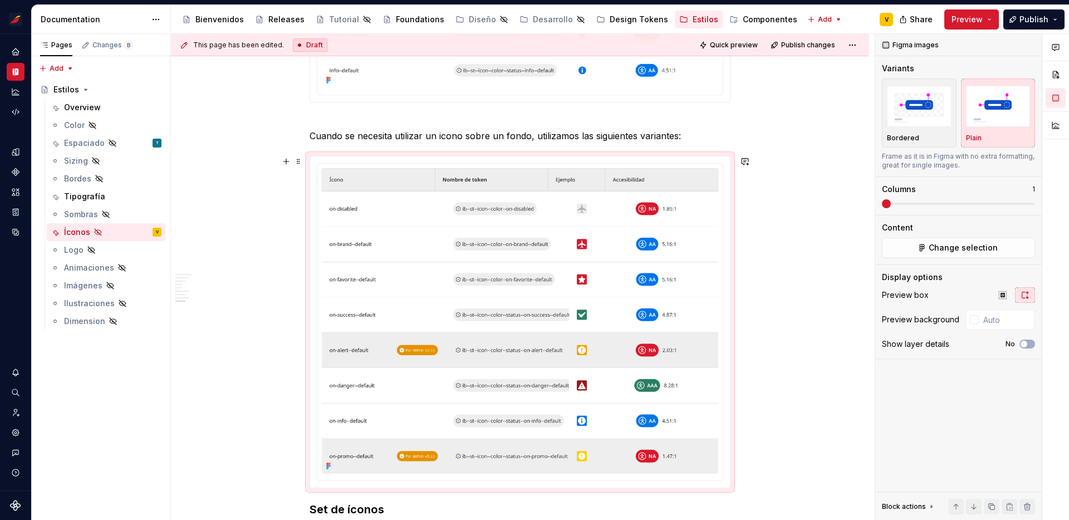
click at [523, 159] on div at bounding box center [520, 321] width 420 height 331
click at [525, 164] on html "Sistema de diseño Iberia V Design system data Documentation Accessibility guide…" at bounding box center [534, 260] width 1069 height 520
click at [547, 202] on div "Update Figma image" at bounding box center [576, 204] width 81 height 11
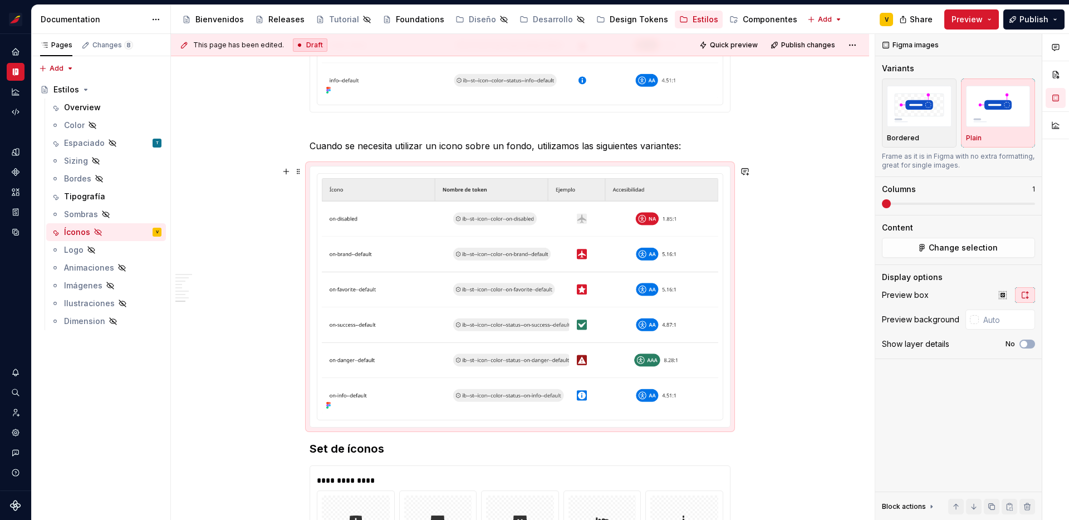
scroll to position [1535, 0]
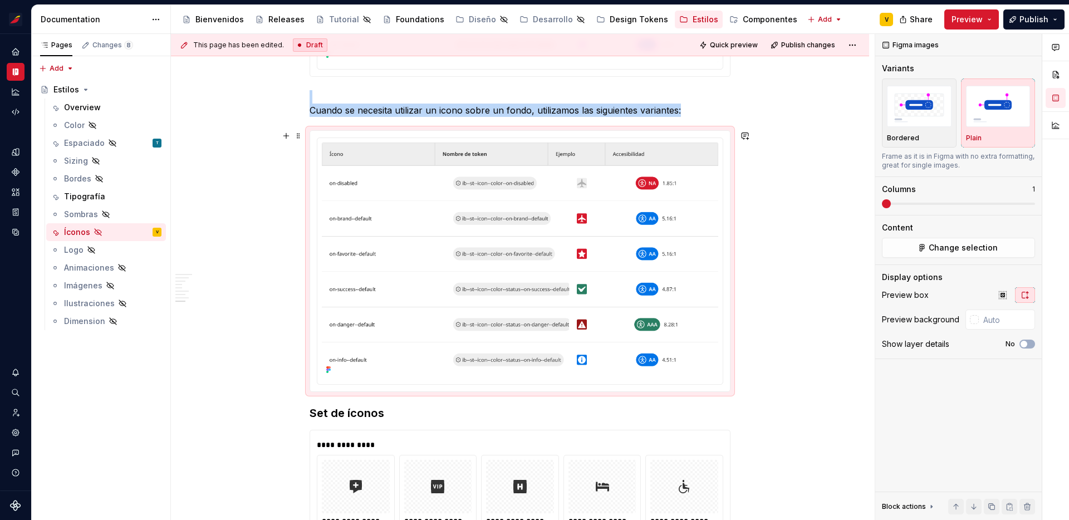
scroll to position [1569, 0]
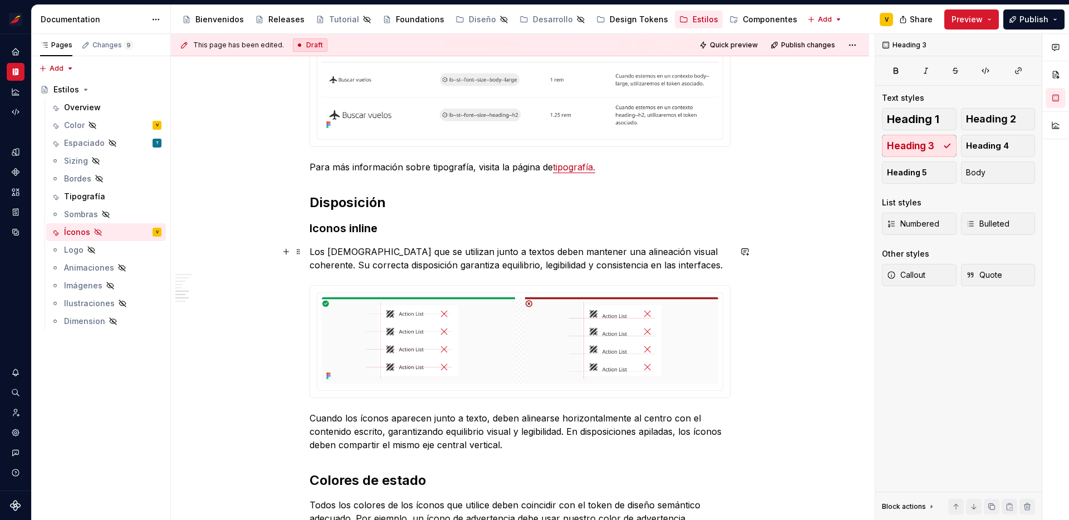
scroll to position [729, 0]
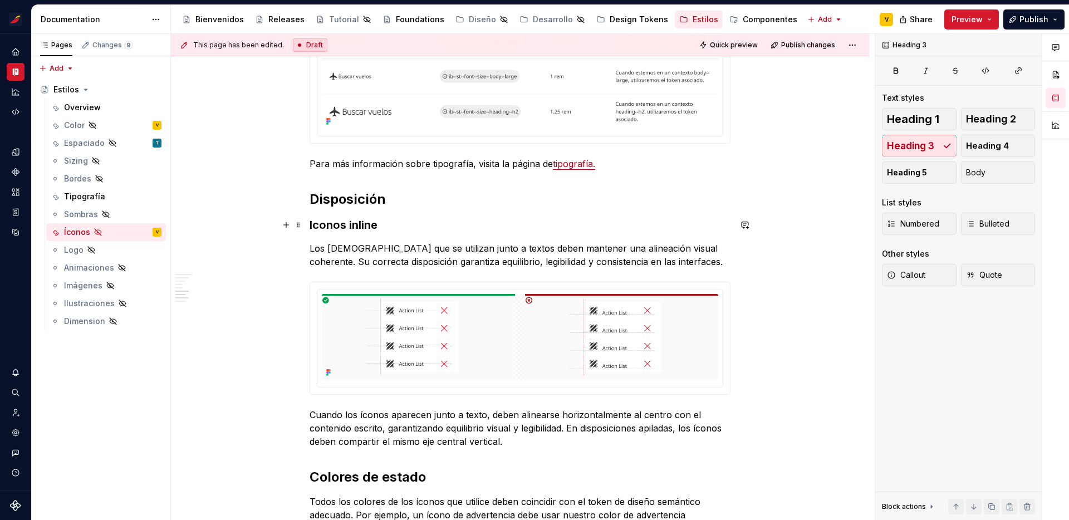
click at [316, 227] on h3 "Iconos inline" at bounding box center [520, 225] width 421 height 16
click at [391, 251] on p "Los [DEMOGRAPHIC_DATA] que se utilizan junto a textos deben mantener una alinea…" at bounding box center [520, 255] width 421 height 27
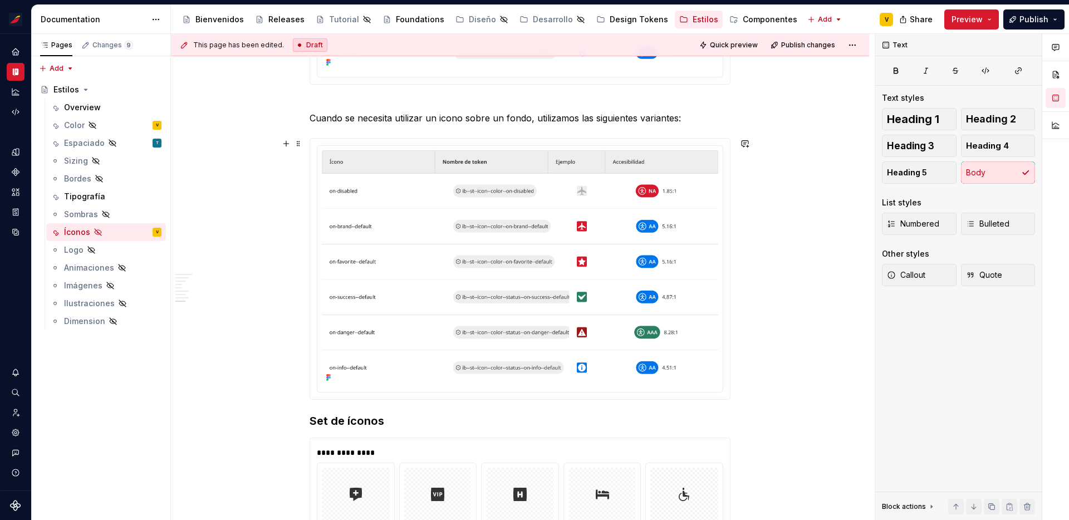
scroll to position [1561, 0]
click at [444, 116] on p "Cuando se necesita utilizar un icono sobre un fondo, utilizamos las siguientes …" at bounding box center [520, 110] width 421 height 27
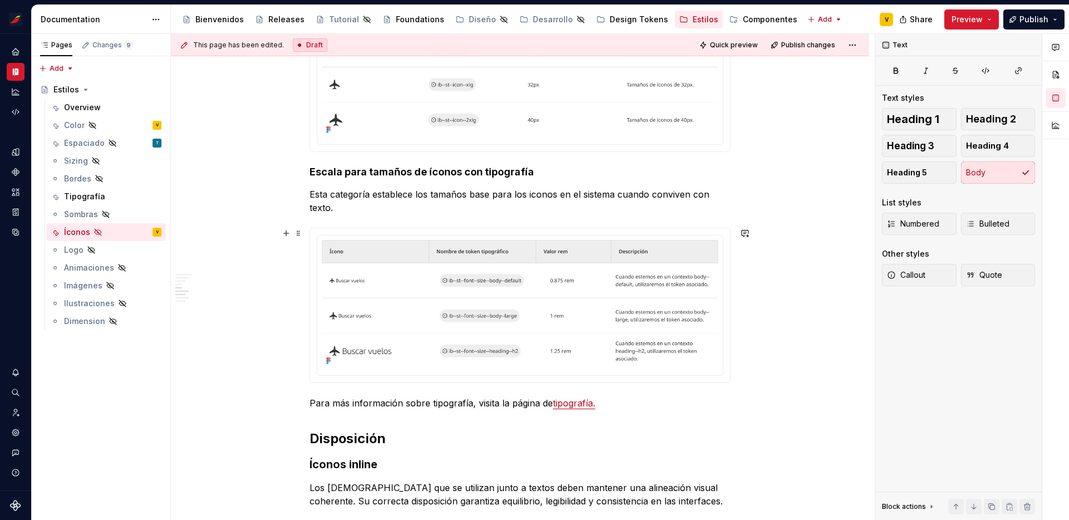
scroll to position [489, 0]
click at [532, 195] on p "Esta categoría establece los tamaños base para los iconos en el sistema cuando …" at bounding box center [520, 201] width 421 height 27
click at [670, 193] on p "Esta categoría establece los tamaños base para los íconos en el sistema cuando …" at bounding box center [520, 201] width 421 height 27
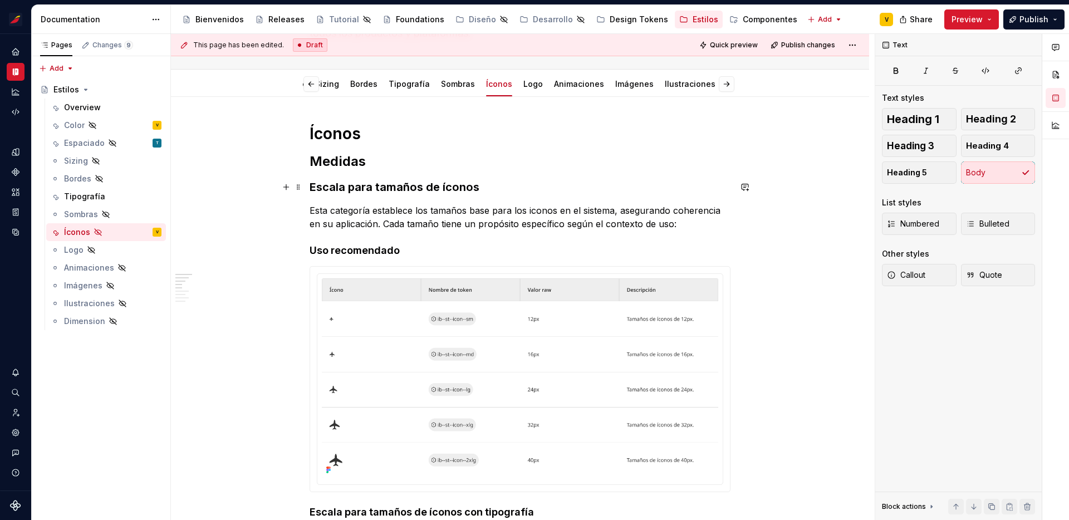
scroll to position [138, 0]
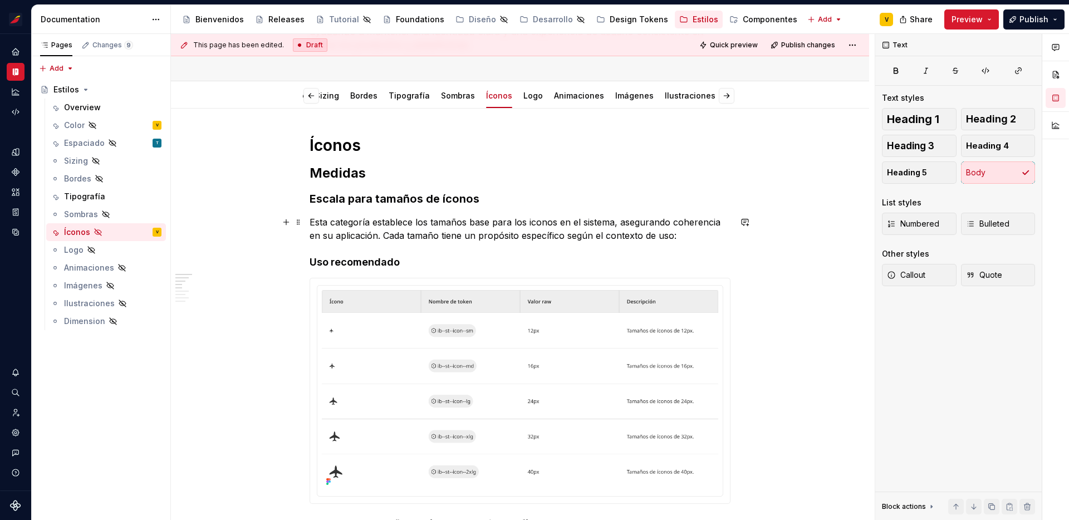
click at [534, 223] on p "Esta categoría establece los tamaños base para los iconos en el sistema, asegur…" at bounding box center [520, 228] width 421 height 27
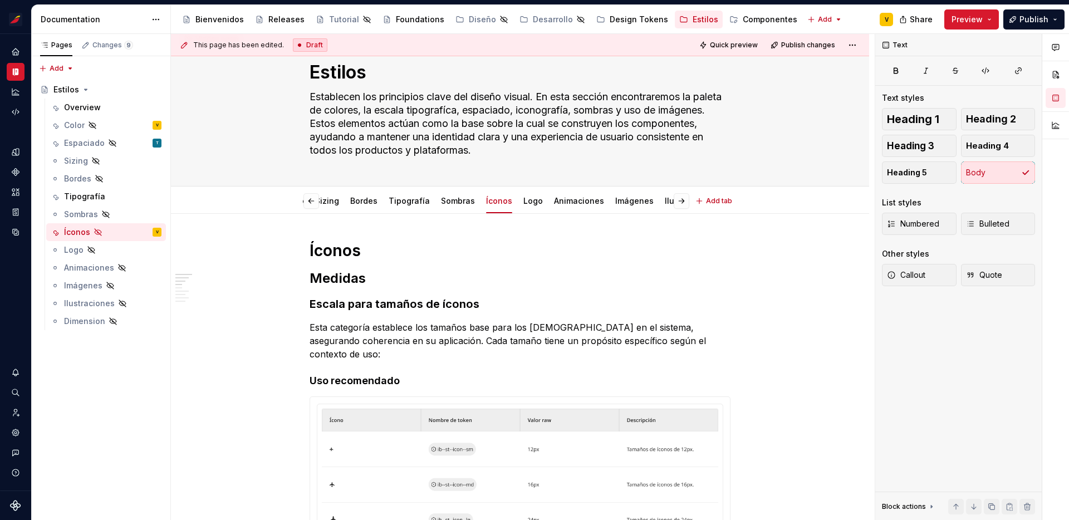
scroll to position [0, 0]
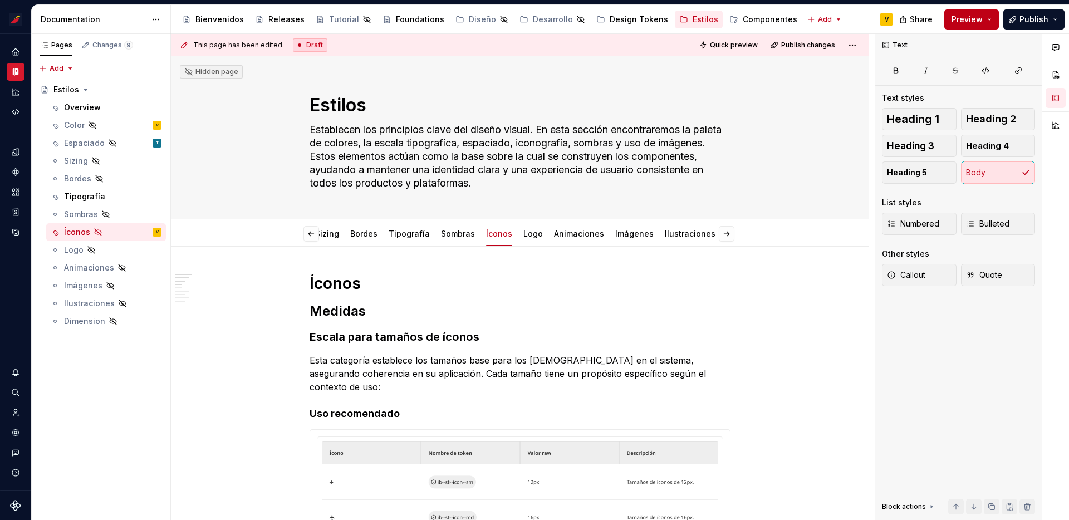
click at [990, 16] on button "Preview" at bounding box center [971, 19] width 55 height 20
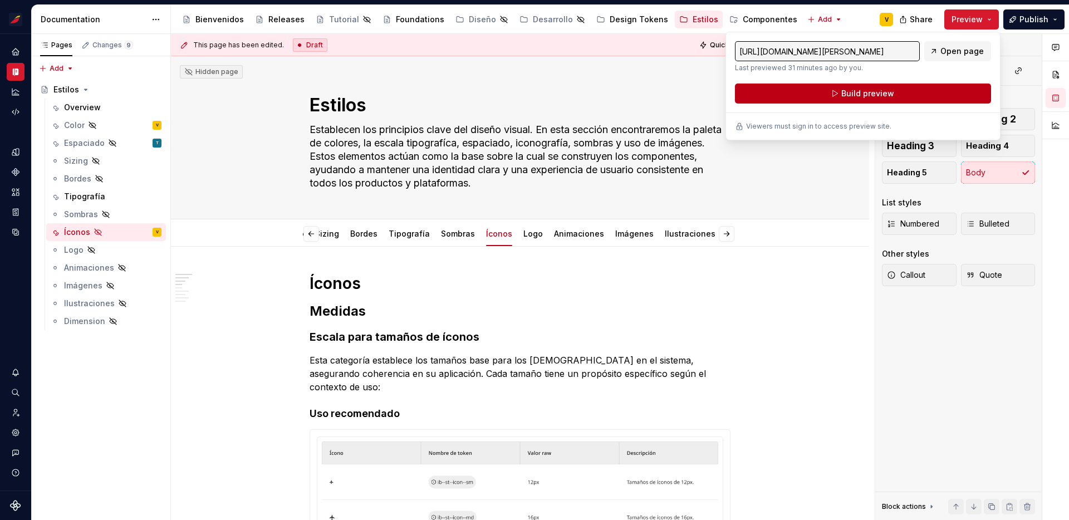
click at [836, 88] on button "Build preview" at bounding box center [863, 94] width 256 height 20
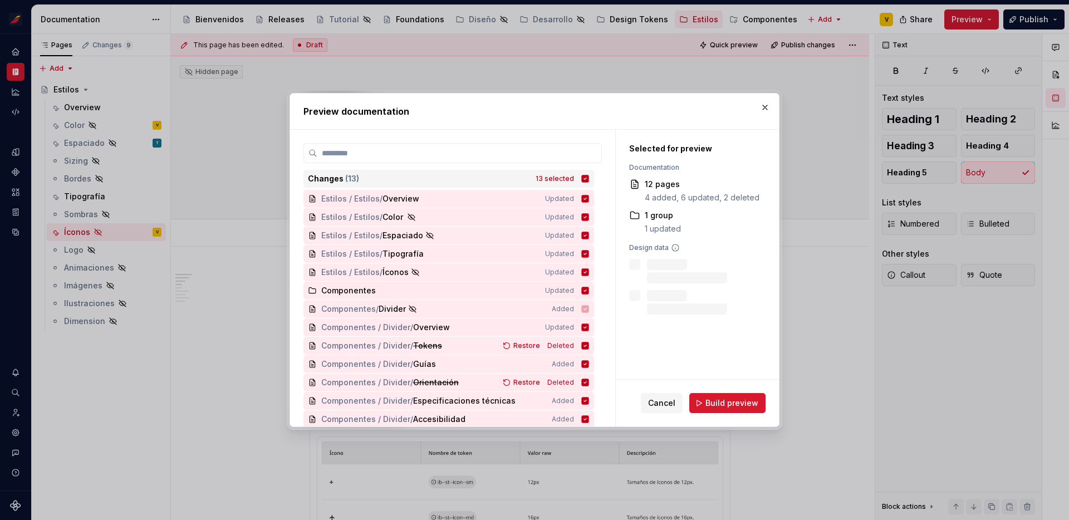
click at [589, 178] on icon at bounding box center [585, 178] width 7 height 7
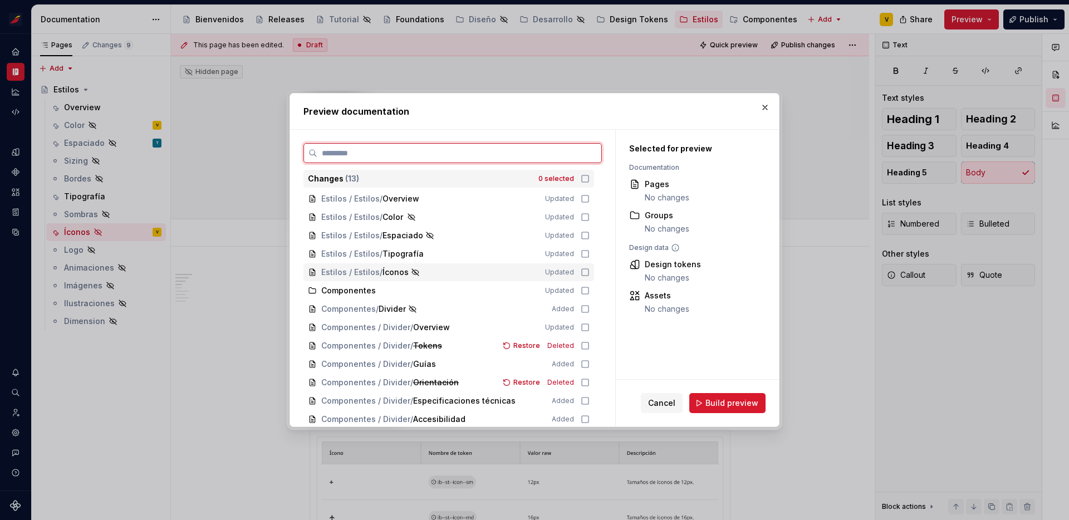
click at [590, 273] on icon at bounding box center [585, 272] width 9 height 9
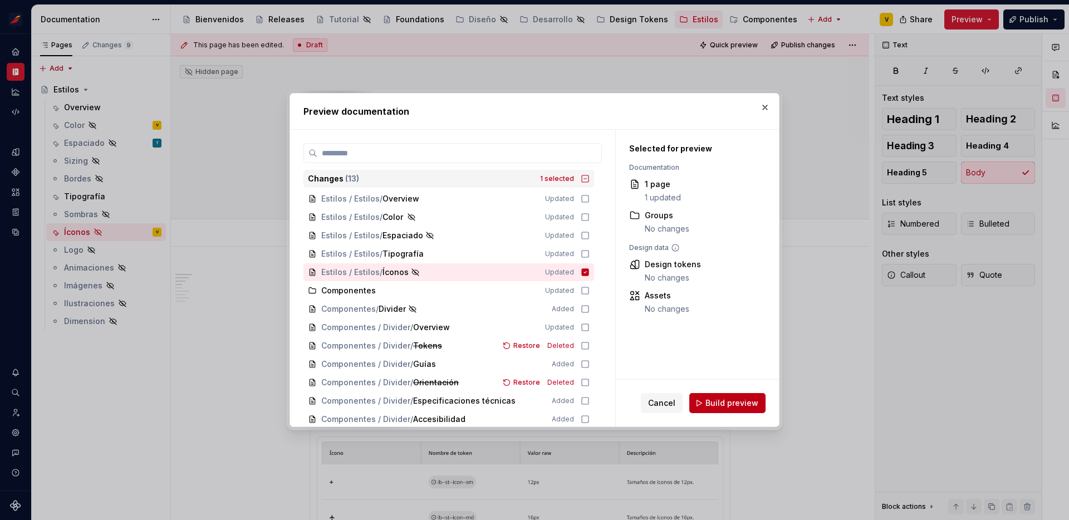
click at [725, 401] on span "Build preview" at bounding box center [731, 402] width 53 height 11
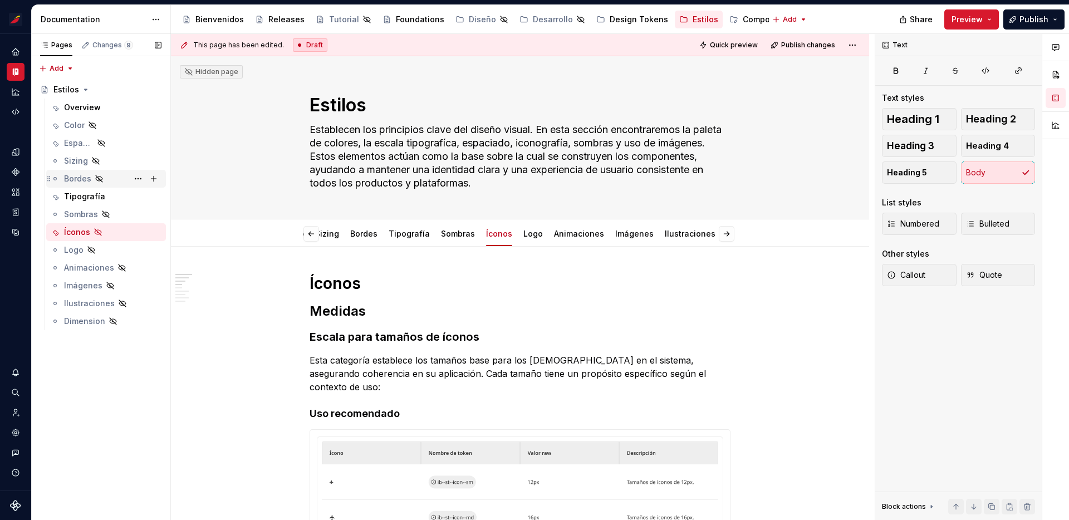
type textarea "*"
